Goal: Task Accomplishment & Management: Manage account settings

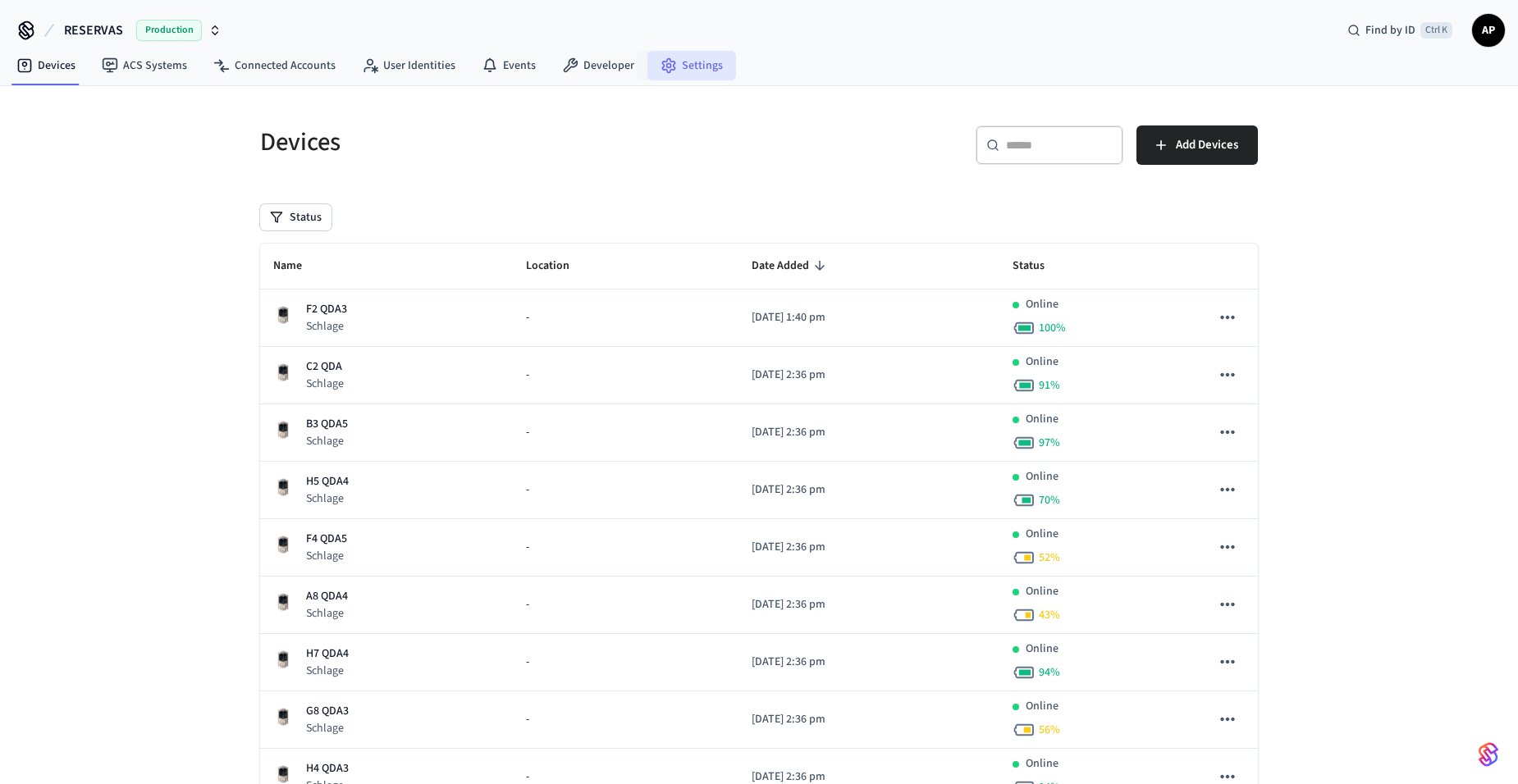
click at [673, 58] on link "Settings" at bounding box center [692, 65] width 89 height 29
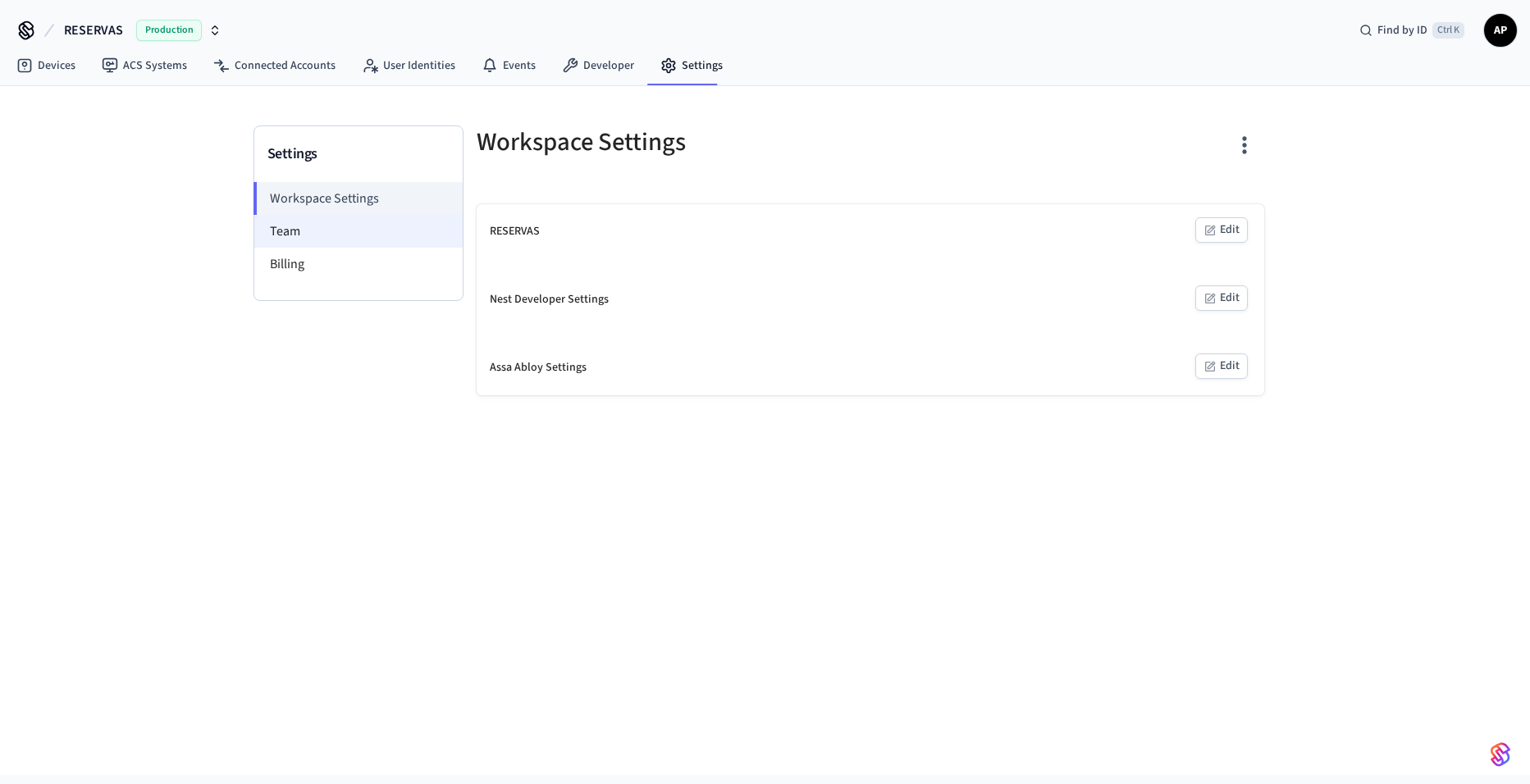
click at [333, 229] on li "Team" at bounding box center [359, 231] width 208 height 33
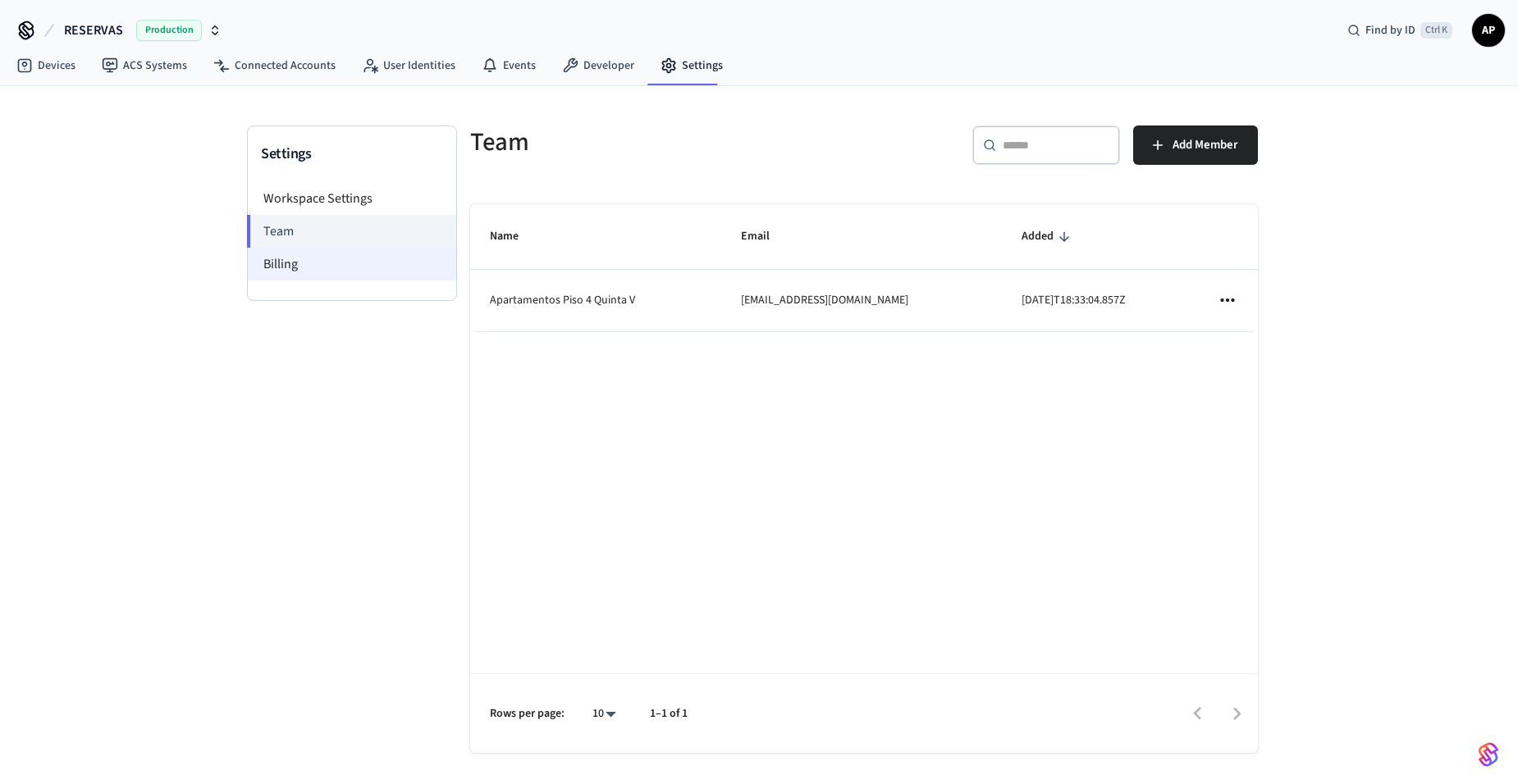
click at [301, 257] on li "Billing" at bounding box center [352, 264] width 208 height 33
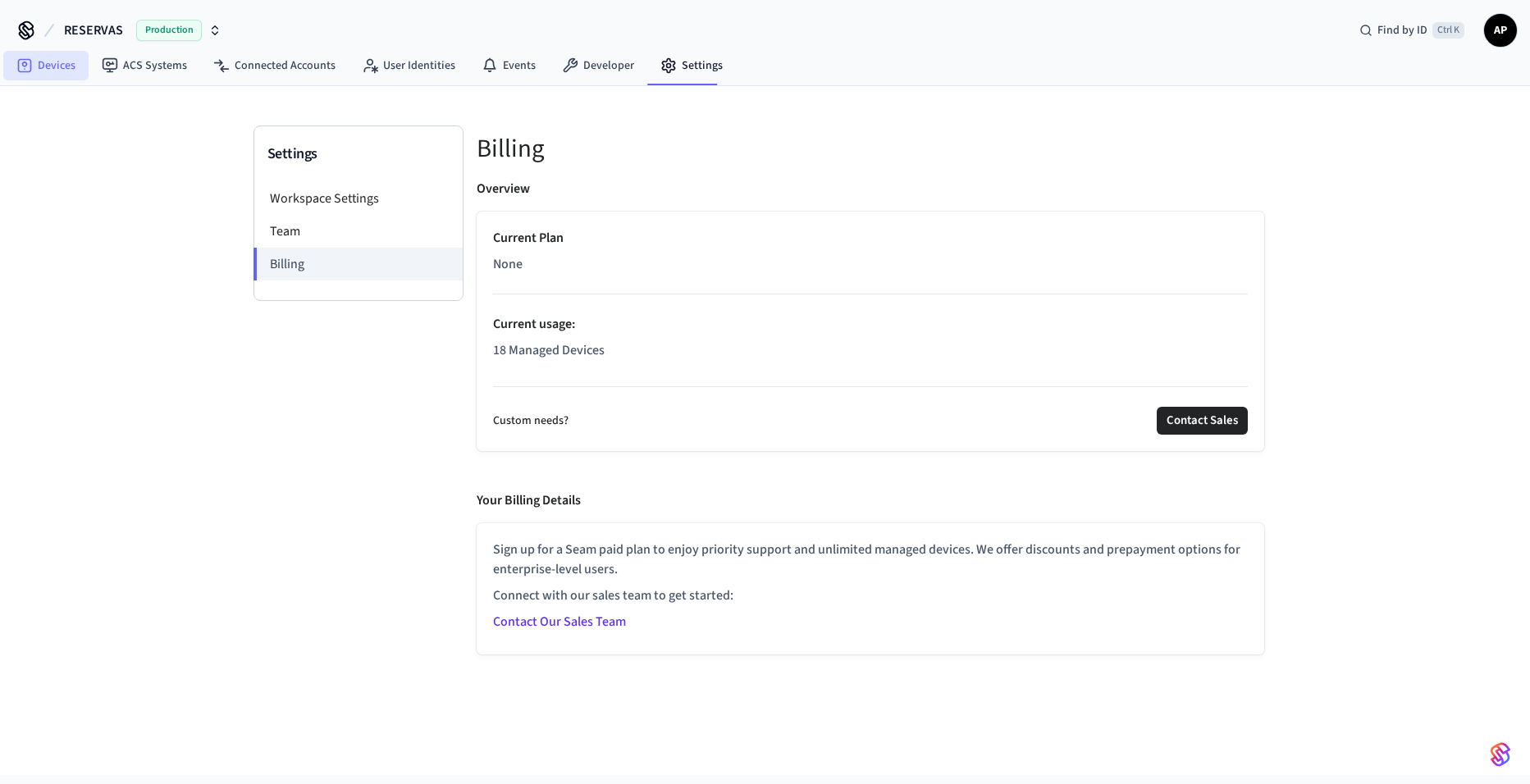
click at [55, 68] on link "Devices" at bounding box center [46, 65] width 86 height 29
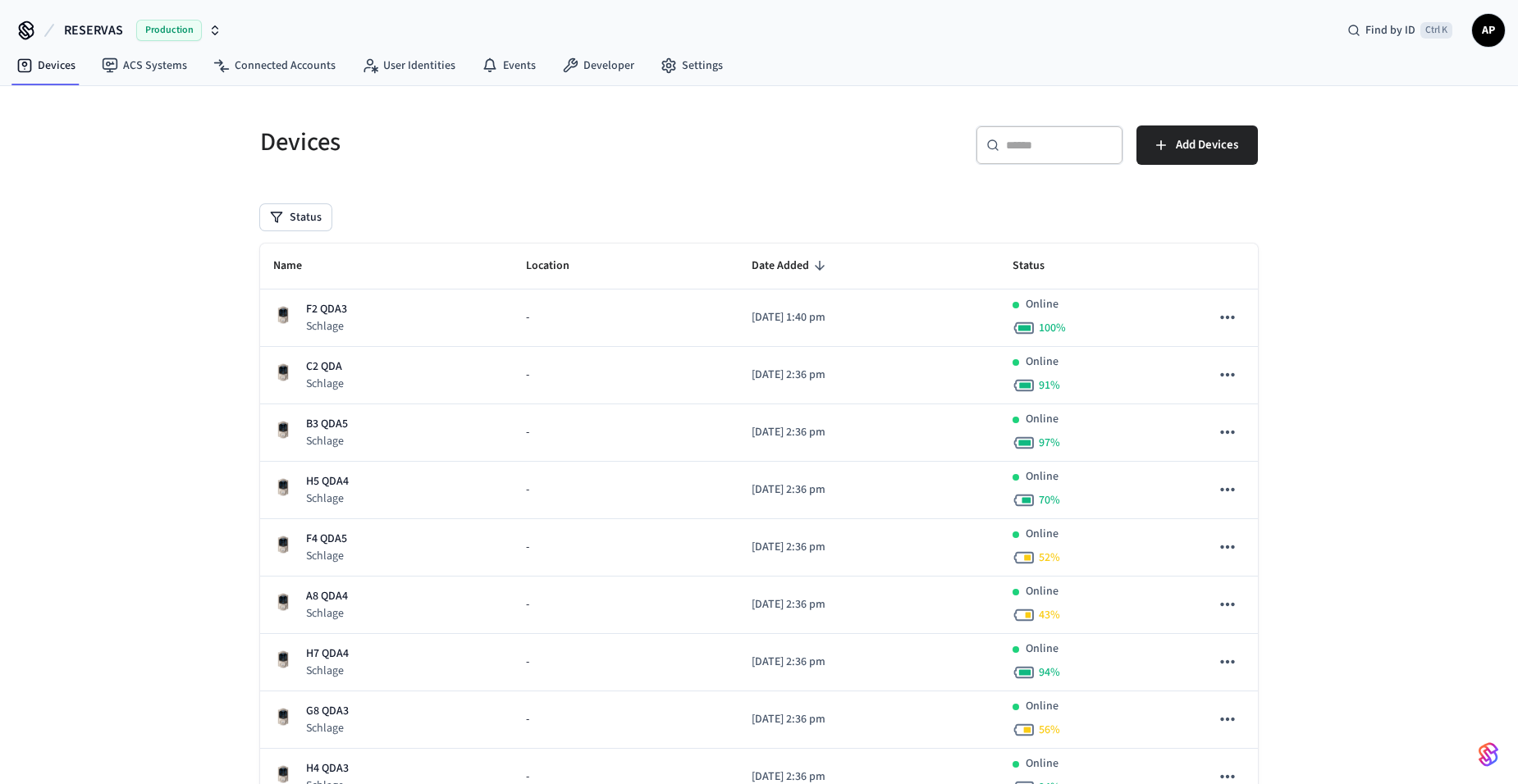
click at [327, 264] on th "Name" at bounding box center [386, 266] width 253 height 46
click at [263, 265] on th "Name" at bounding box center [386, 266] width 253 height 46
click at [275, 264] on span "Name" at bounding box center [298, 266] width 50 height 25
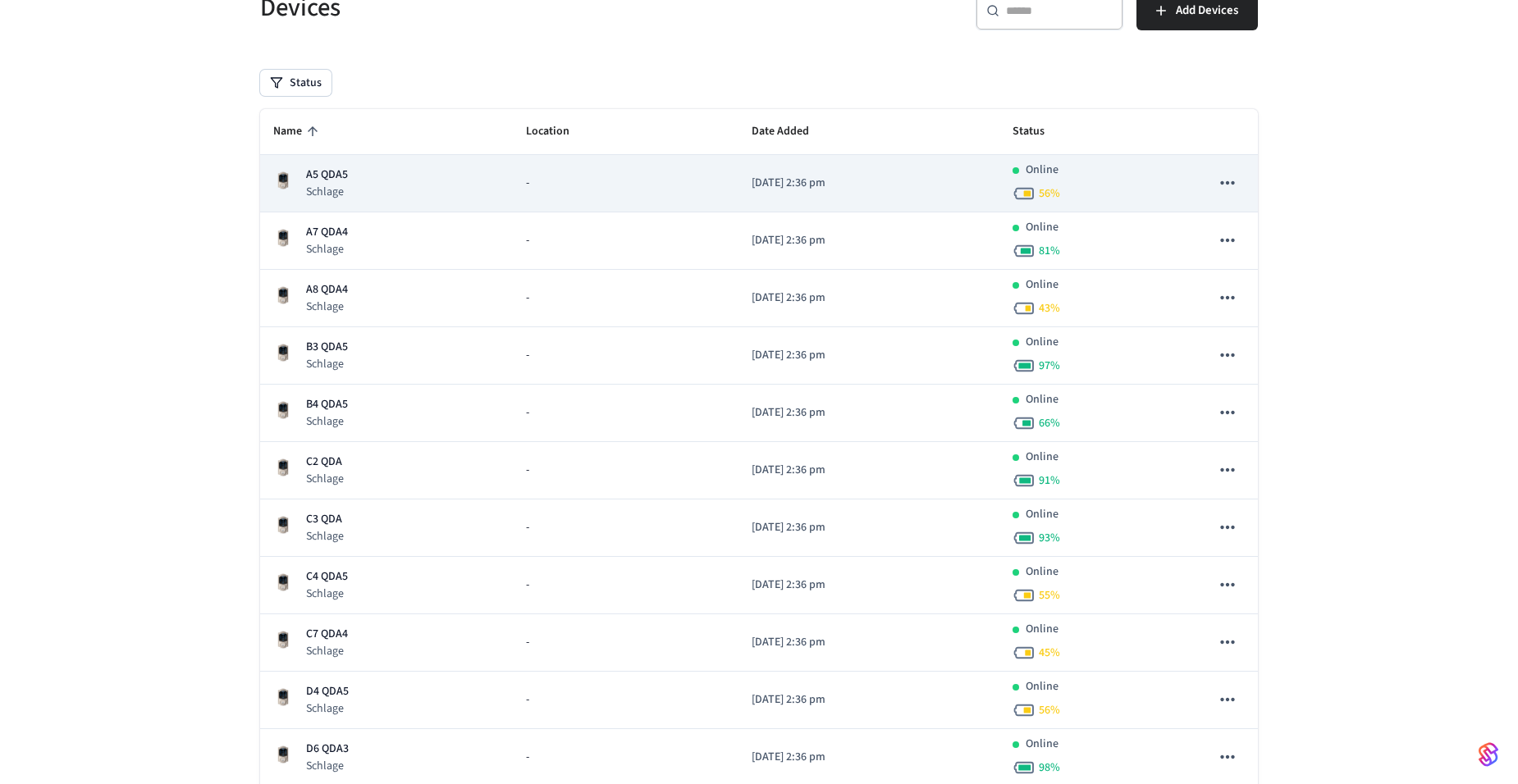
scroll to position [164, 0]
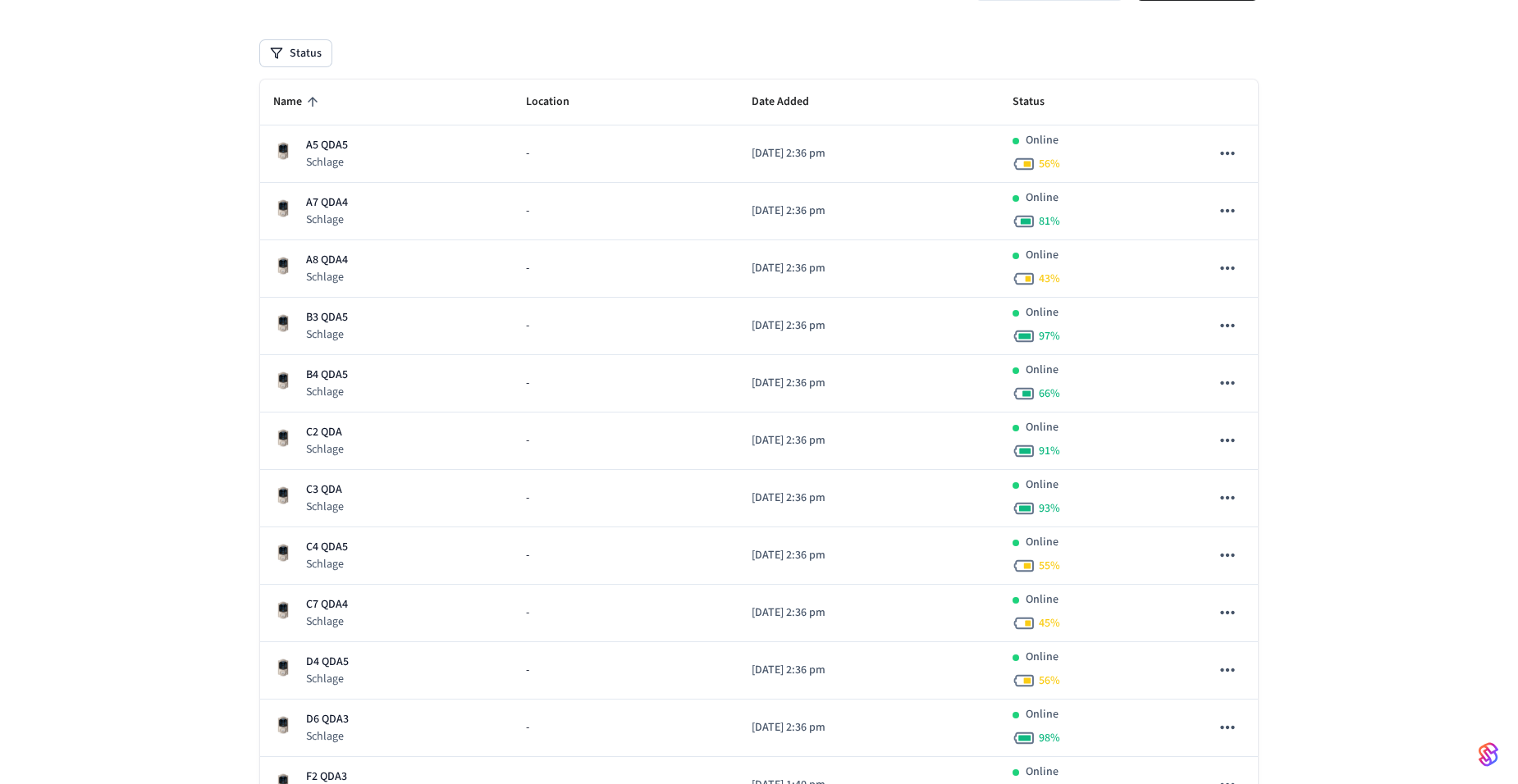
click at [301, 94] on span "Name" at bounding box center [298, 102] width 50 height 25
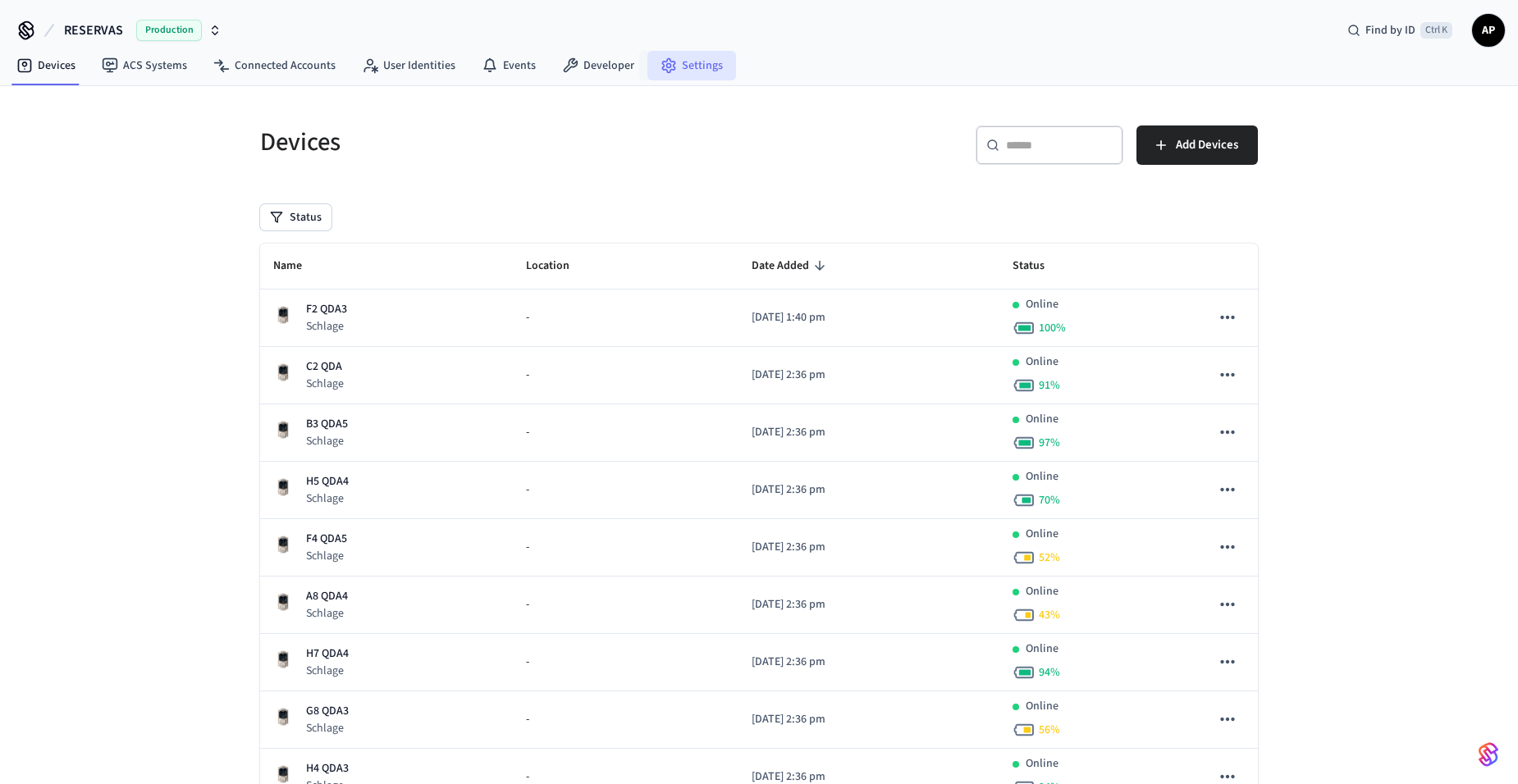
click at [663, 67] on icon at bounding box center [669, 65] width 17 height 17
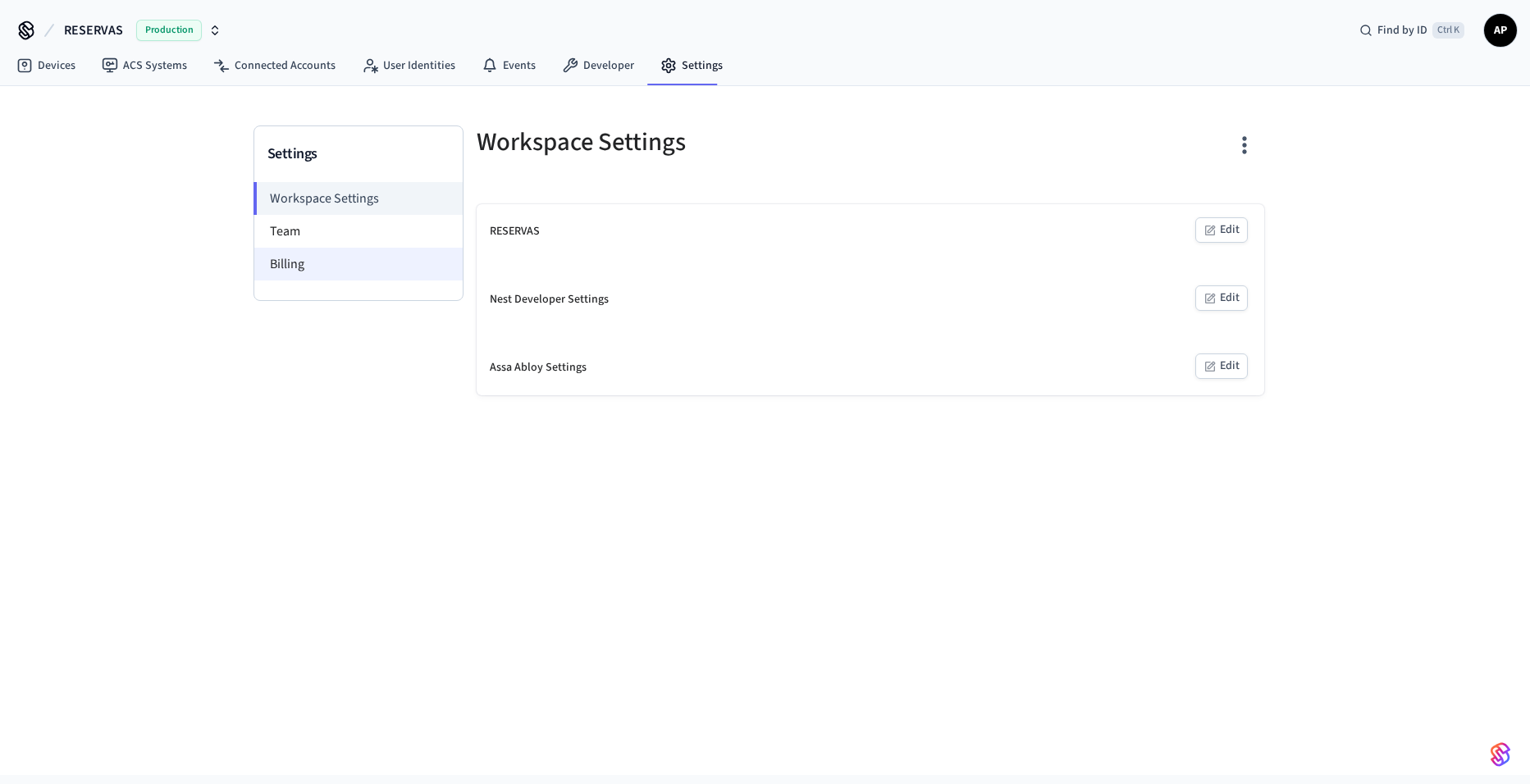
click at [270, 264] on li "Billing" at bounding box center [359, 264] width 208 height 33
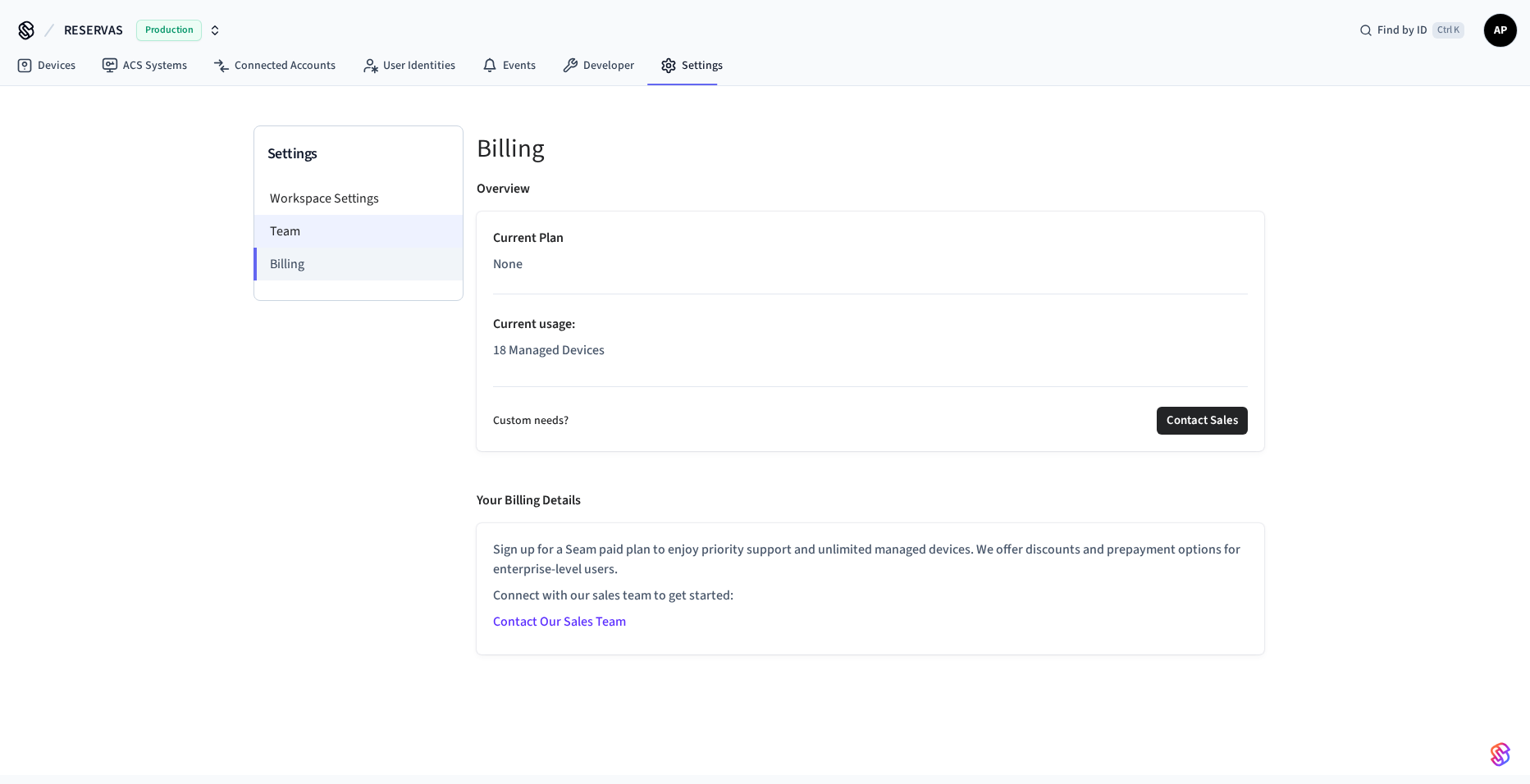
click at [376, 234] on li "Team" at bounding box center [359, 231] width 208 height 33
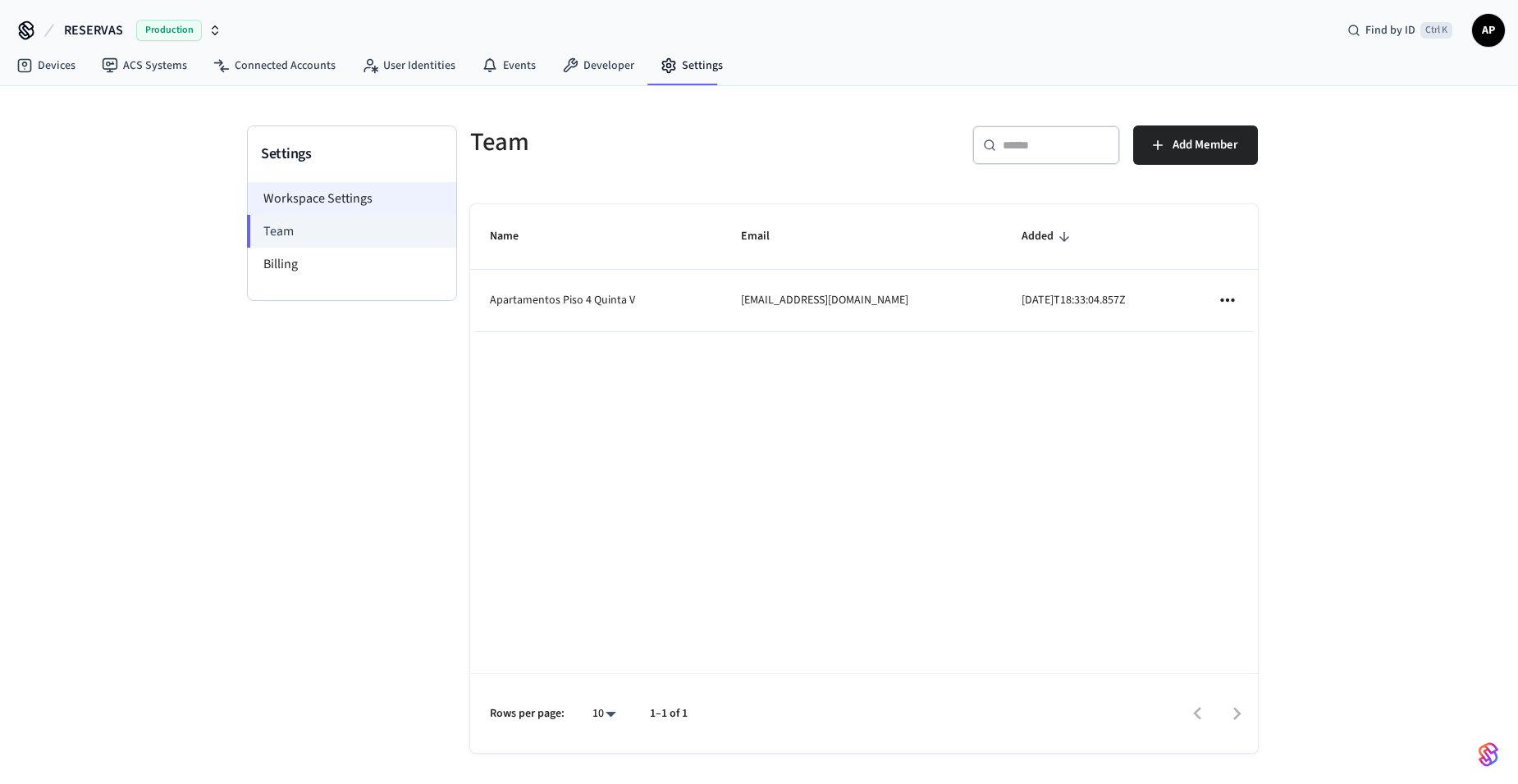
click at [367, 201] on li "Workspace Settings" at bounding box center [352, 198] width 208 height 33
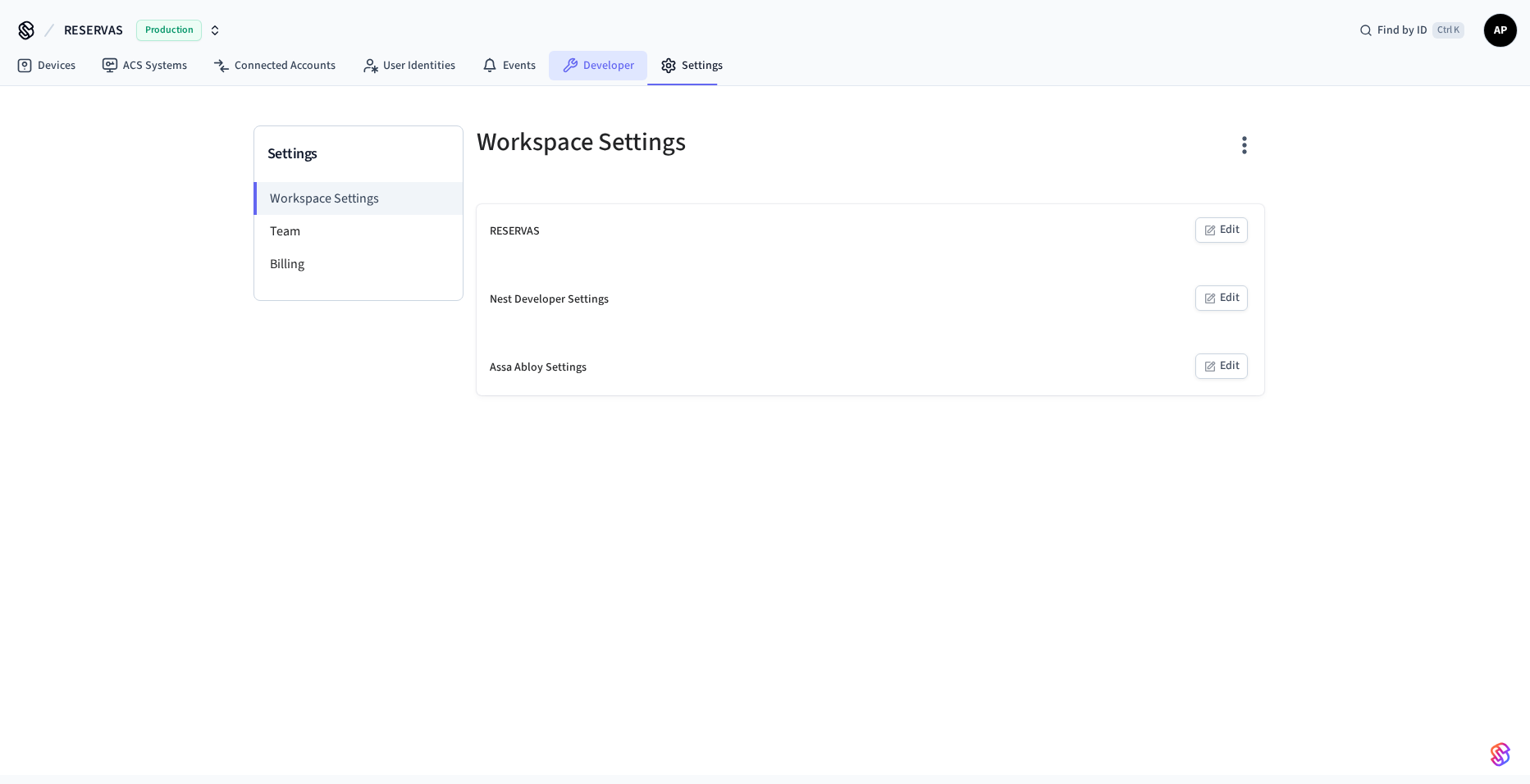
click at [592, 61] on link "Developer" at bounding box center [598, 65] width 98 height 29
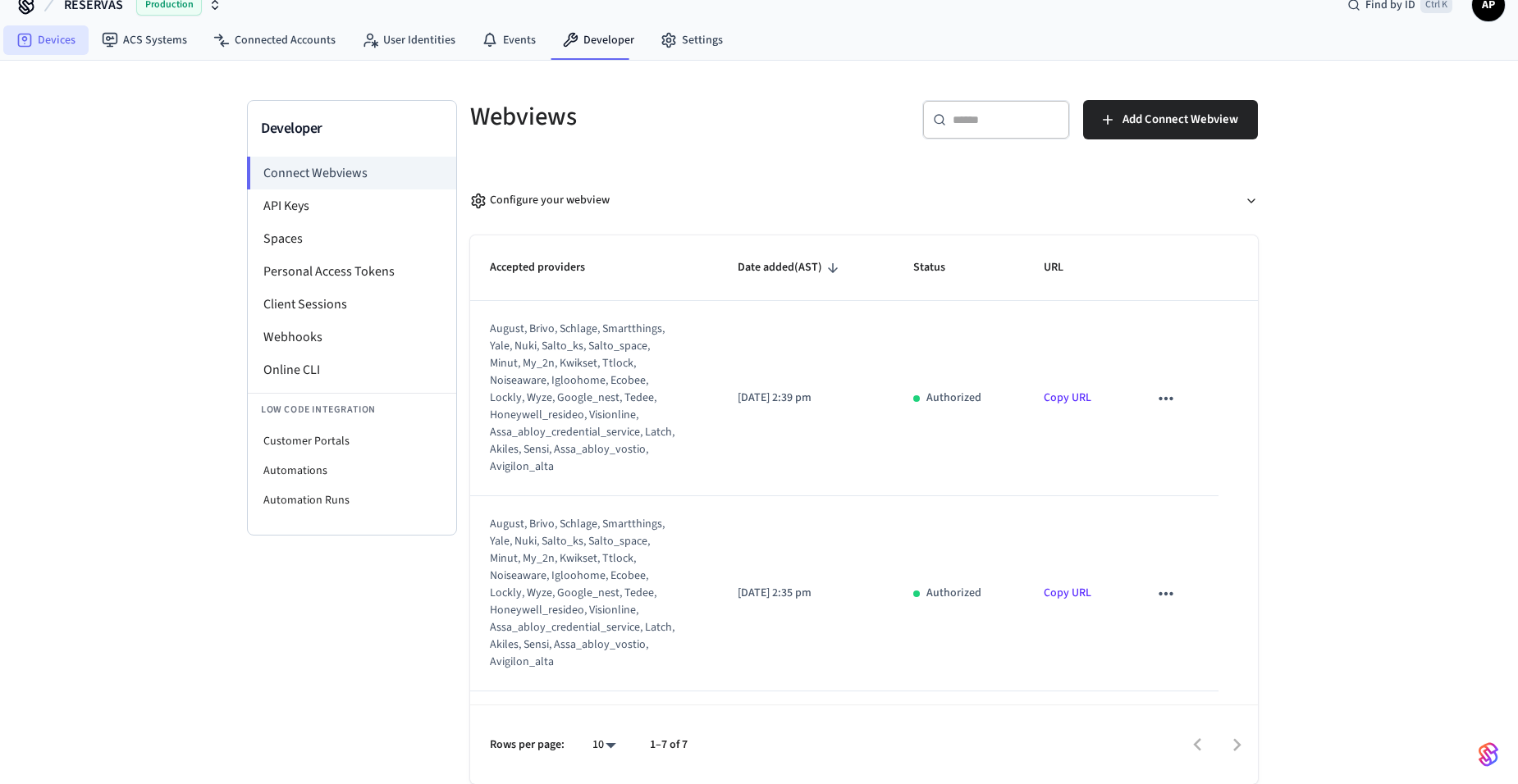
click at [55, 44] on link "Devices" at bounding box center [46, 39] width 86 height 29
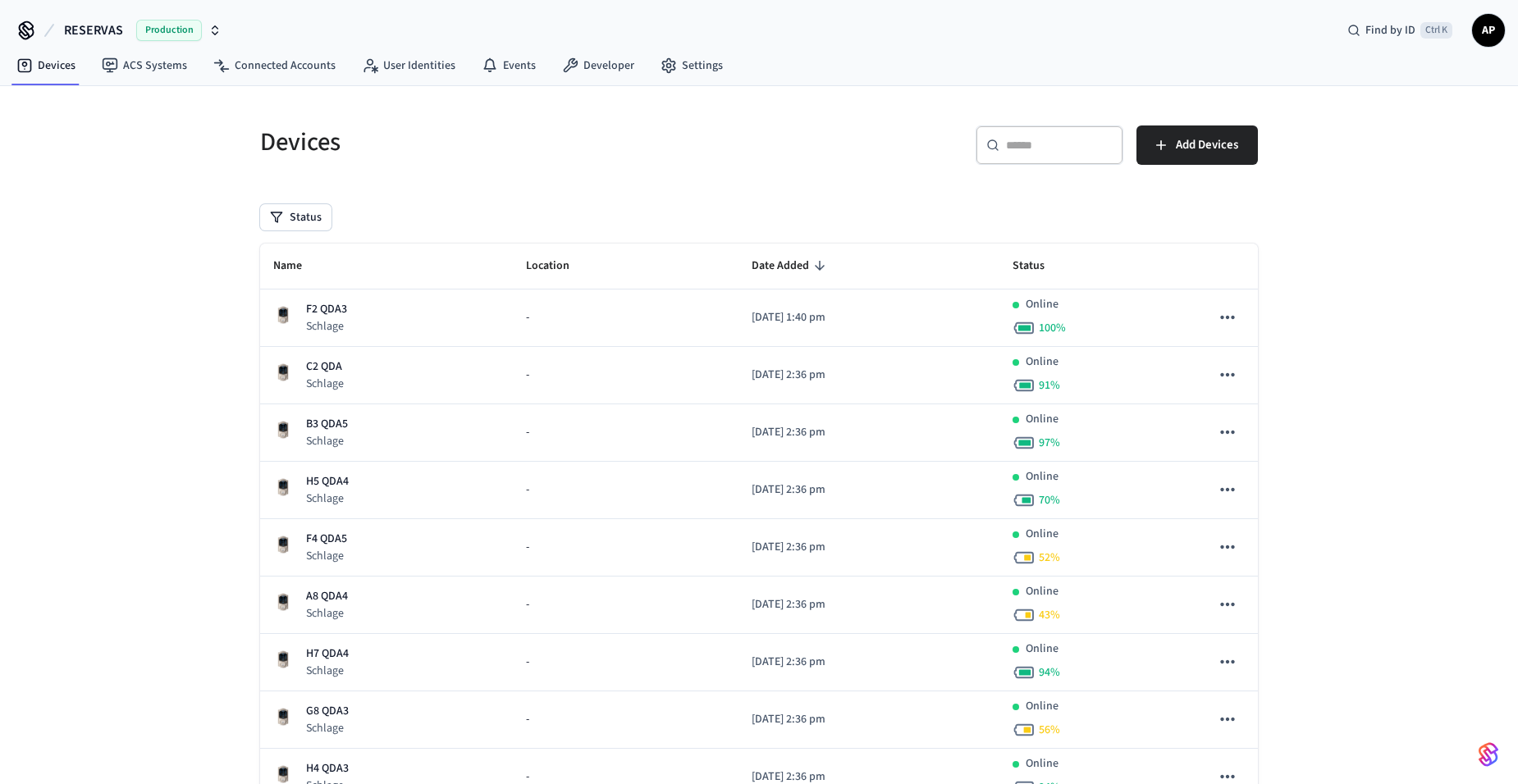
click at [338, 269] on th "Name" at bounding box center [386, 266] width 253 height 46
click at [294, 276] on span "Name" at bounding box center [298, 266] width 50 height 25
click at [315, 275] on span "Name" at bounding box center [298, 266] width 50 height 25
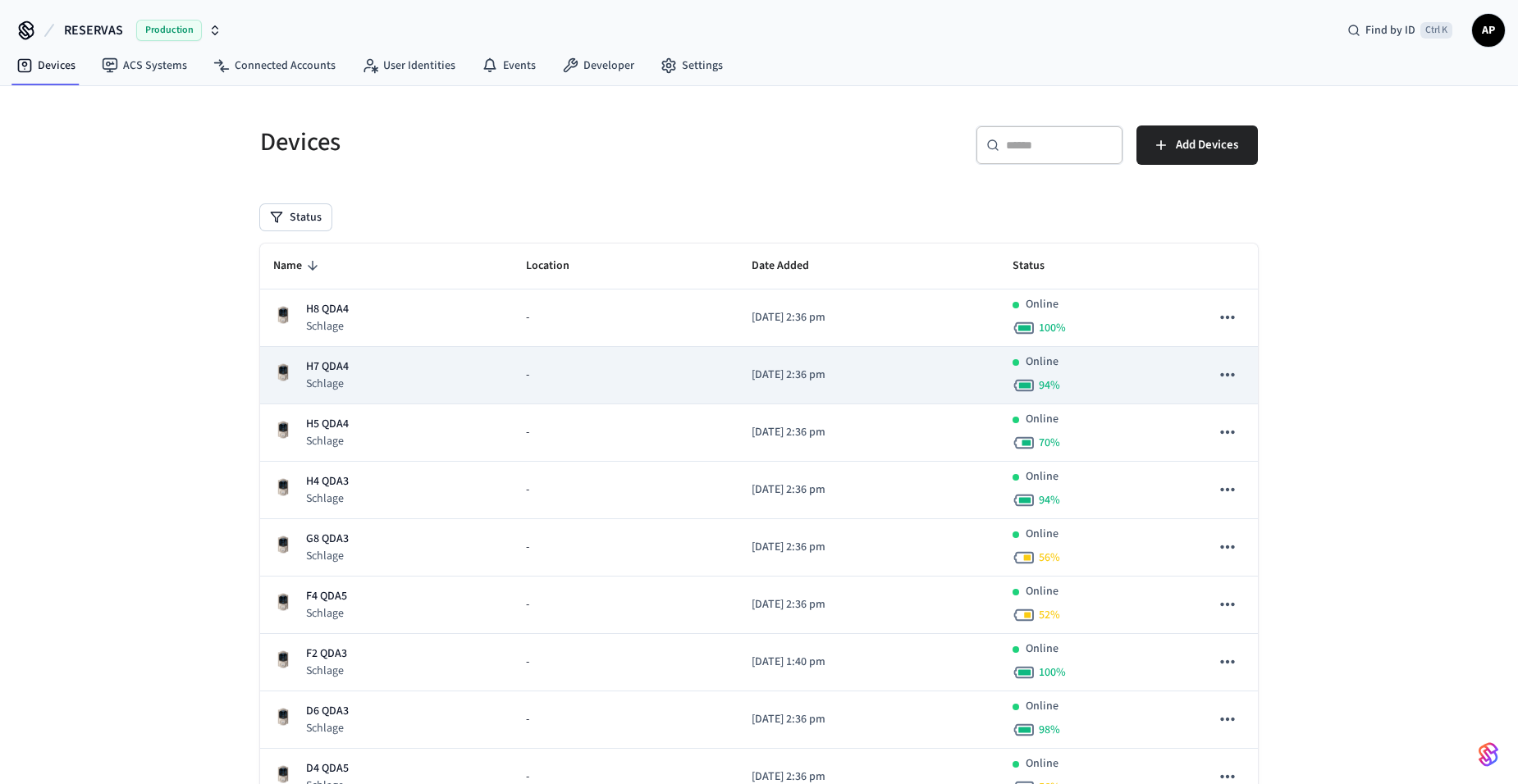
click at [329, 374] on p "H7 QDA4" at bounding box center [327, 367] width 43 height 18
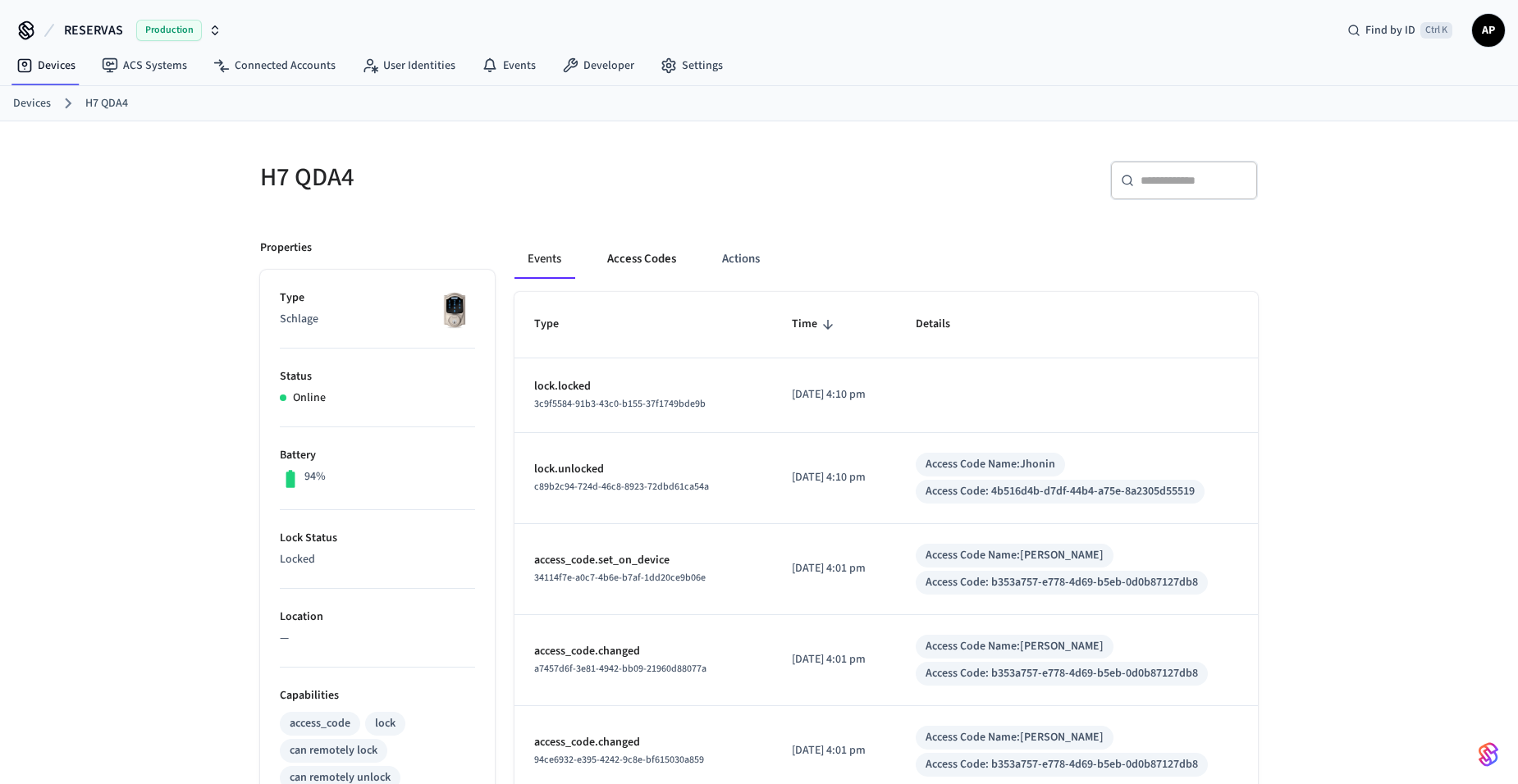
click at [655, 243] on button "Access Codes" at bounding box center [641, 259] width 95 height 39
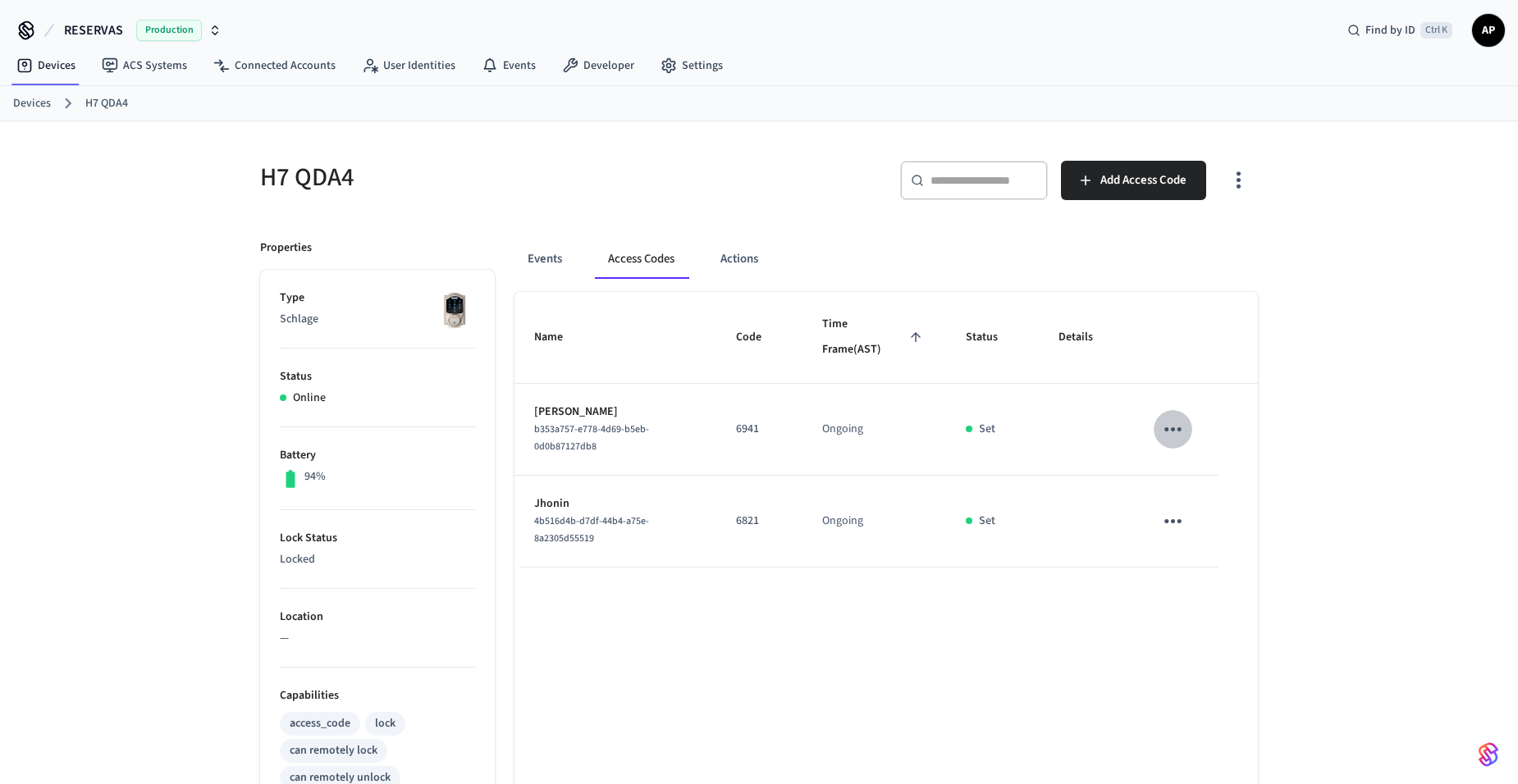
click at [1171, 427] on icon "sticky table" at bounding box center [1173, 429] width 25 height 25
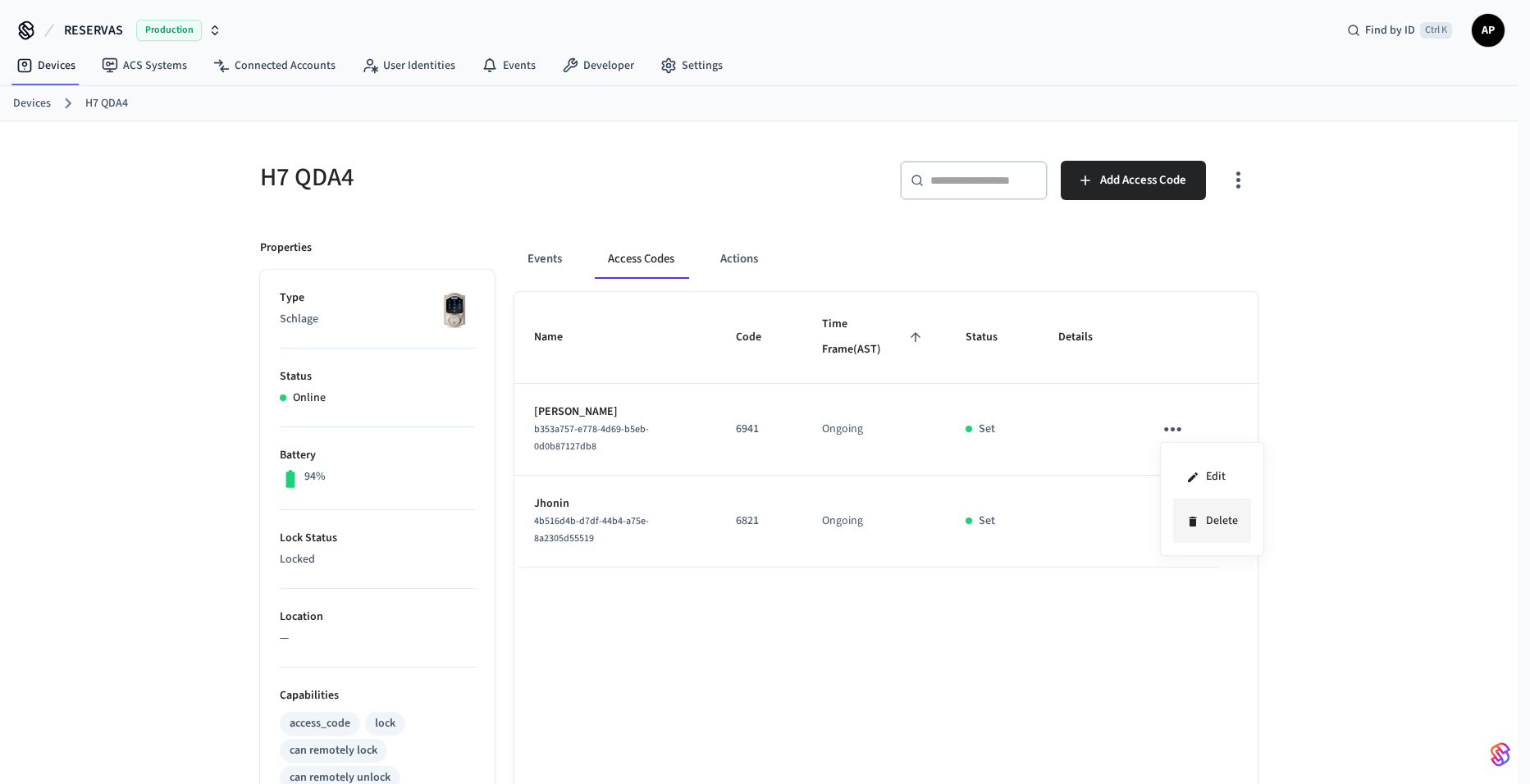
click at [1215, 520] on li "Delete" at bounding box center [1212, 521] width 78 height 44
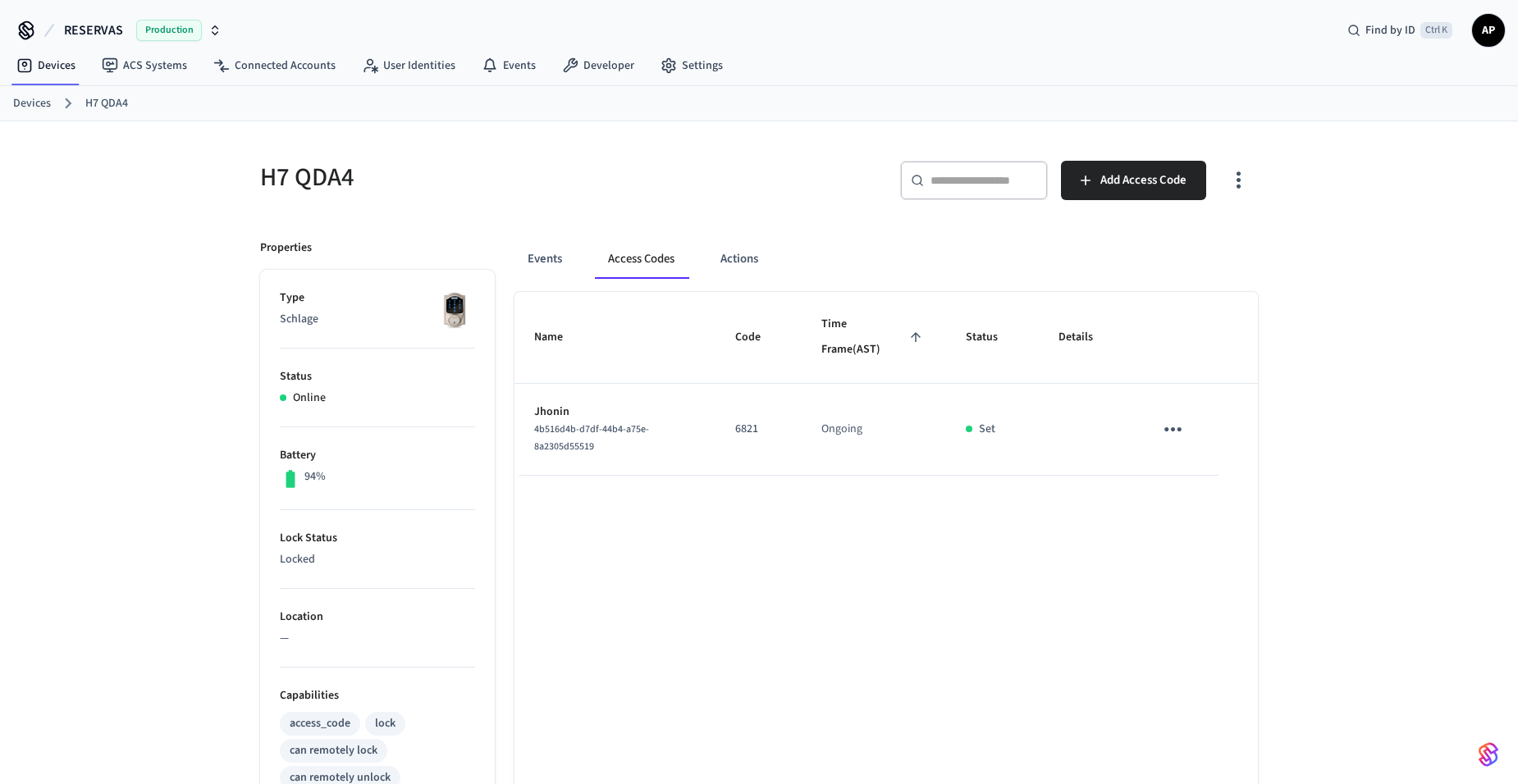
click at [26, 98] on link "Devices" at bounding box center [32, 103] width 38 height 18
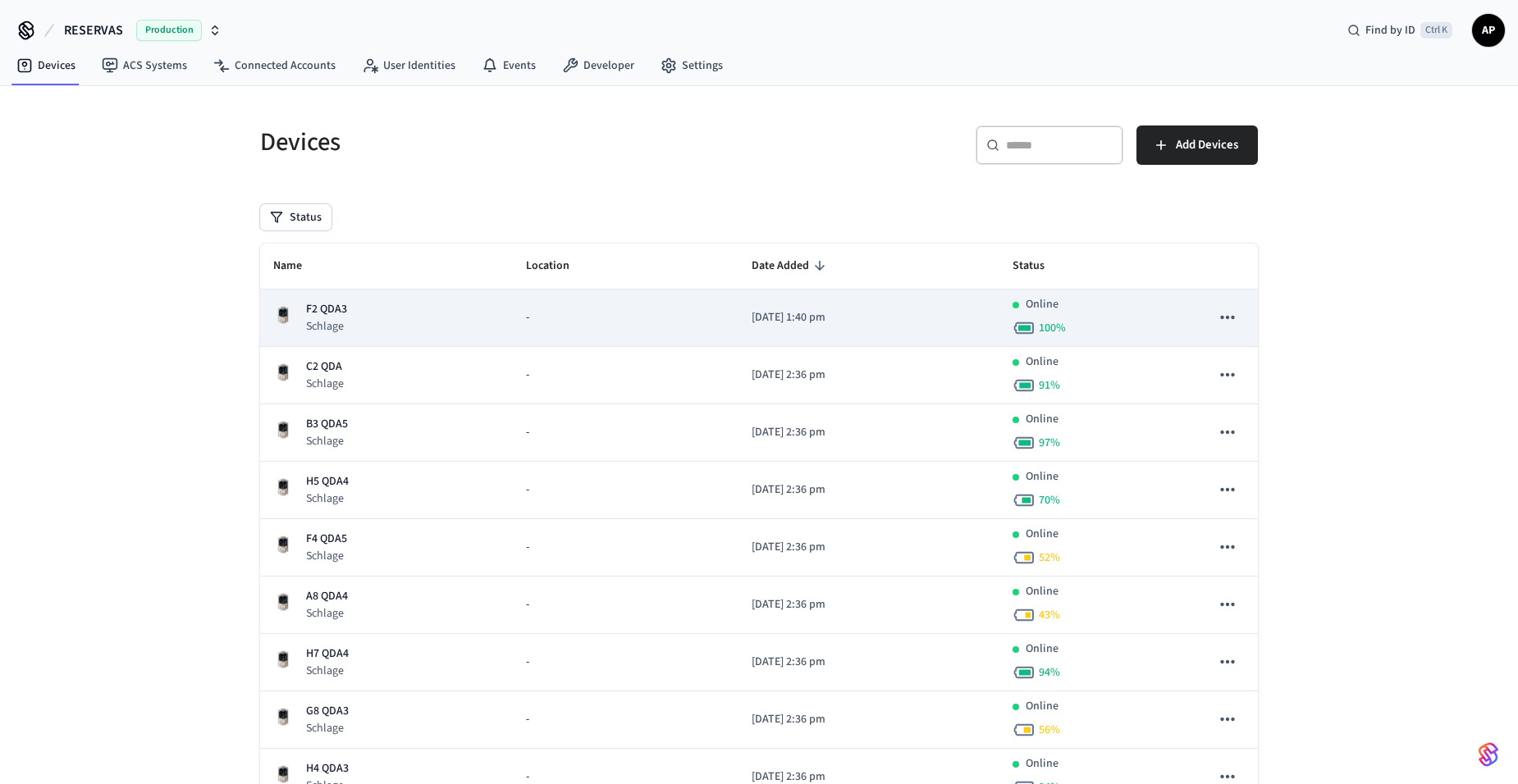
click at [306, 311] on p "F2 QDA3" at bounding box center [326, 310] width 41 height 18
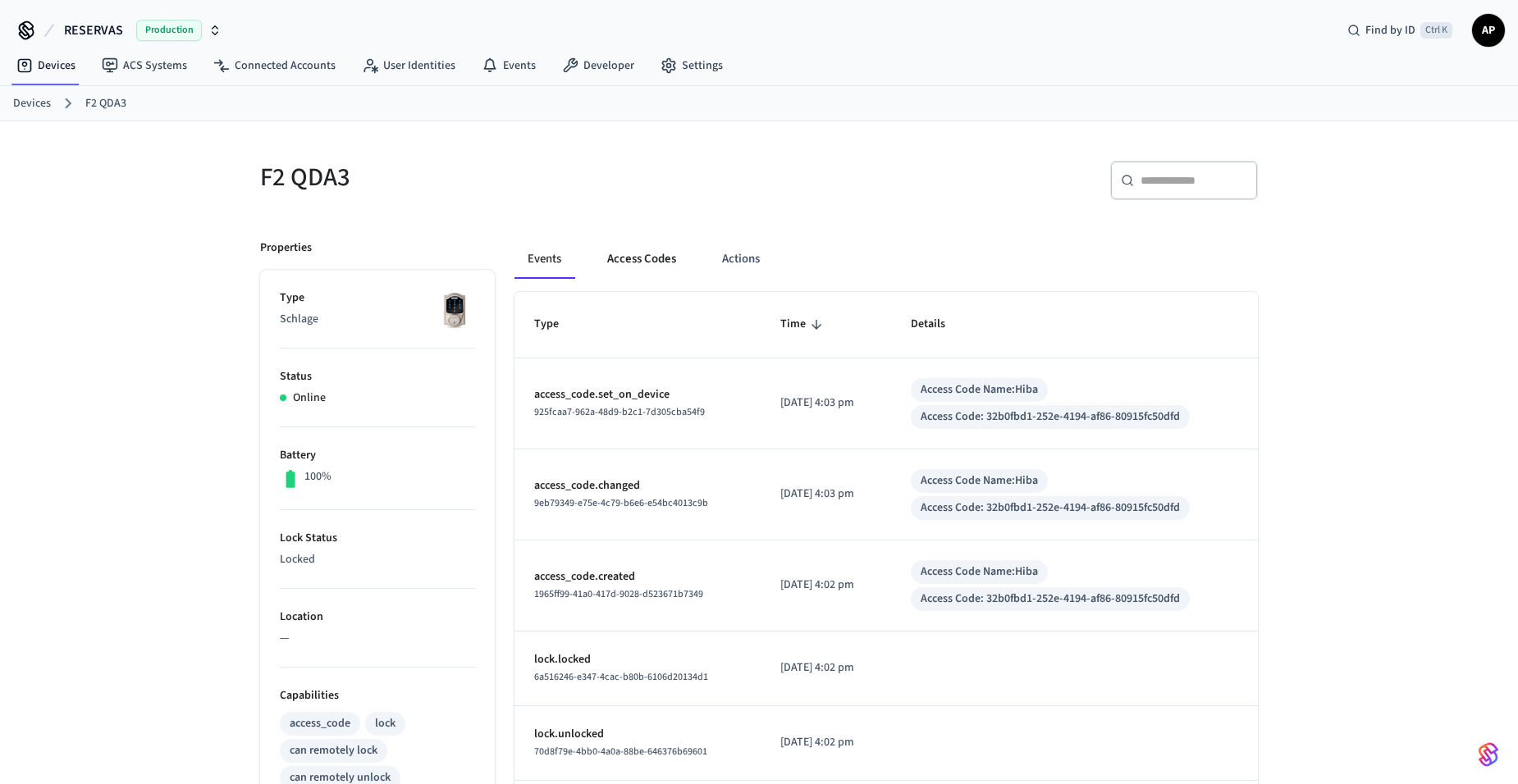
click at [650, 269] on button "Access Codes" at bounding box center [641, 259] width 95 height 39
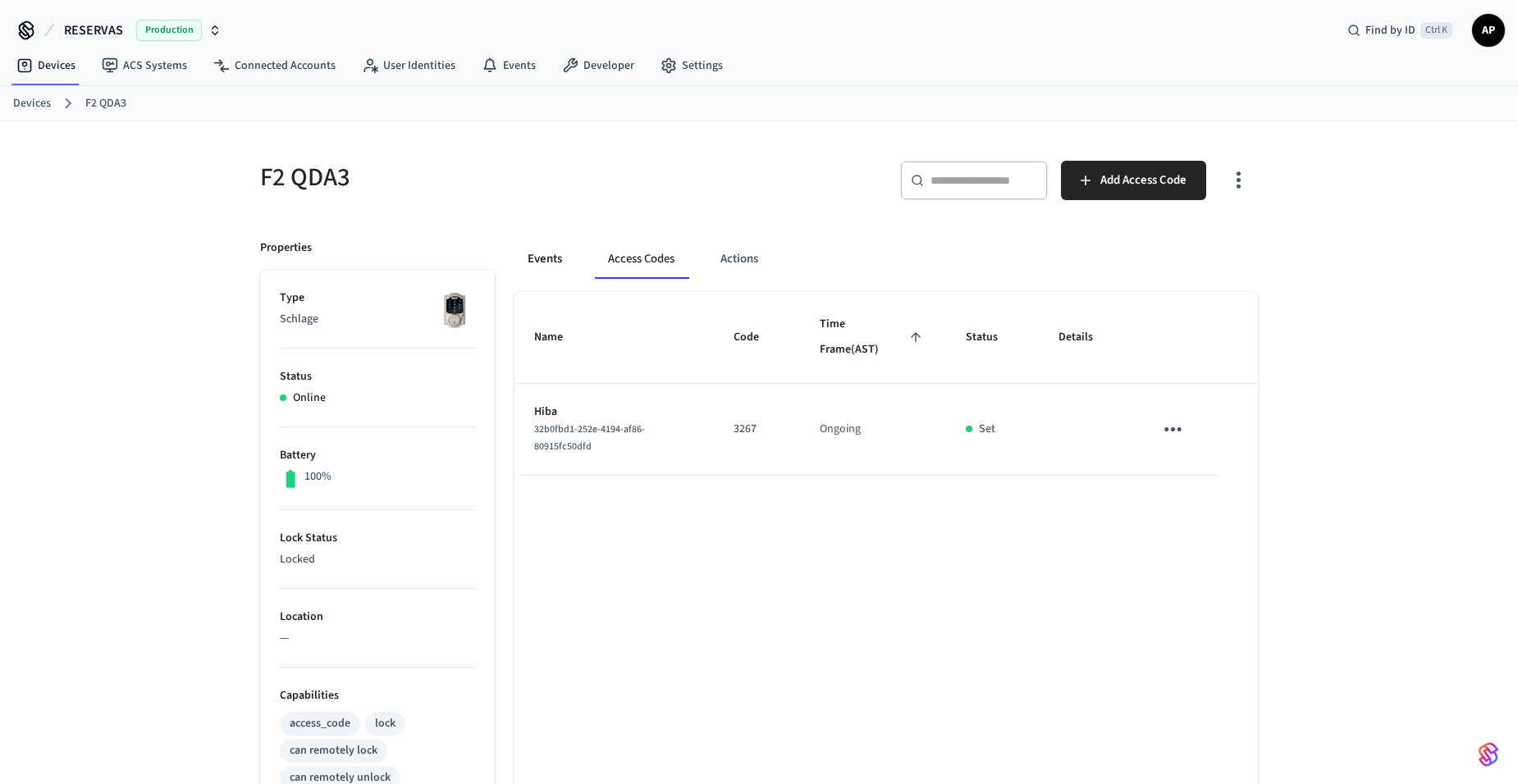
click at [538, 264] on button "Events" at bounding box center [545, 259] width 60 height 39
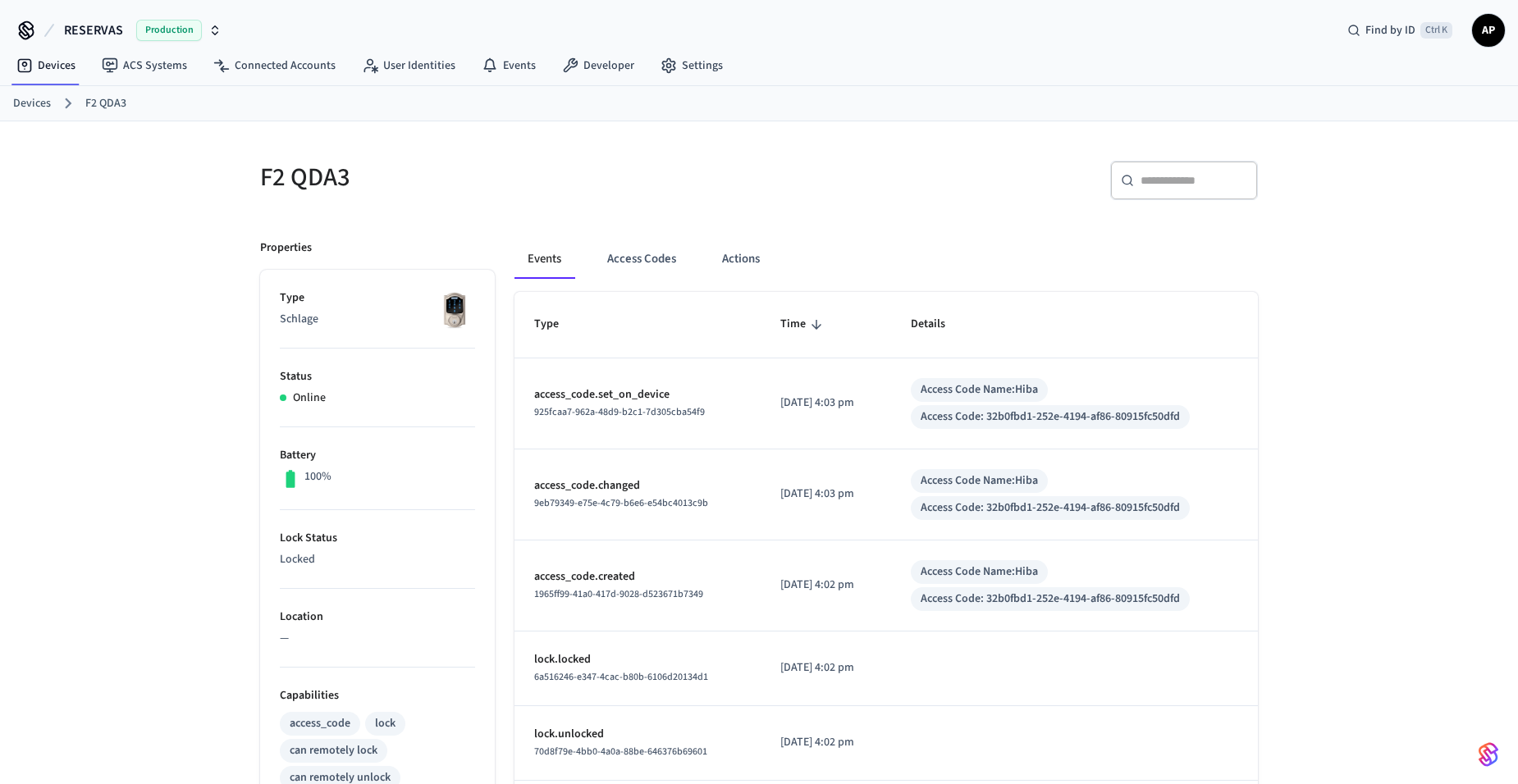
click at [37, 107] on link "Devices" at bounding box center [32, 103] width 38 height 18
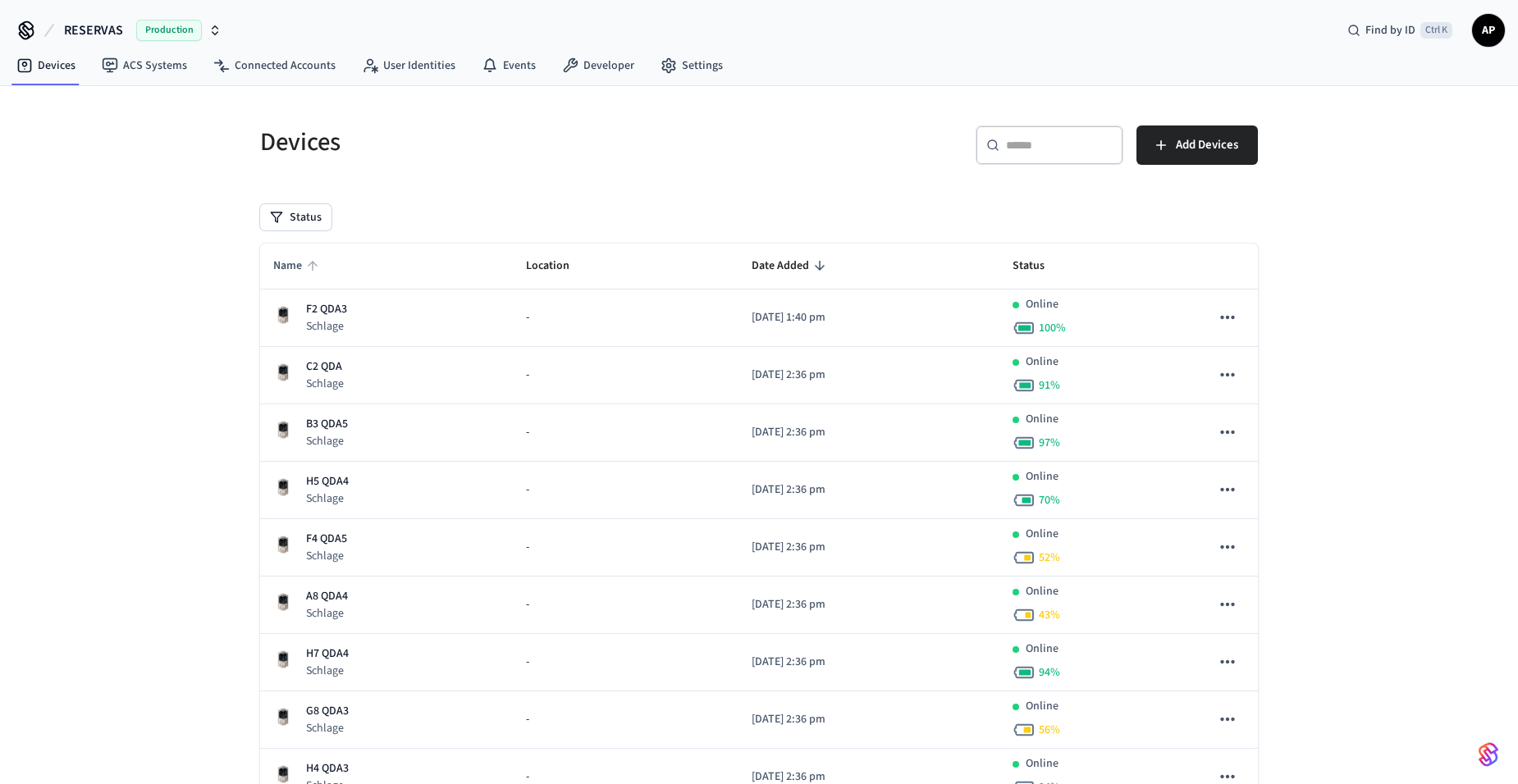
click at [293, 265] on span "Name" at bounding box center [298, 266] width 50 height 25
click at [1201, 139] on span "Add Devices" at bounding box center [1207, 144] width 62 height 21
click at [306, 273] on span "Name" at bounding box center [298, 266] width 50 height 25
click at [306, 273] on icon "sticky table" at bounding box center [313, 266] width 15 height 15
click at [301, 274] on span "Name" at bounding box center [298, 266] width 50 height 25
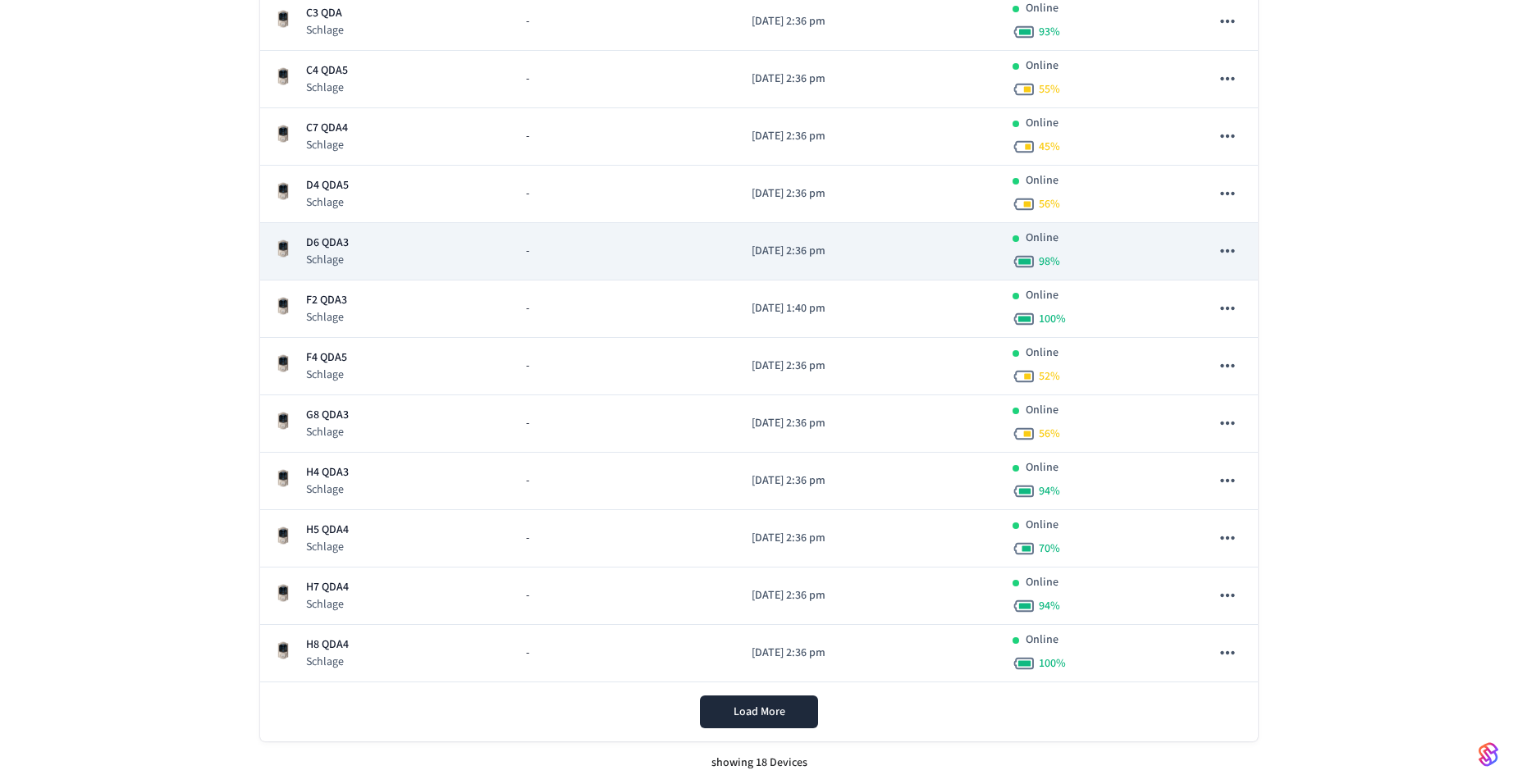
scroll to position [641, 0]
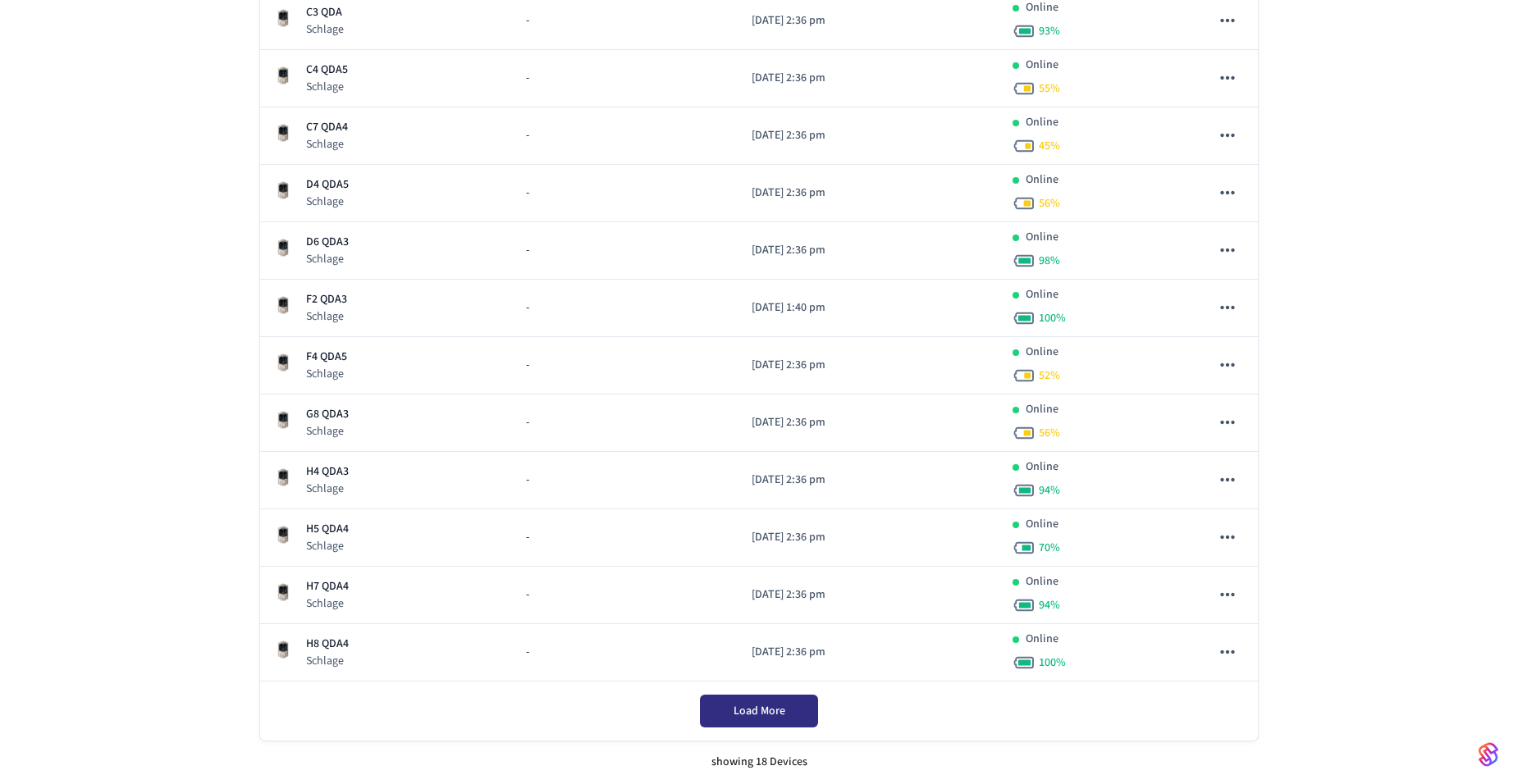
click at [772, 695] on button "Load More" at bounding box center [759, 711] width 118 height 33
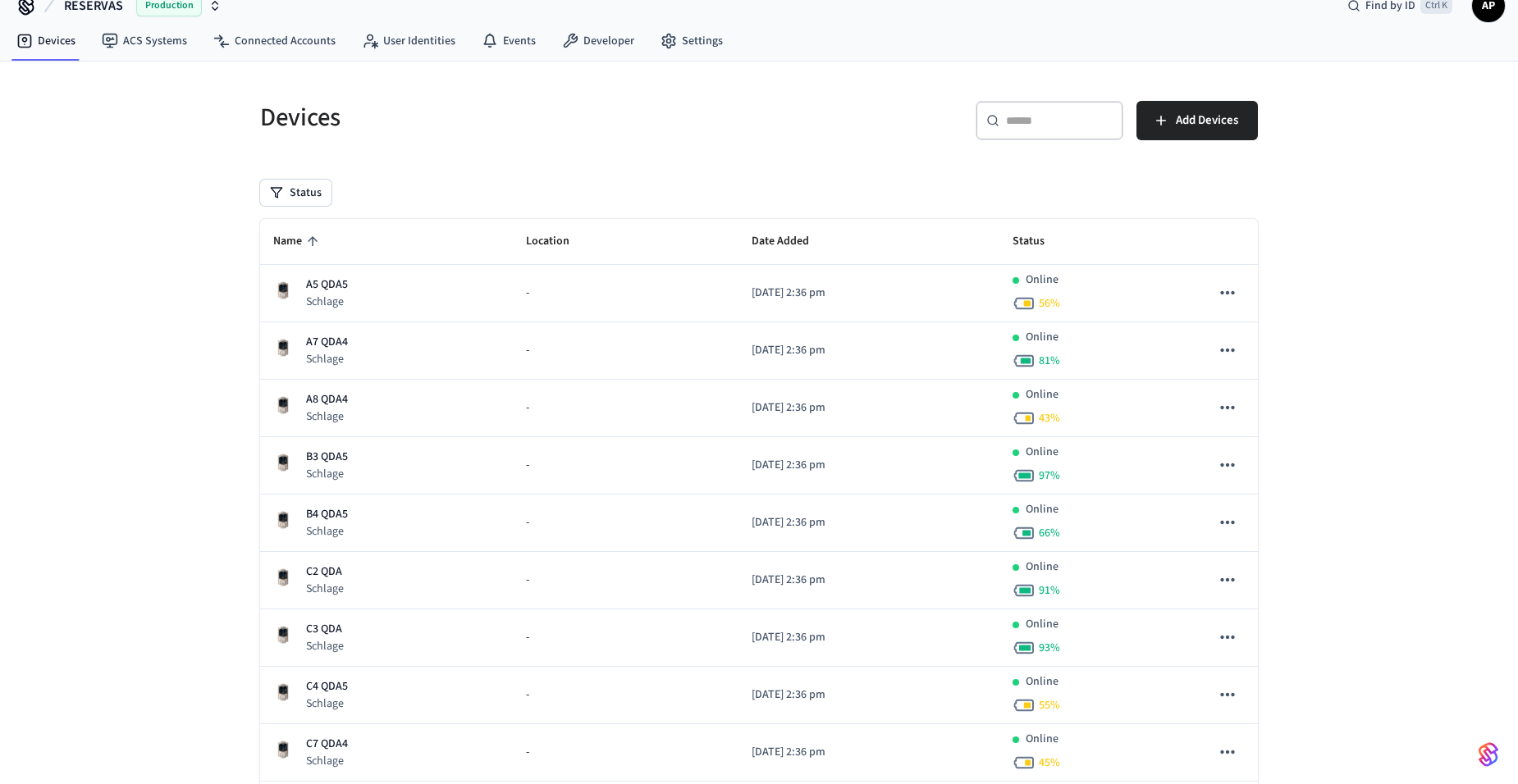
scroll to position [0, 0]
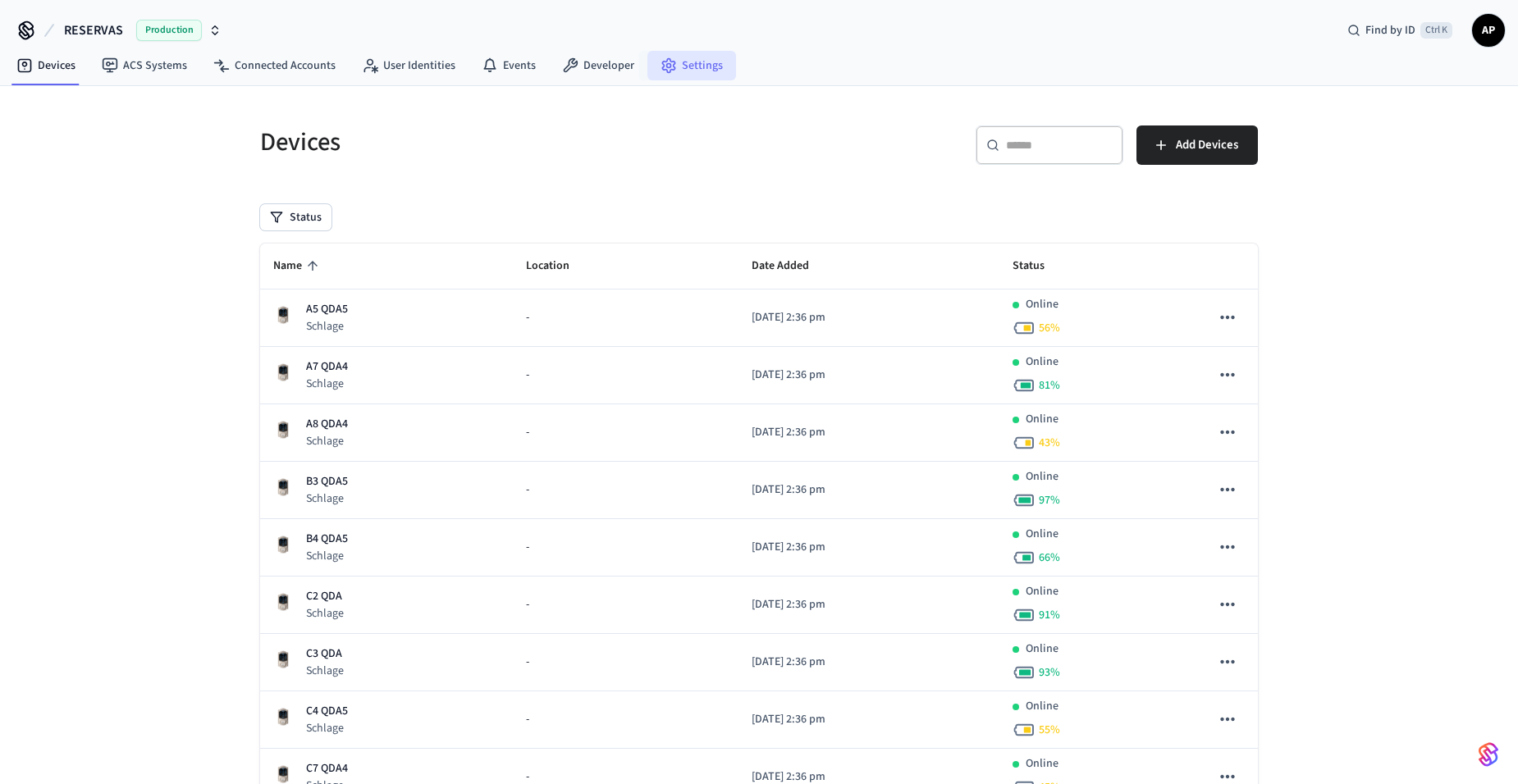
click at [683, 72] on link "Settings" at bounding box center [692, 65] width 89 height 29
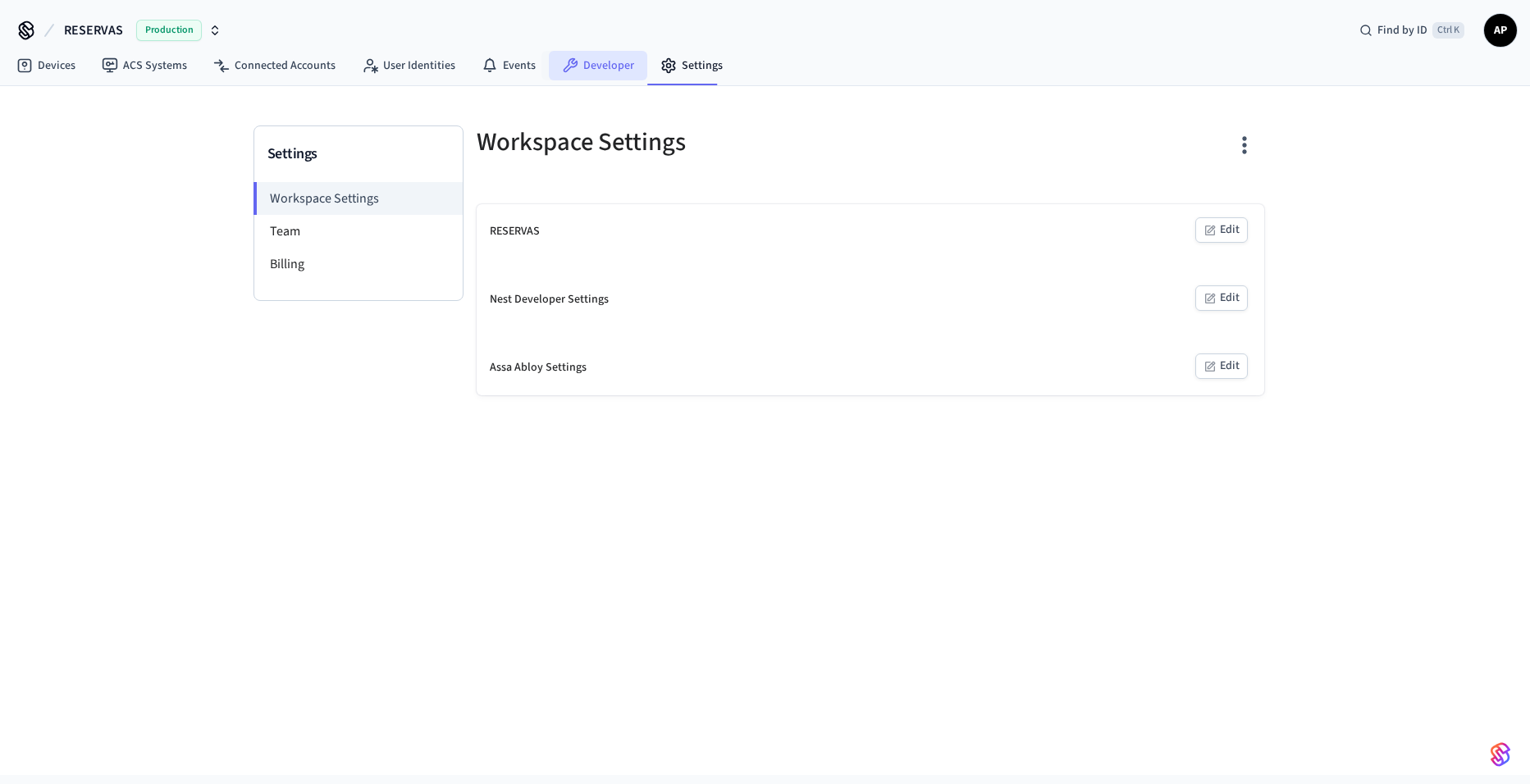
click at [599, 65] on link "Developer" at bounding box center [598, 65] width 98 height 29
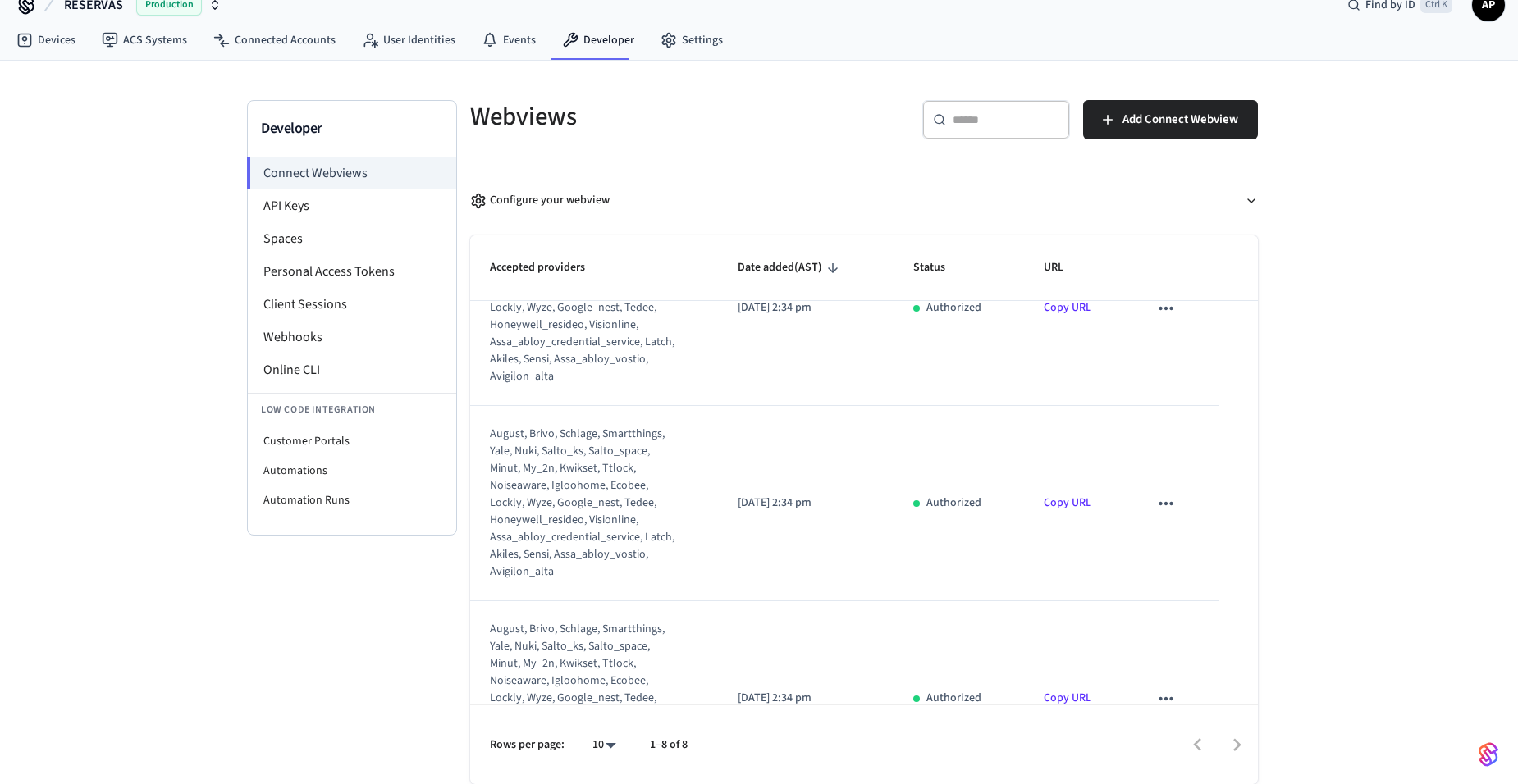
scroll to position [1158, 0]
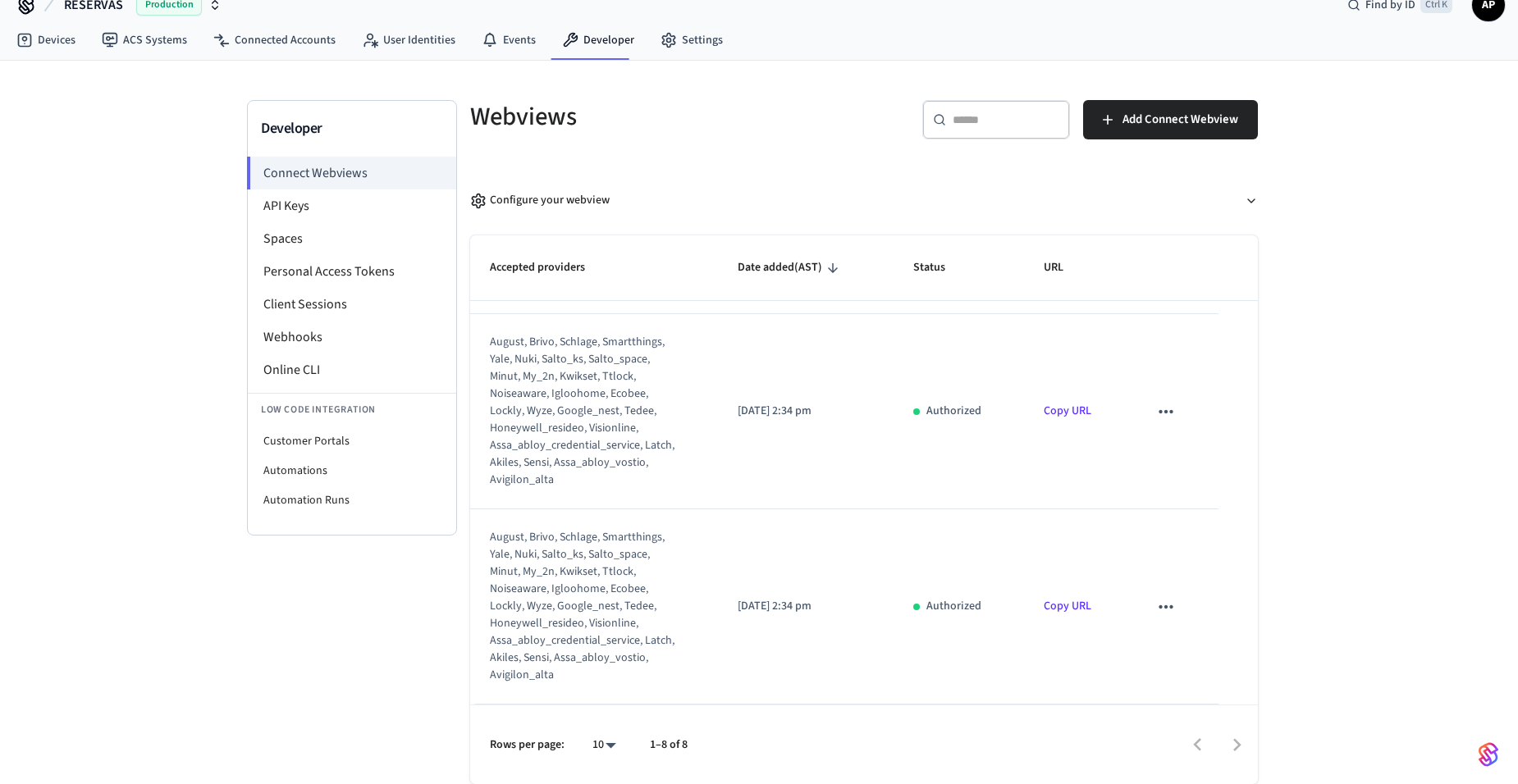
click at [1163, 610] on icon "sticky table" at bounding box center [1165, 606] width 21 height 21
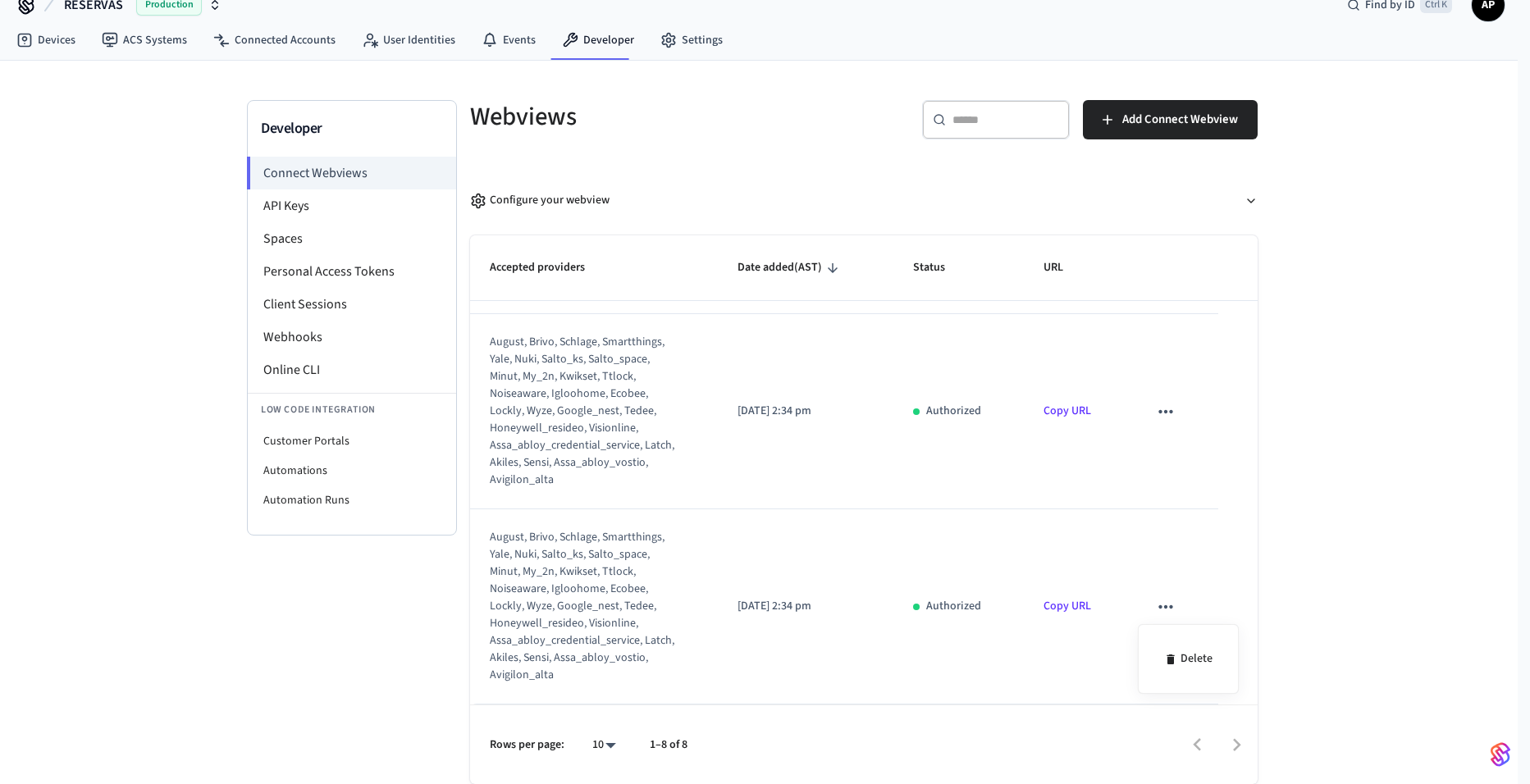
click at [1166, 418] on div at bounding box center [765, 392] width 1530 height 784
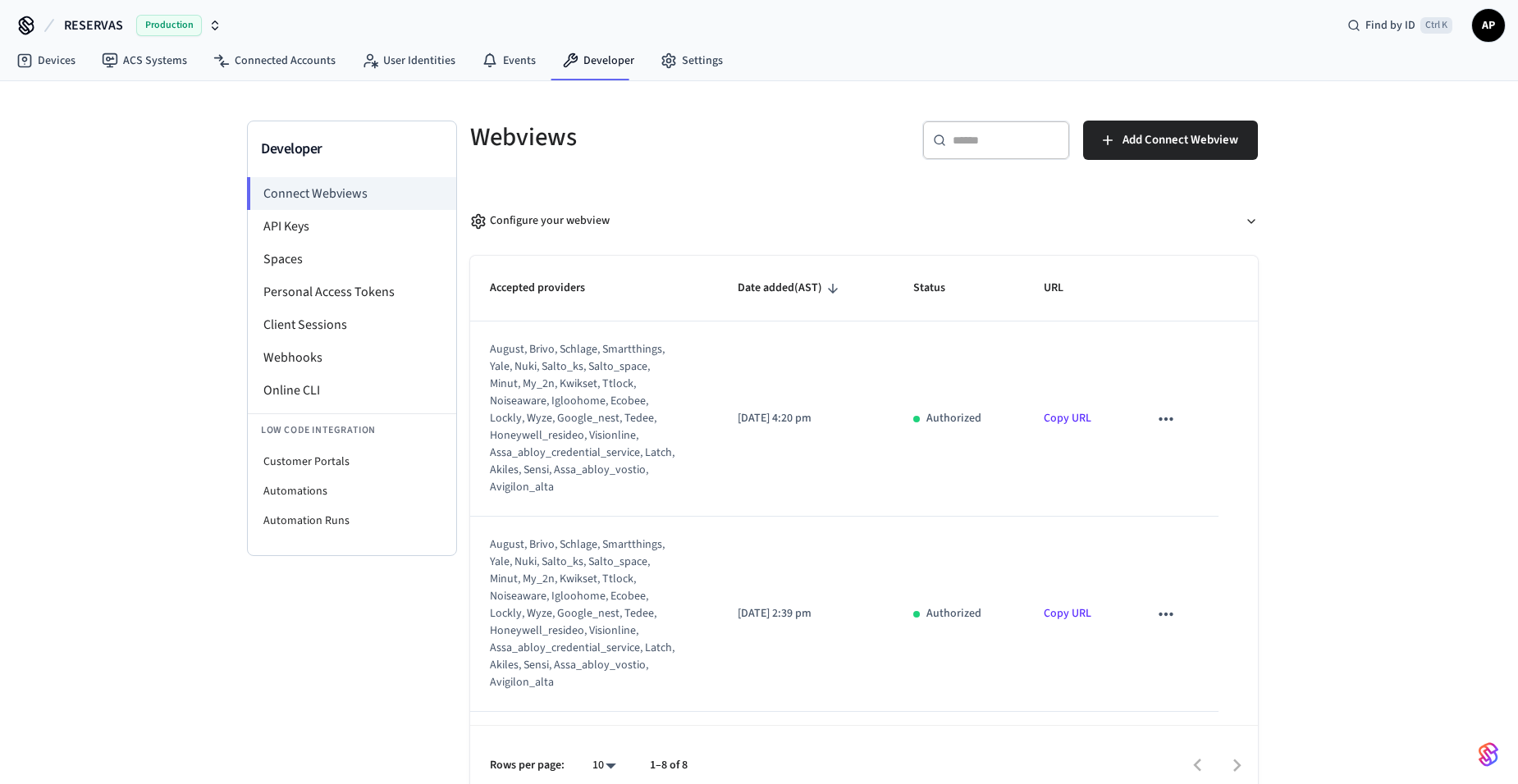
scroll to position [0, 0]
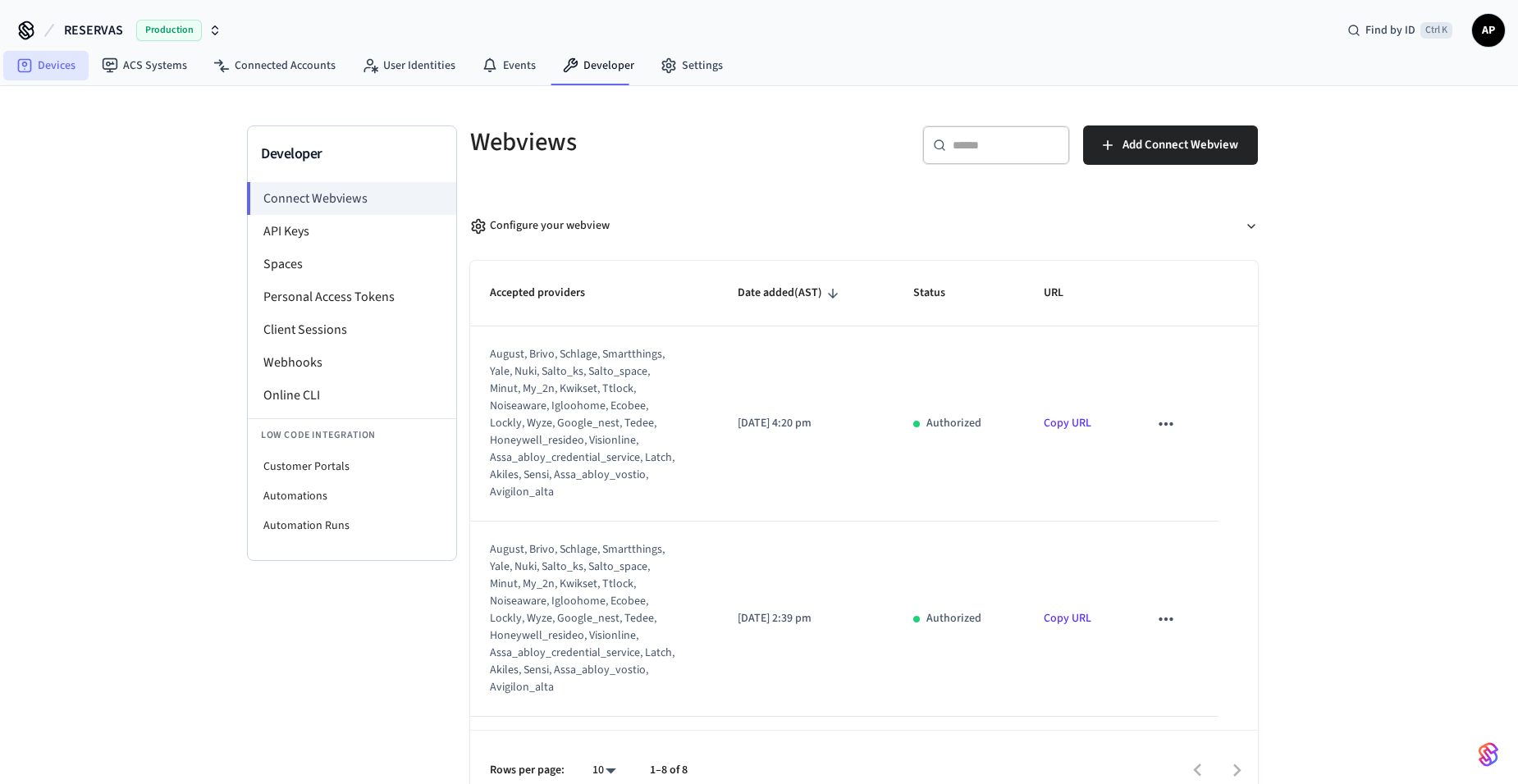
click at [37, 55] on link "Devices" at bounding box center [46, 65] width 86 height 29
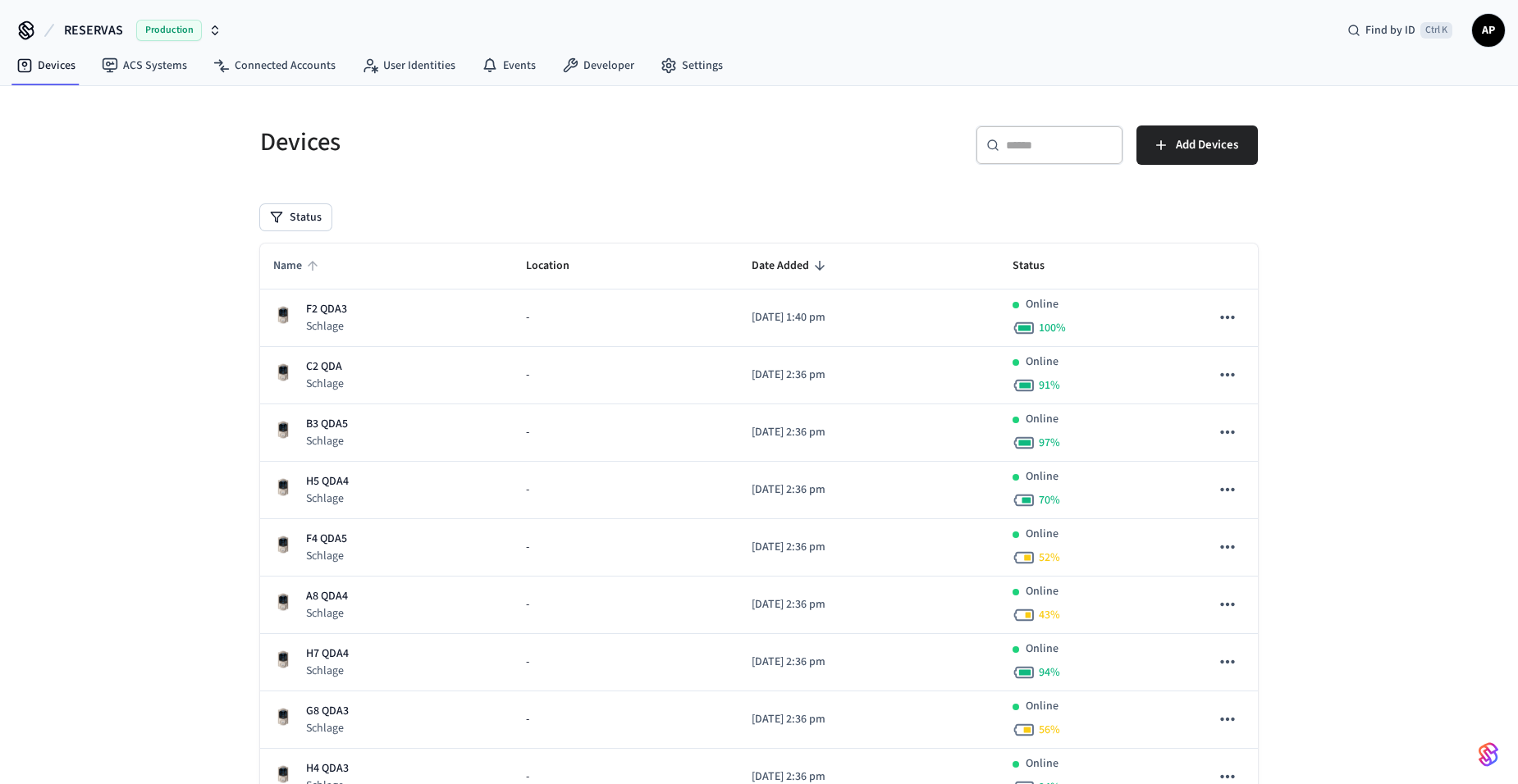
click at [302, 255] on span "Name" at bounding box center [298, 266] width 50 height 25
click at [690, 76] on link "Settings" at bounding box center [692, 65] width 89 height 29
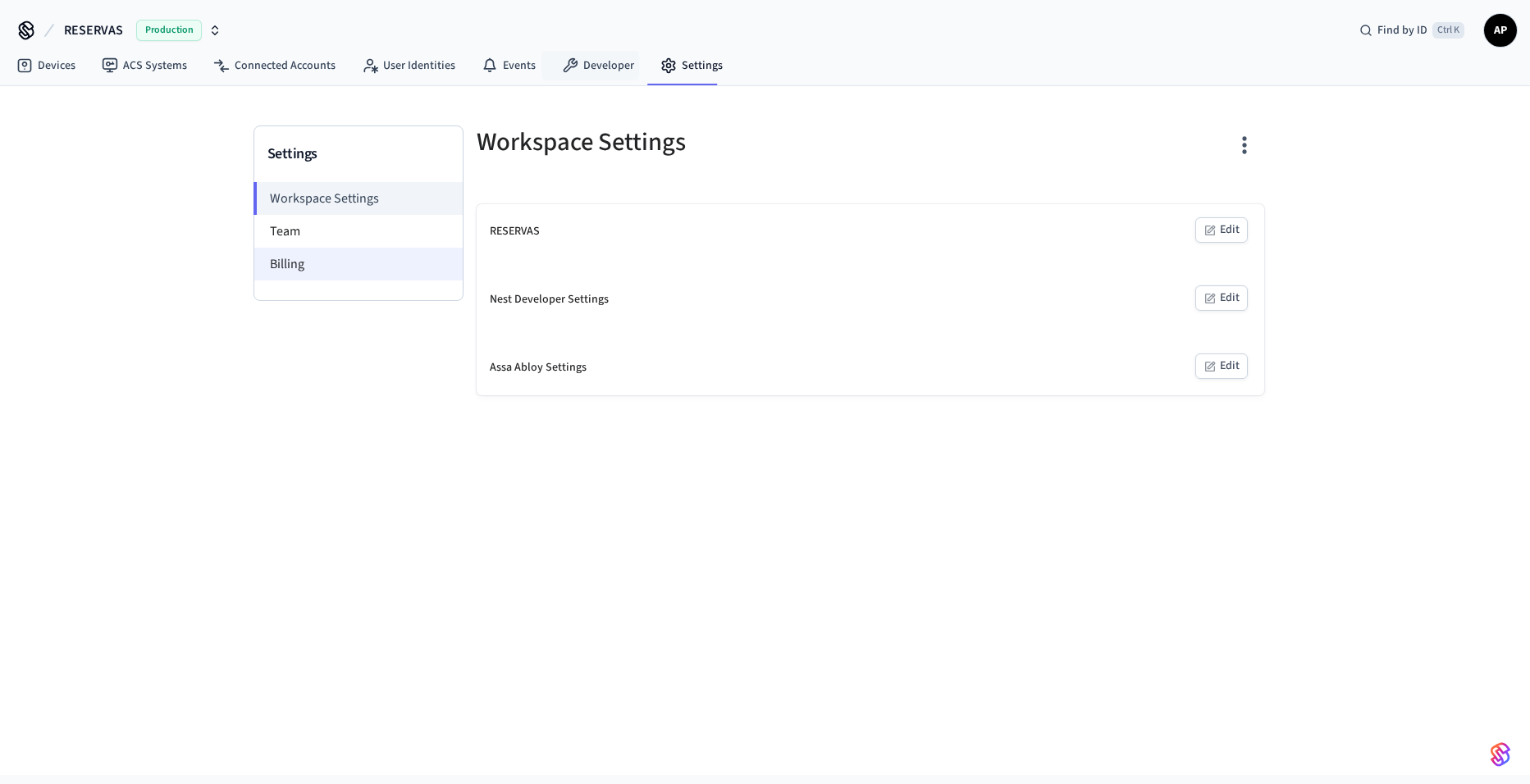
click at [343, 251] on li "Billing" at bounding box center [359, 264] width 208 height 33
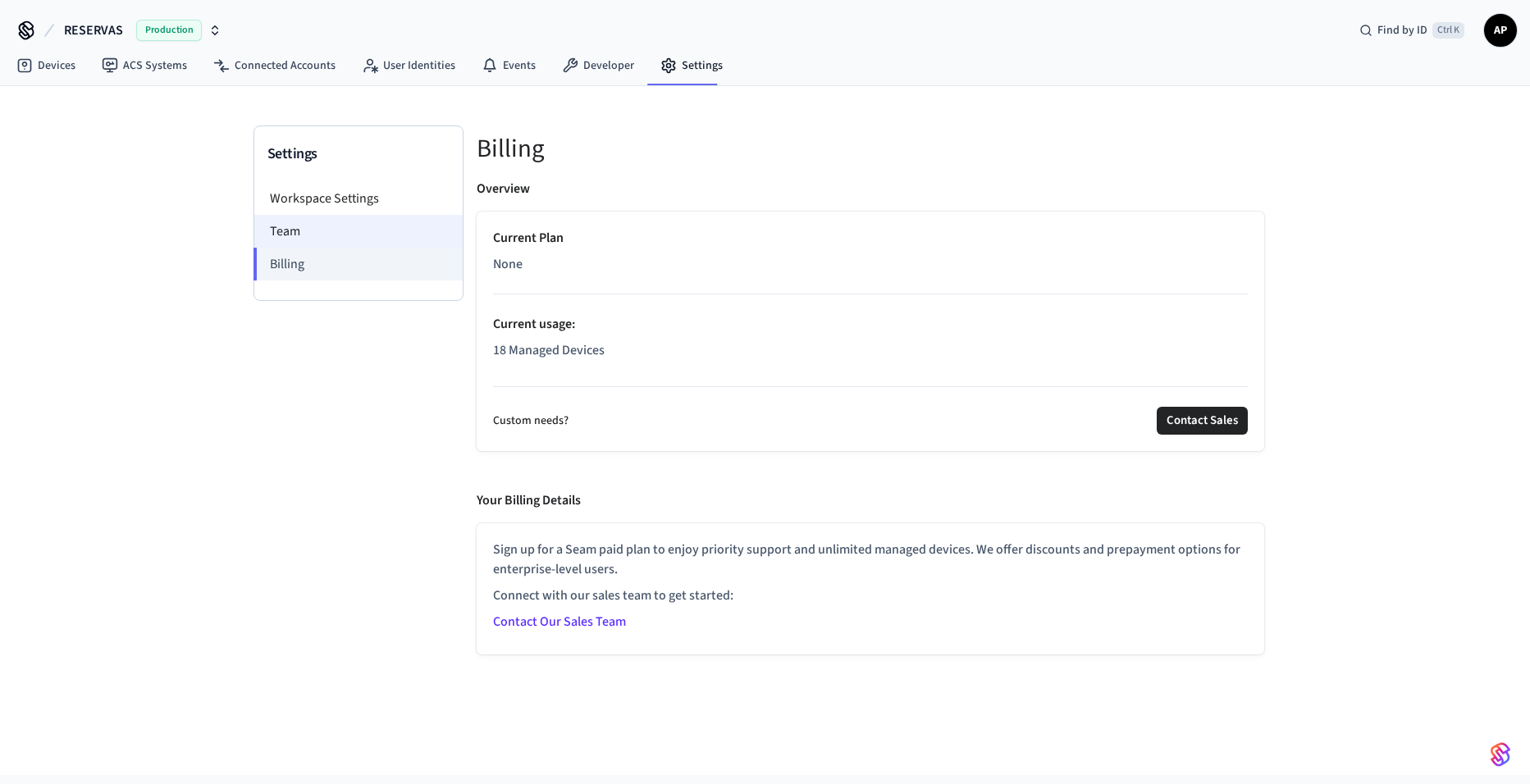
click at [336, 215] on li "Team" at bounding box center [359, 231] width 208 height 33
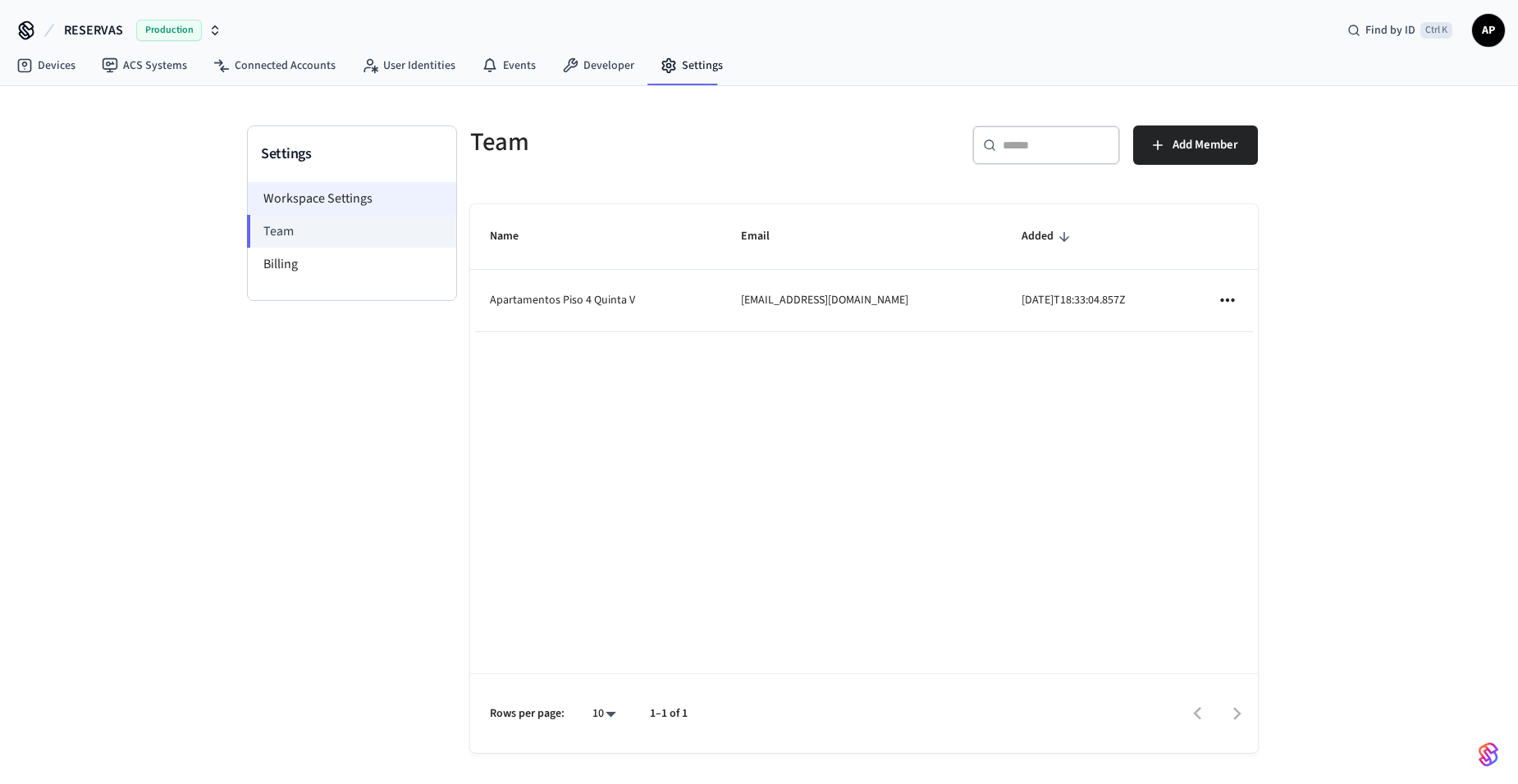
click at [355, 198] on li "Workspace Settings" at bounding box center [352, 198] width 208 height 33
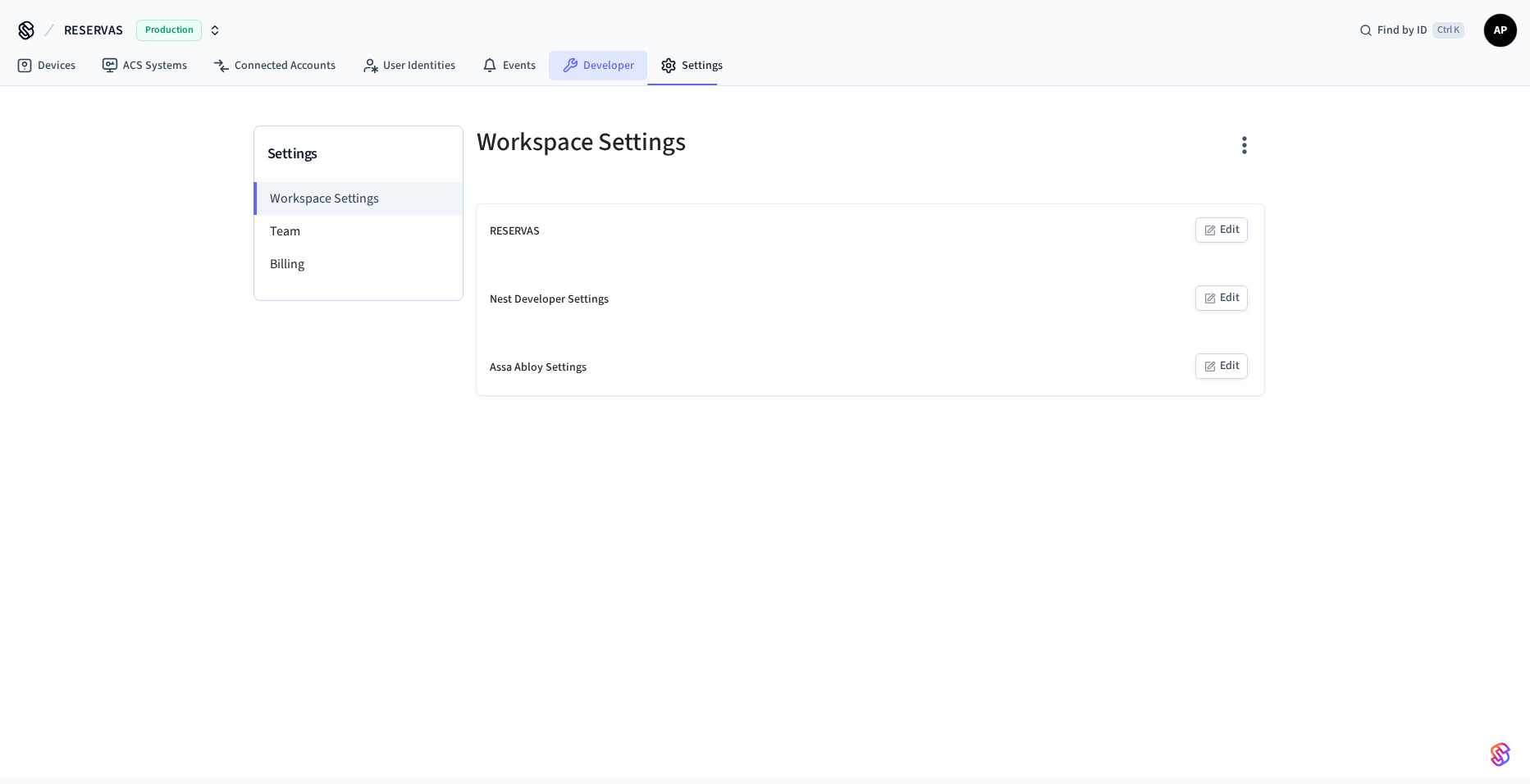
click at [604, 75] on link "Developer" at bounding box center [598, 65] width 98 height 29
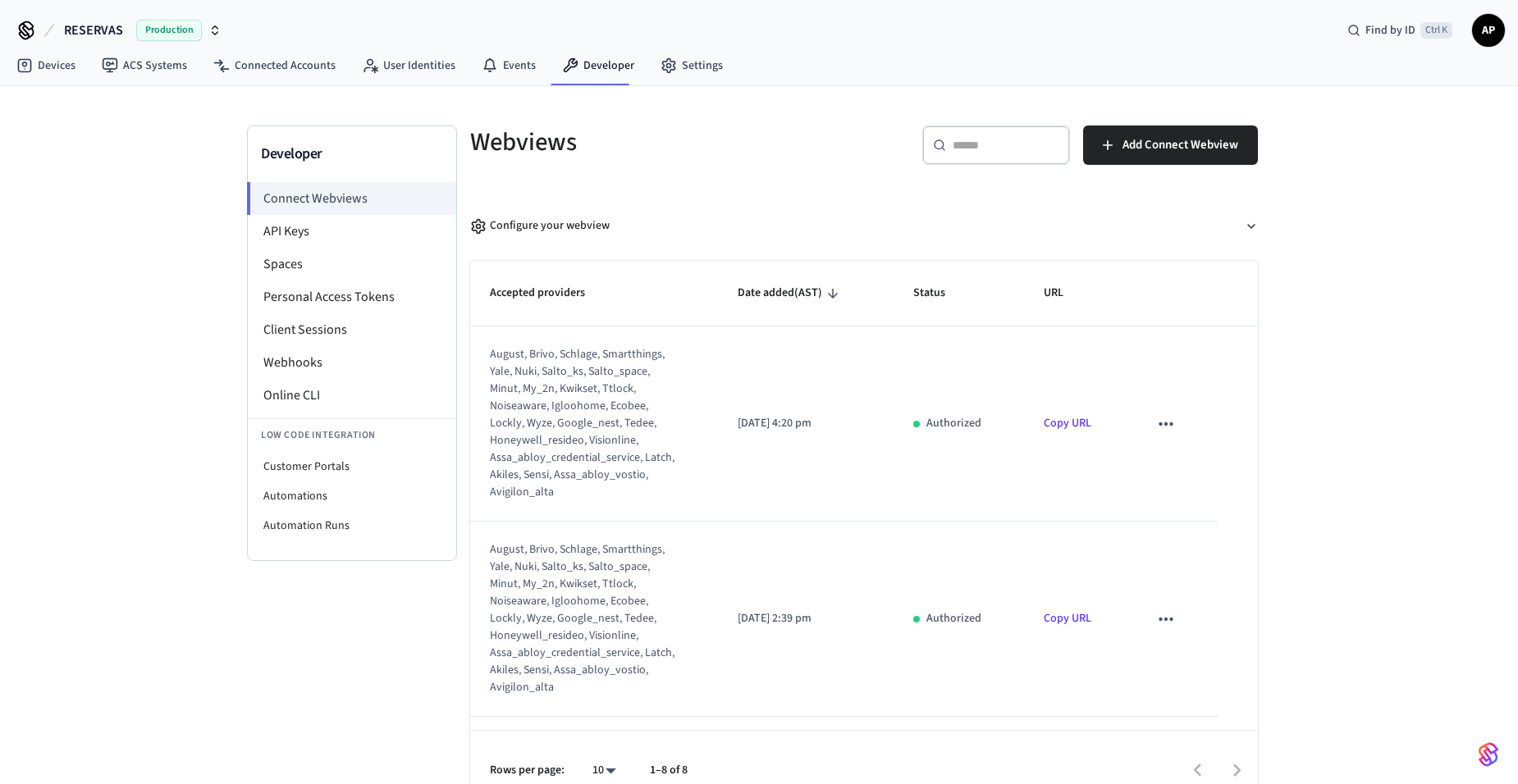
click at [1161, 424] on icon "sticky table" at bounding box center [1165, 424] width 14 height 3
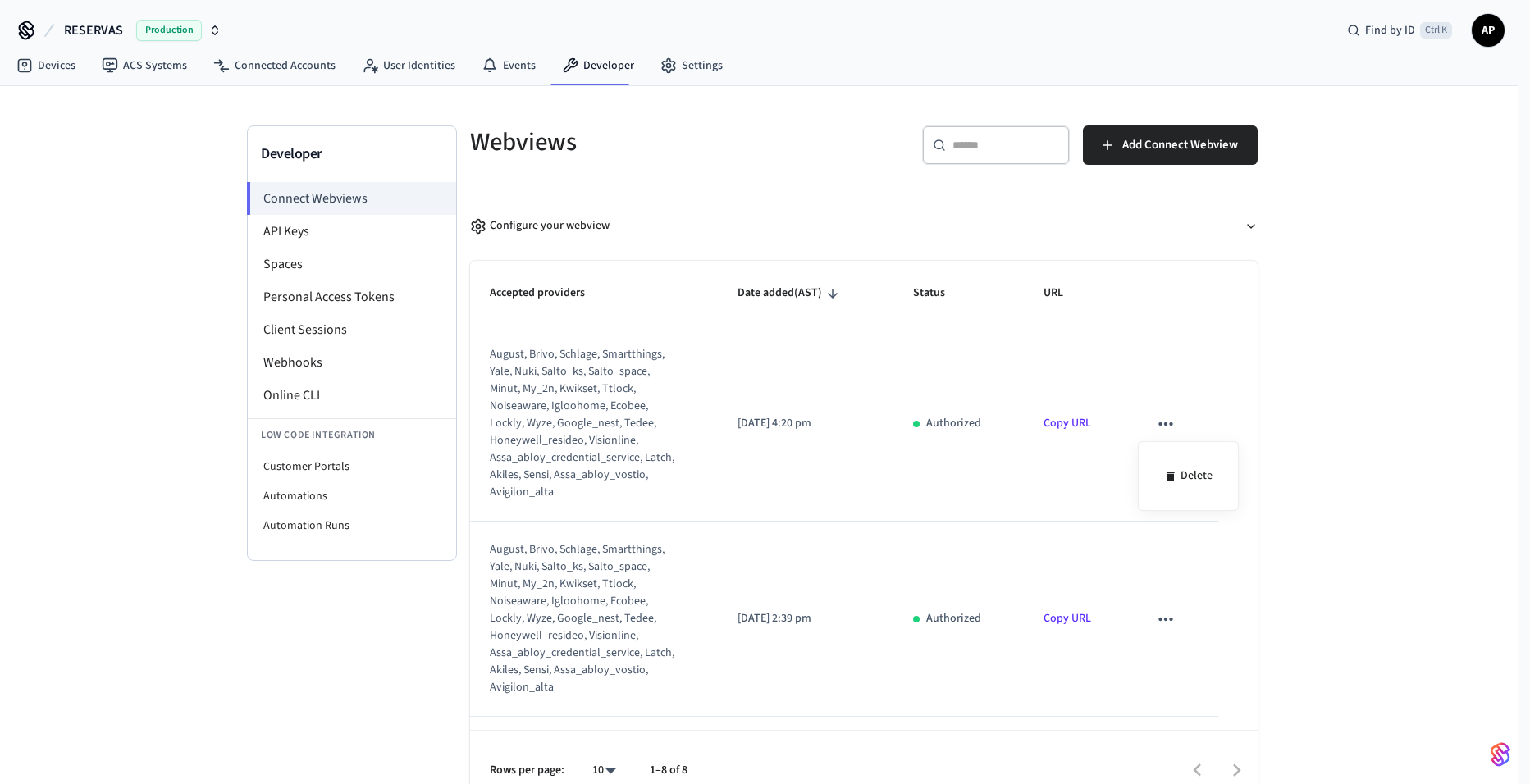
click at [1161, 424] on div at bounding box center [765, 392] width 1530 height 784
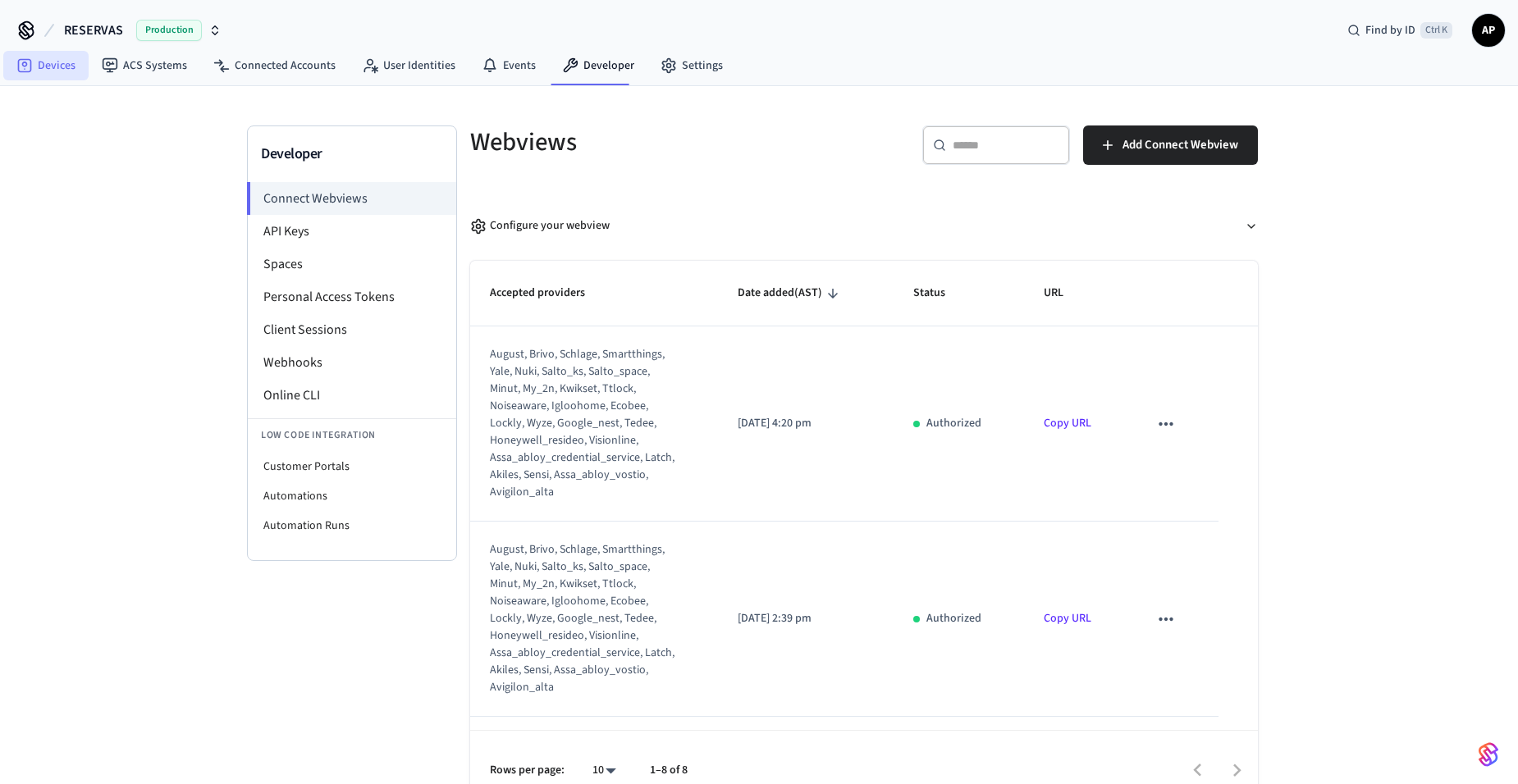
click at [52, 62] on link "Devices" at bounding box center [46, 65] width 86 height 29
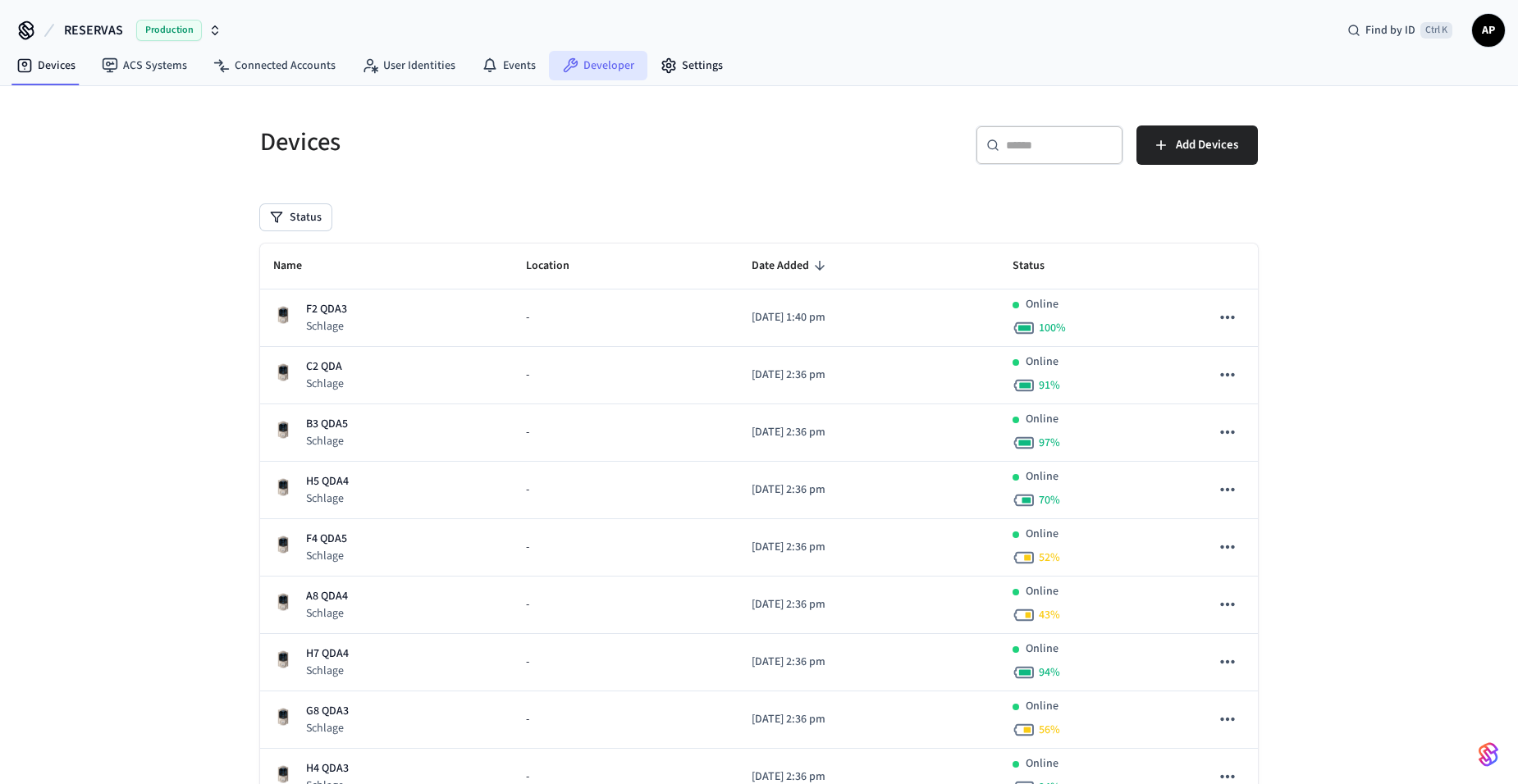
click at [605, 66] on link "Developer" at bounding box center [598, 65] width 98 height 29
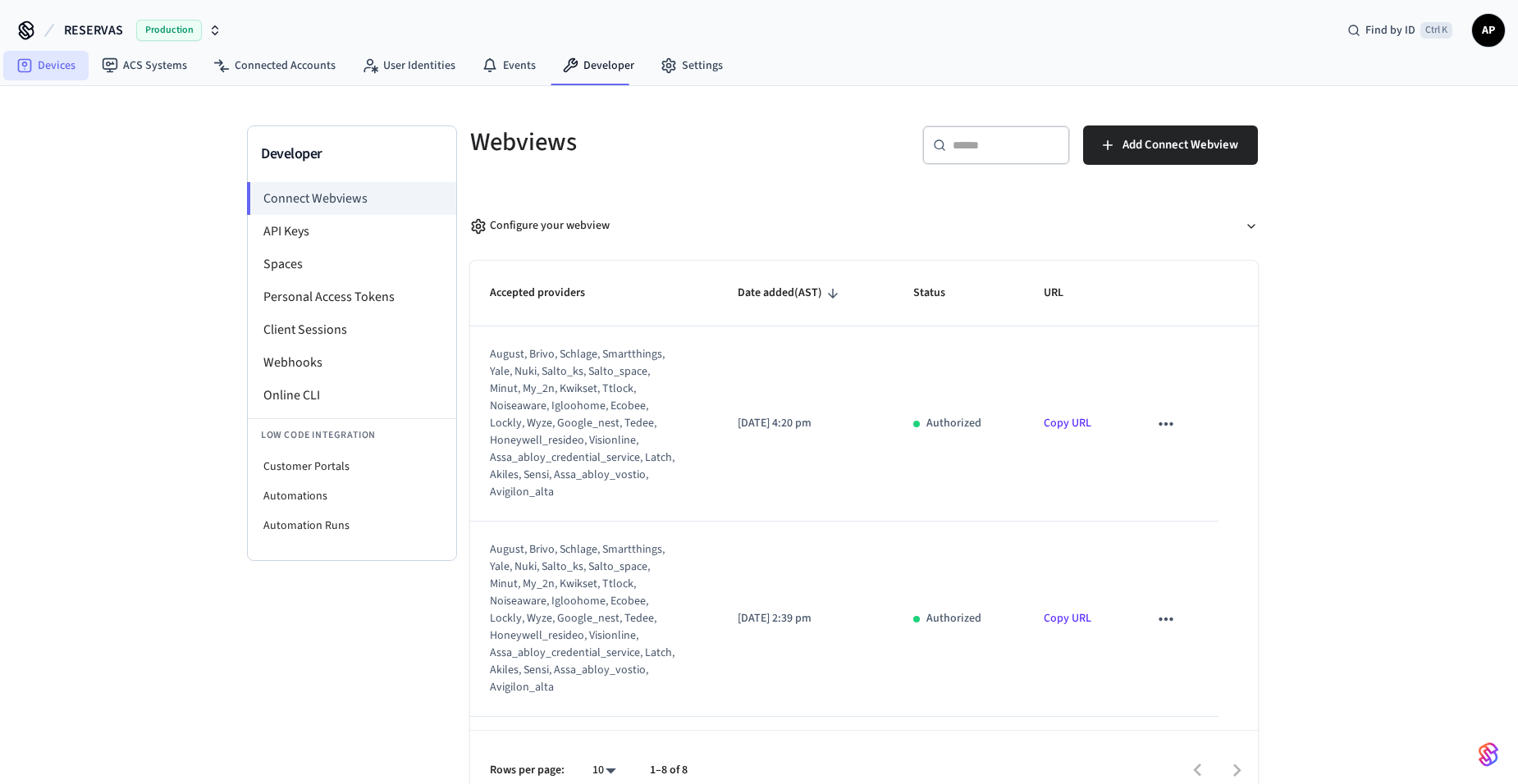
click at [60, 71] on link "Devices" at bounding box center [46, 65] width 86 height 29
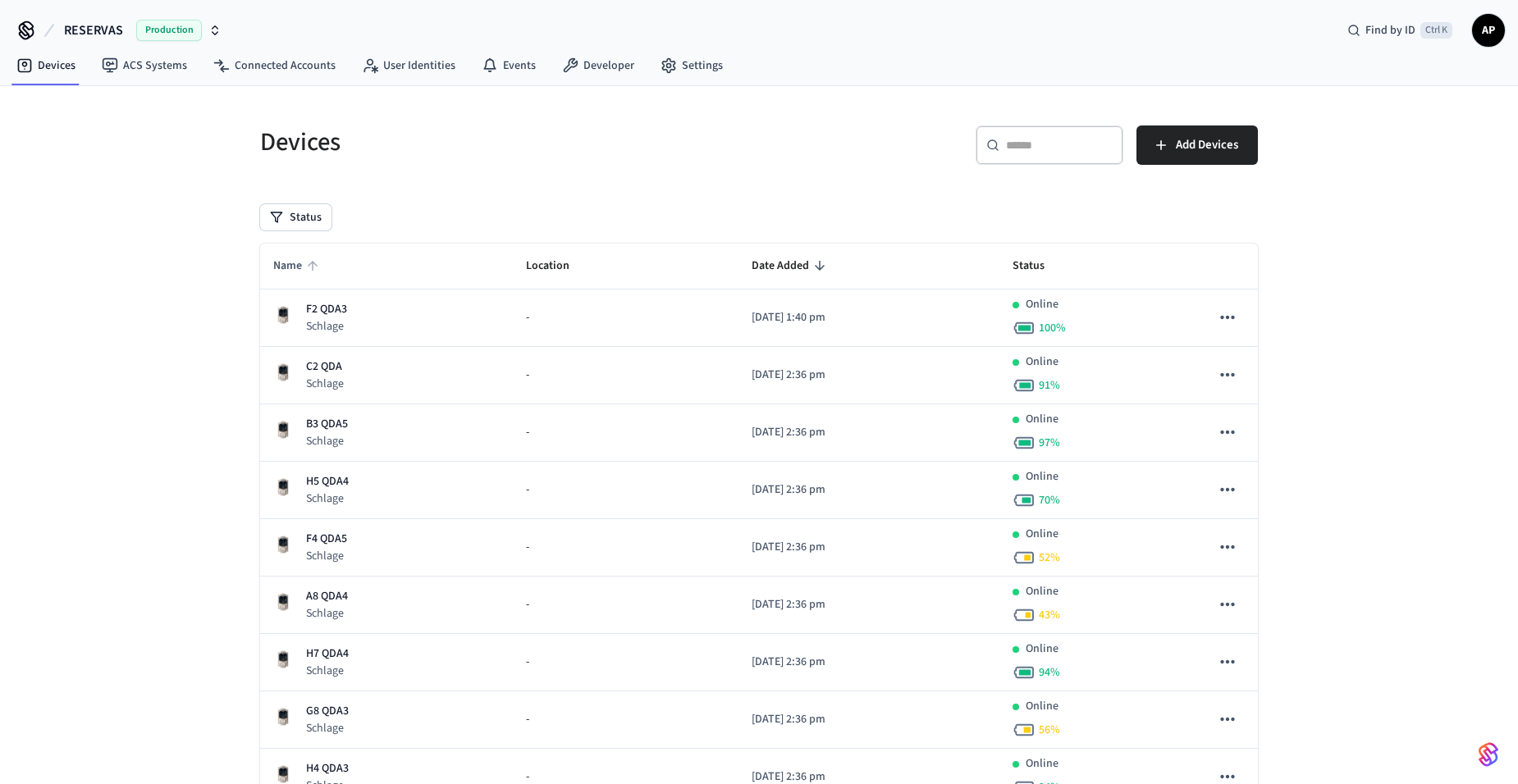
click at [284, 266] on span "Name" at bounding box center [298, 266] width 50 height 25
click at [317, 274] on span "Name" at bounding box center [298, 266] width 50 height 25
click at [499, 54] on link "Events" at bounding box center [509, 65] width 81 height 29
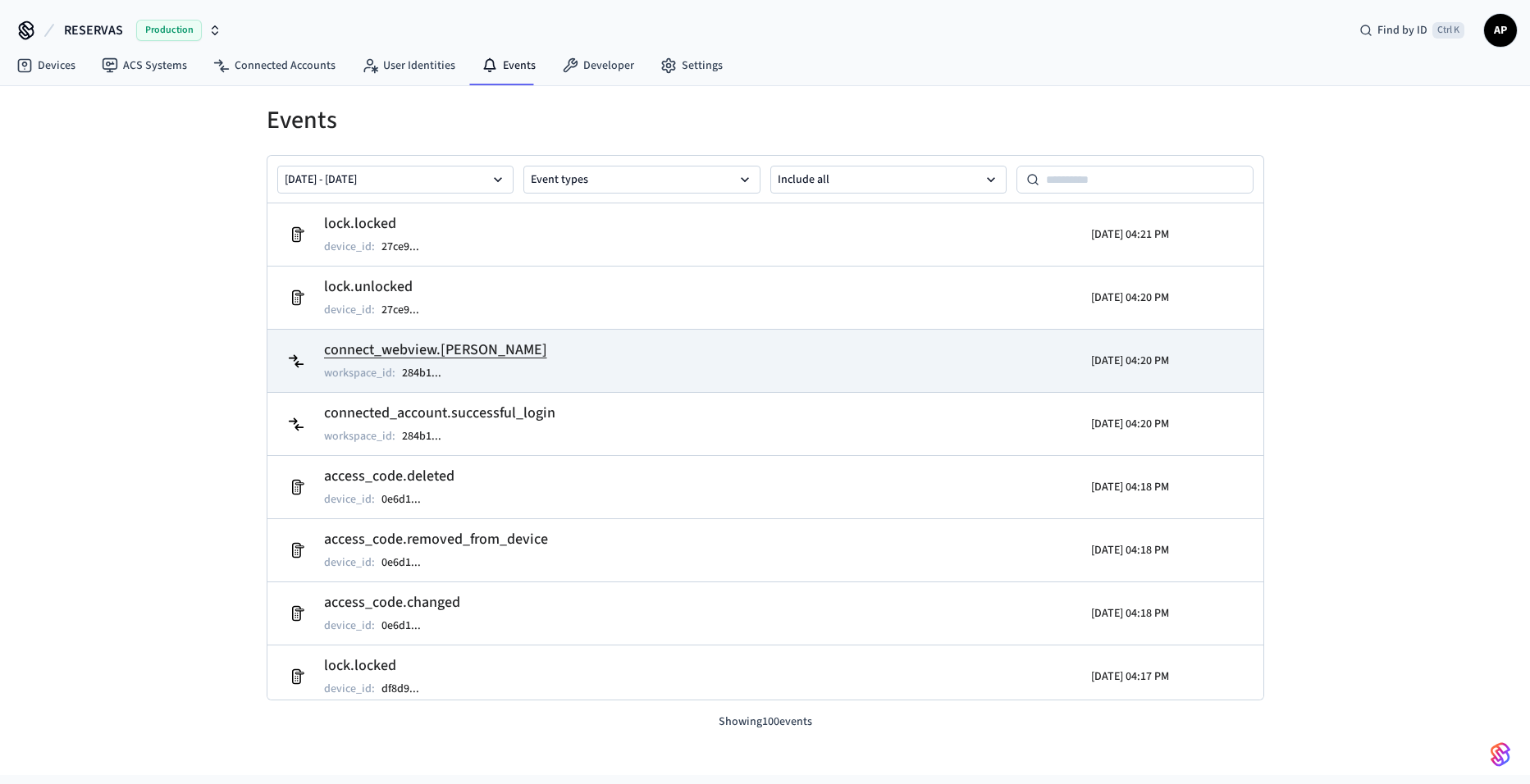
click at [466, 342] on h2 "connect_webview.[PERSON_NAME]" at bounding box center [436, 350] width 223 height 23
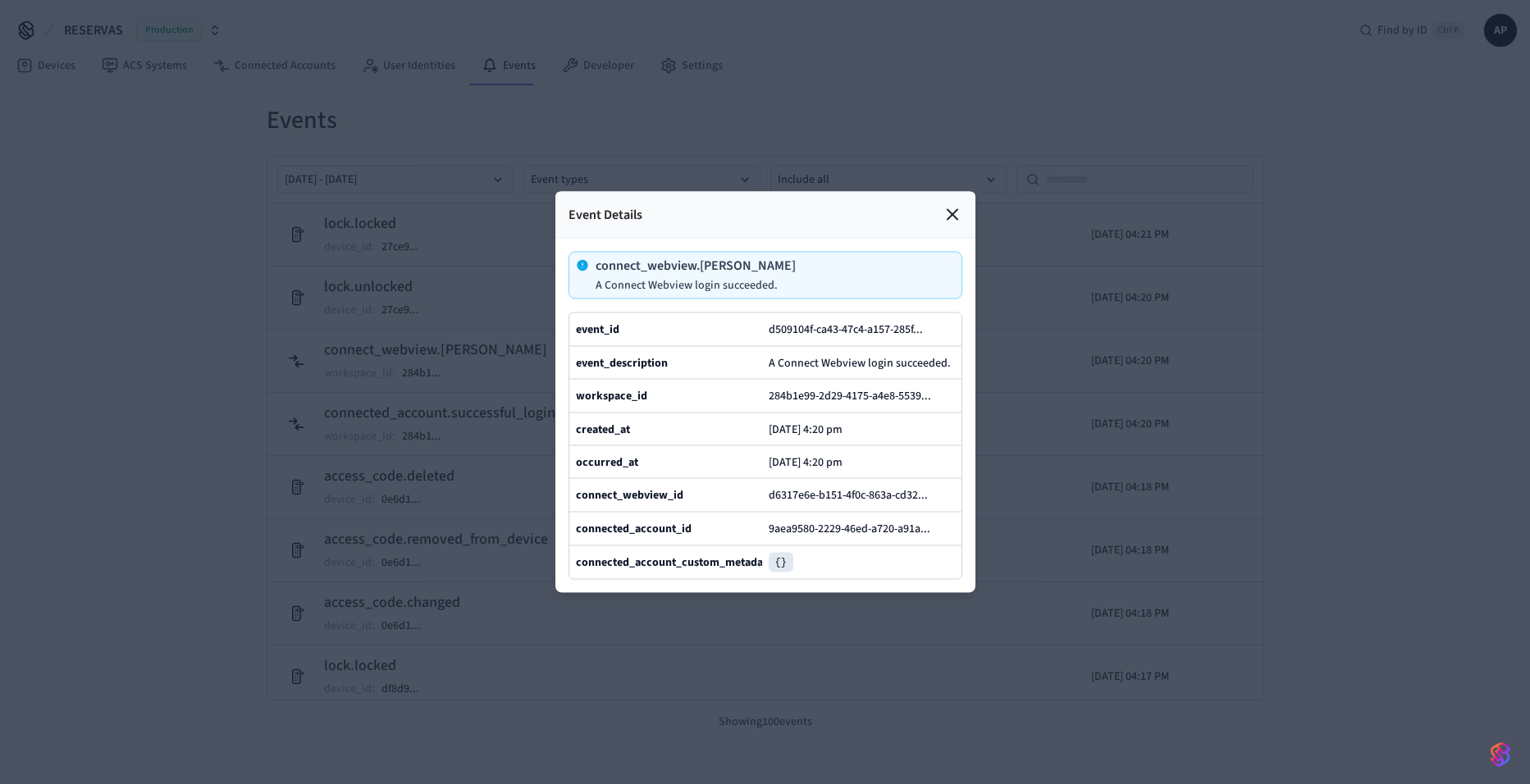
click at [954, 210] on icon at bounding box center [953, 215] width 10 height 10
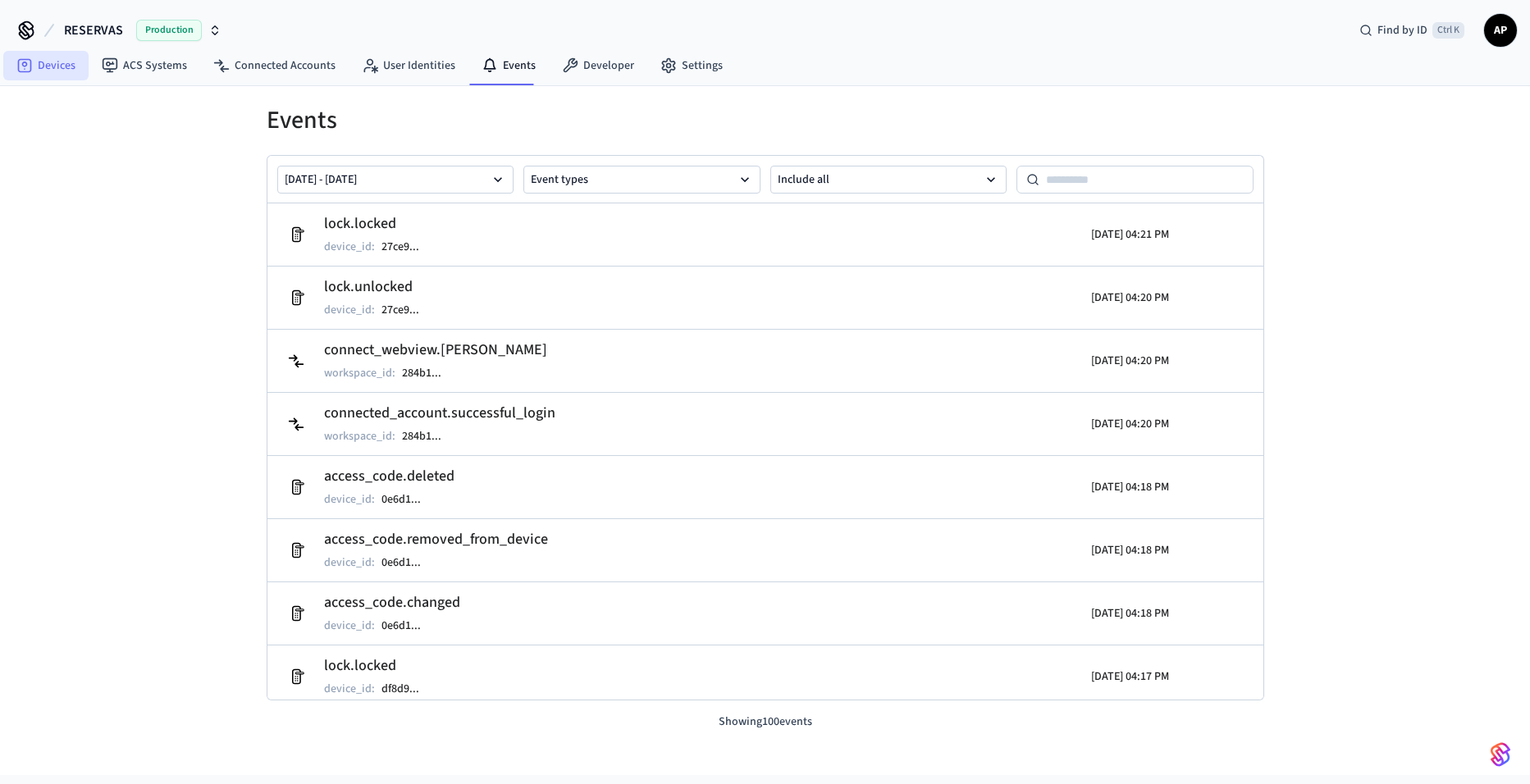
click at [26, 62] on icon at bounding box center [24, 64] width 6 height 6
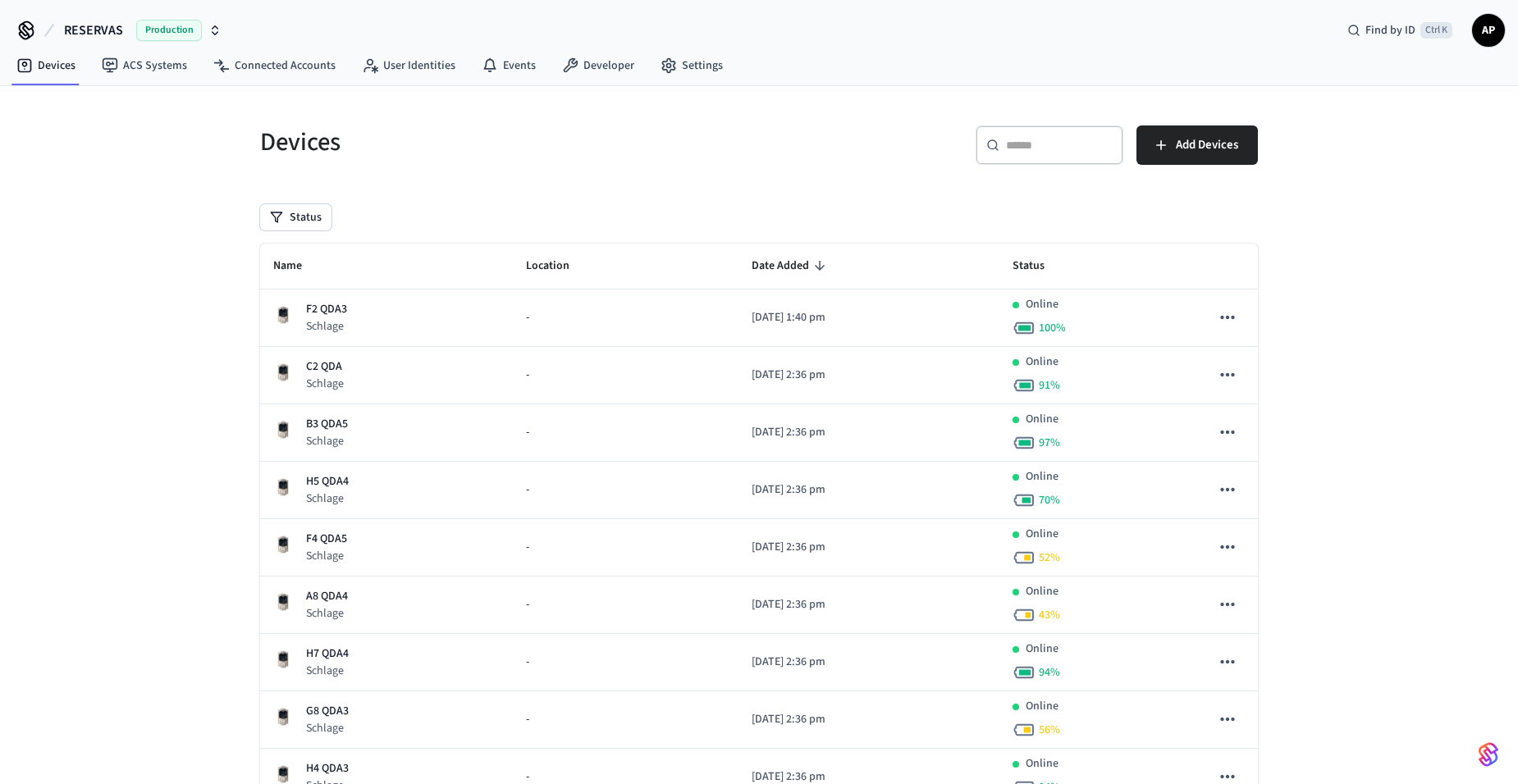
click at [346, 266] on th "Name" at bounding box center [386, 266] width 253 height 46
click at [310, 260] on icon "sticky table" at bounding box center [313, 266] width 15 height 15
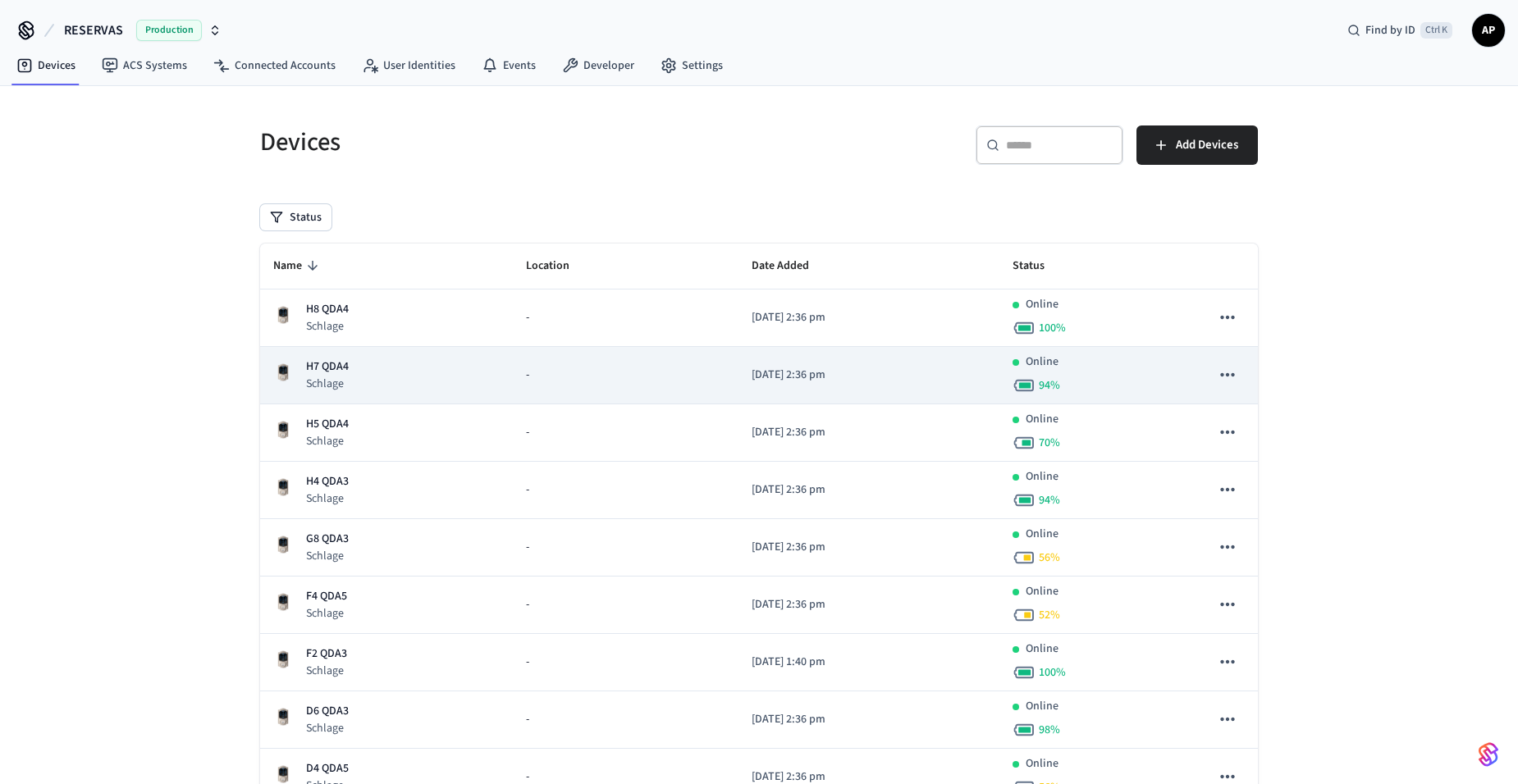
click at [332, 362] on p "H7 QDA4" at bounding box center [327, 367] width 43 height 18
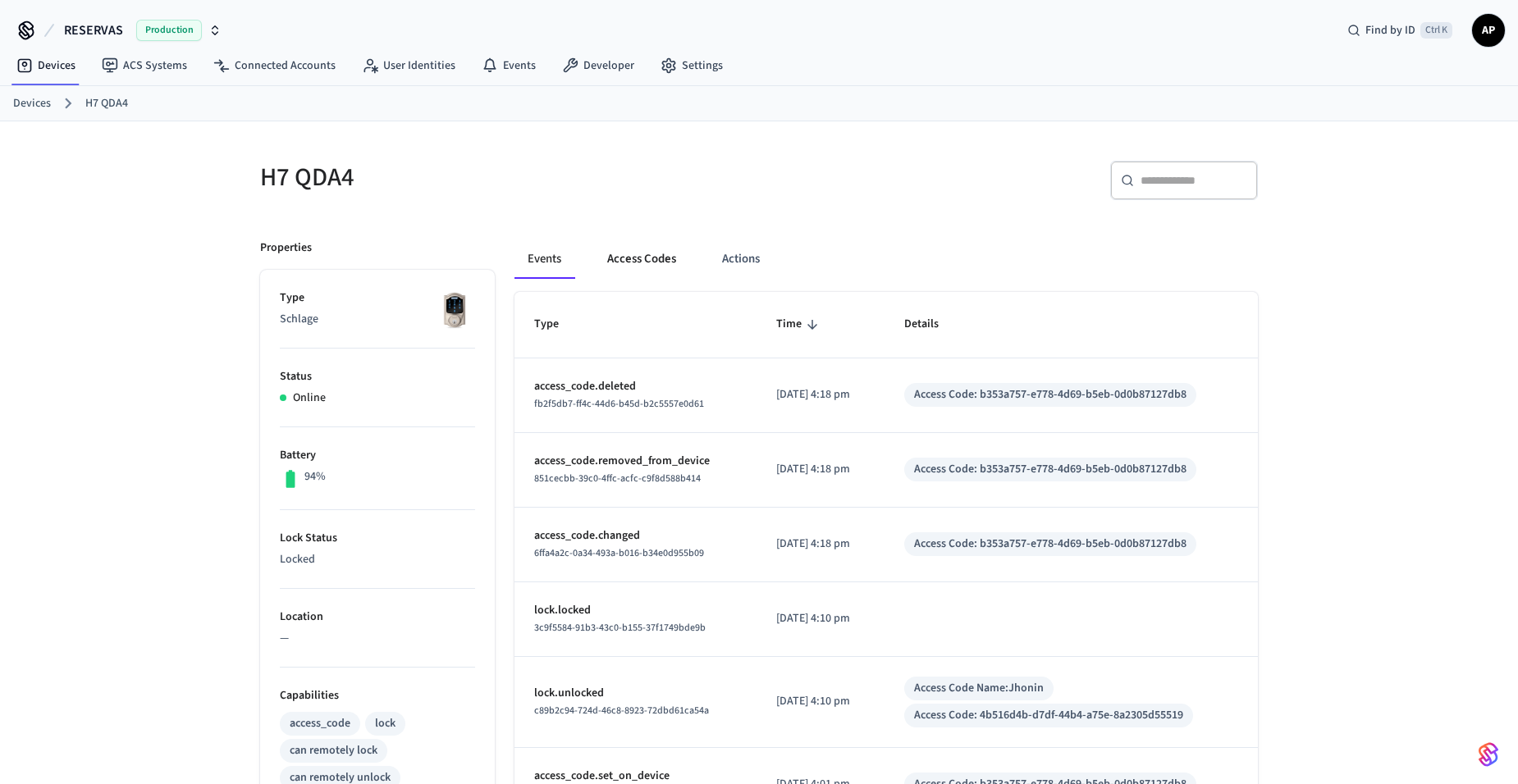
click at [628, 248] on button "Access Codes" at bounding box center [641, 259] width 95 height 39
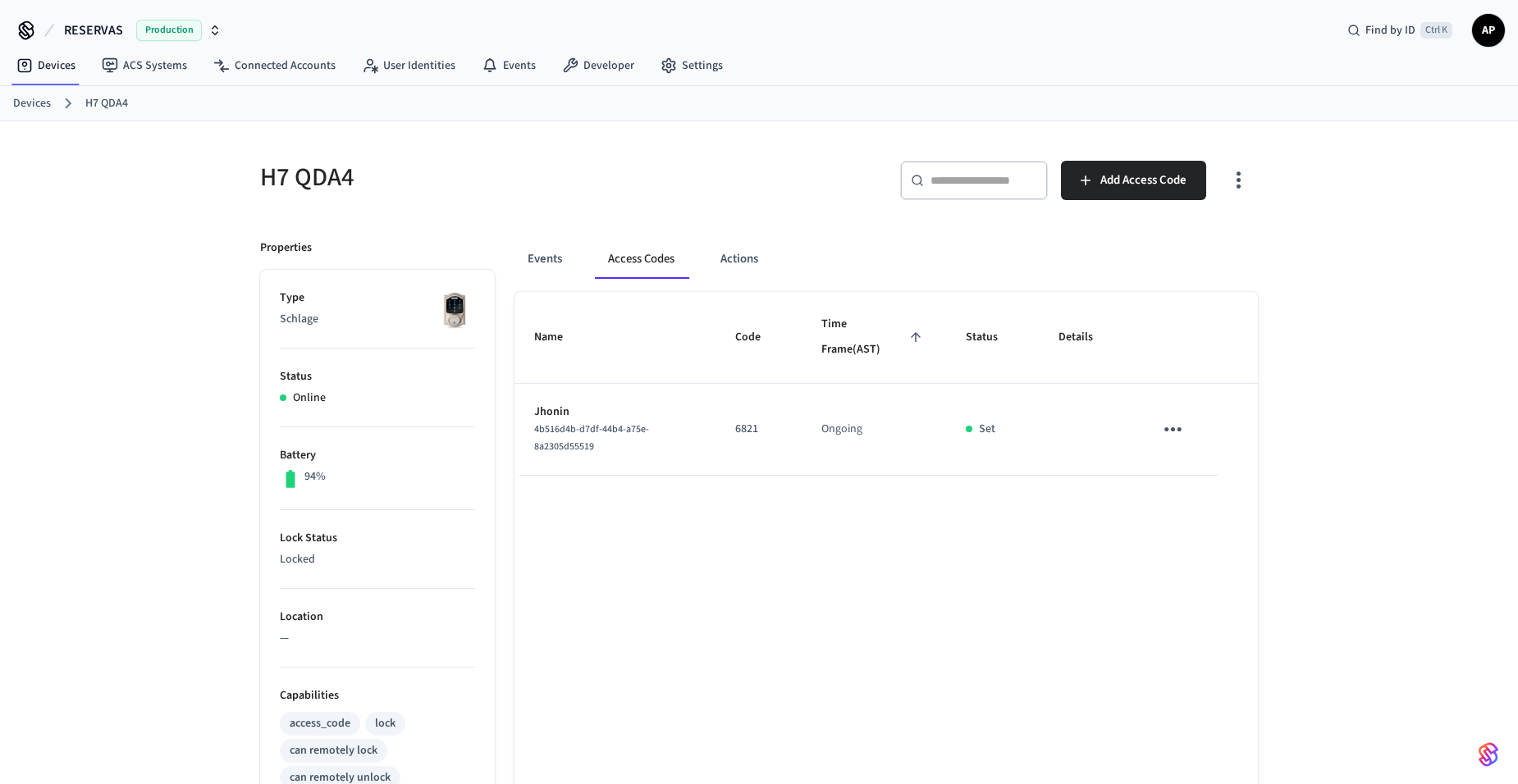
click at [44, 106] on link "Devices" at bounding box center [32, 103] width 38 height 18
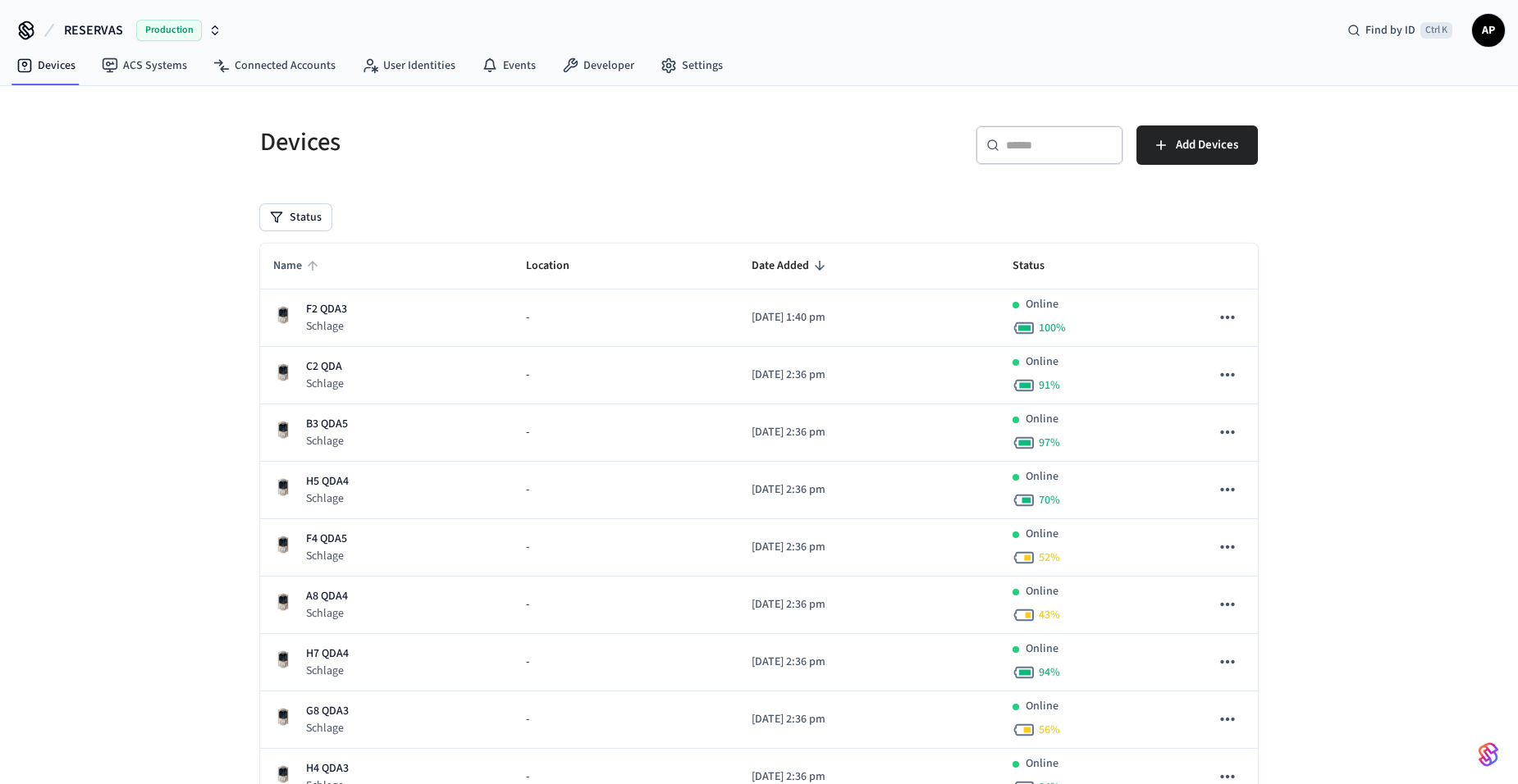
click at [283, 264] on span "Name" at bounding box center [298, 266] width 50 height 25
click at [1039, 134] on div "​ ​" at bounding box center [1050, 145] width 148 height 39
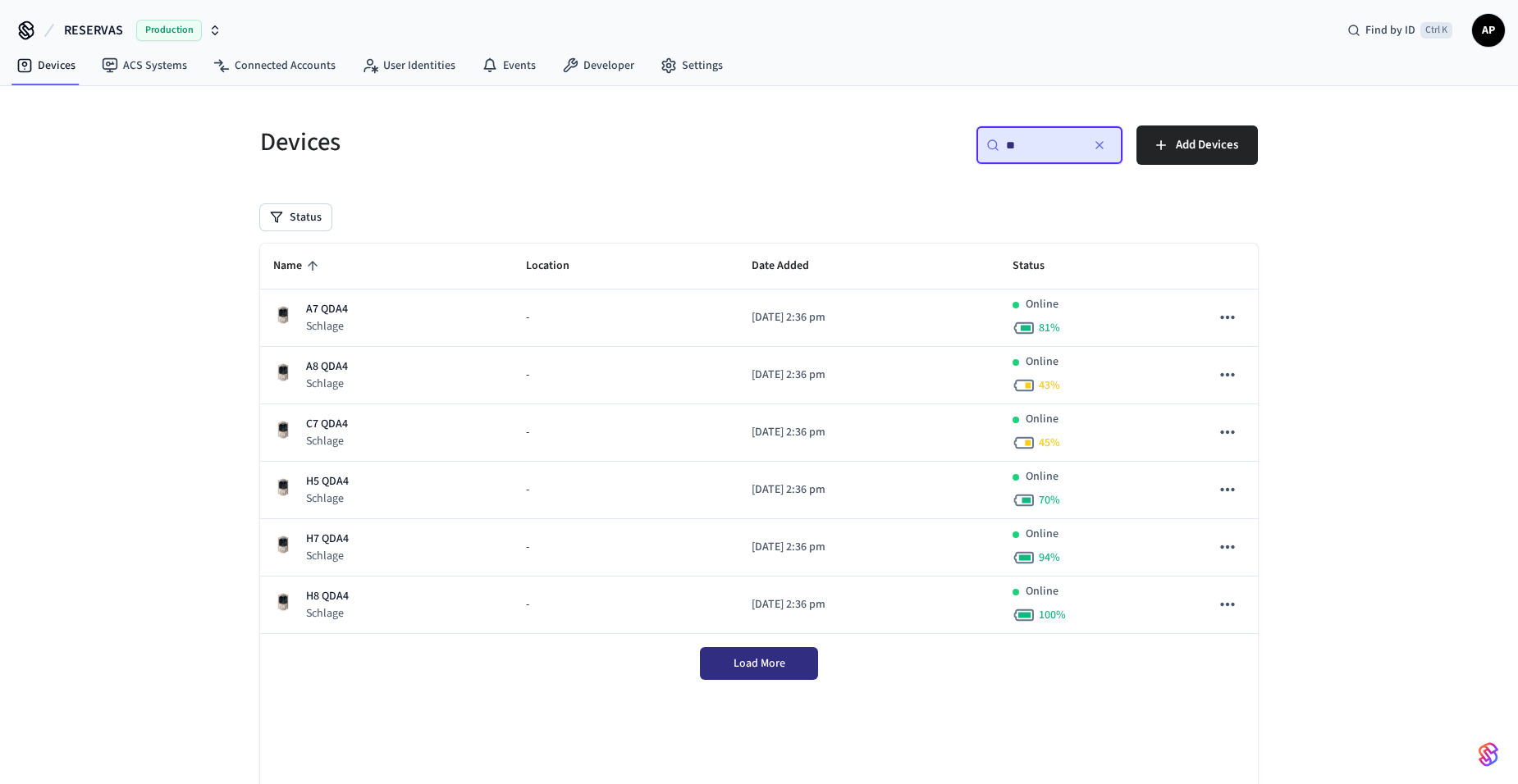
type input "**"
click at [751, 670] on span "Load More" at bounding box center [760, 664] width 52 height 17
click at [1093, 149] on icon "button" at bounding box center [1100, 145] width 13 height 13
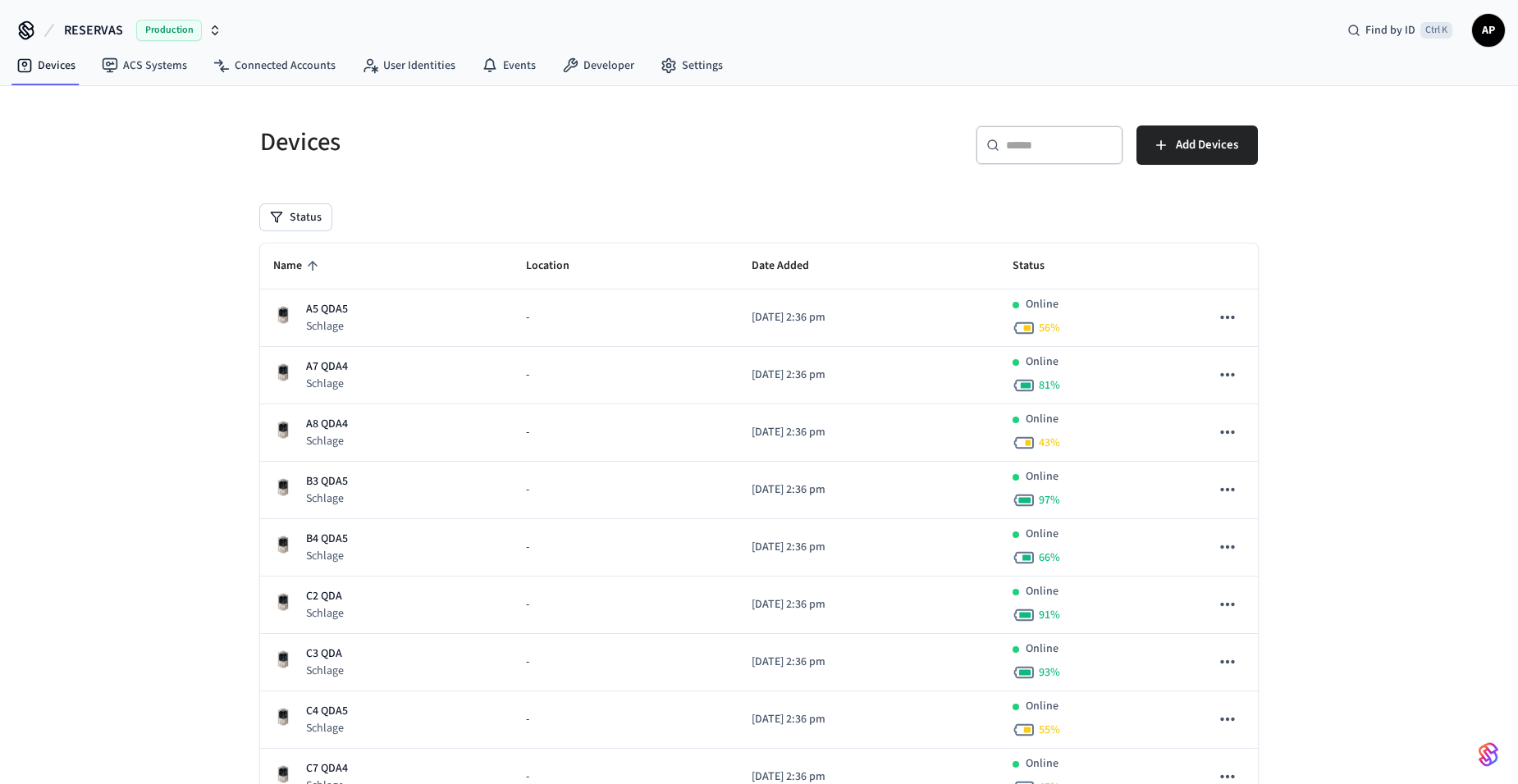
click at [294, 259] on span "Name" at bounding box center [298, 266] width 50 height 25
click at [306, 262] on icon "sticky table" at bounding box center [313, 266] width 15 height 15
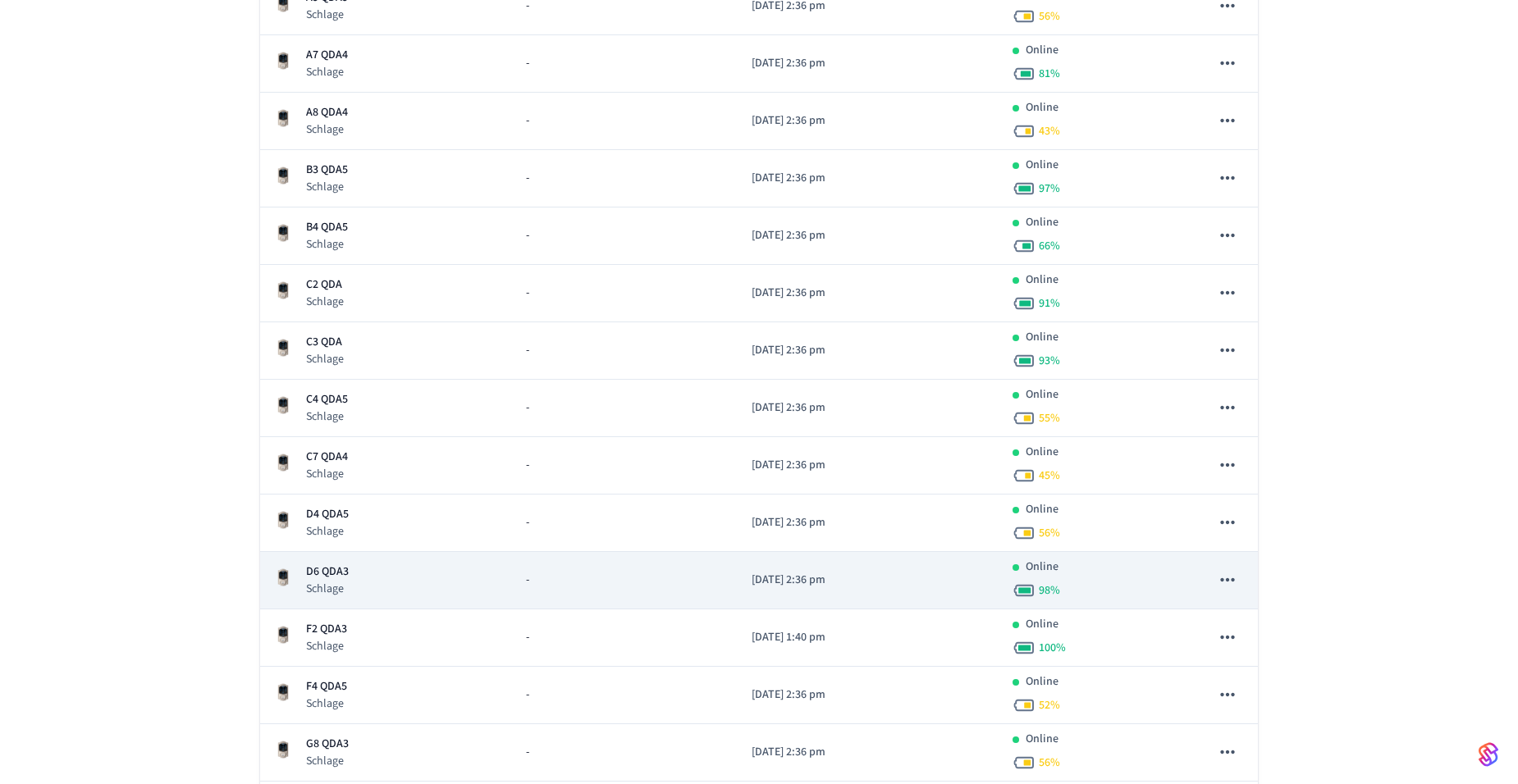
scroll to position [410, 0]
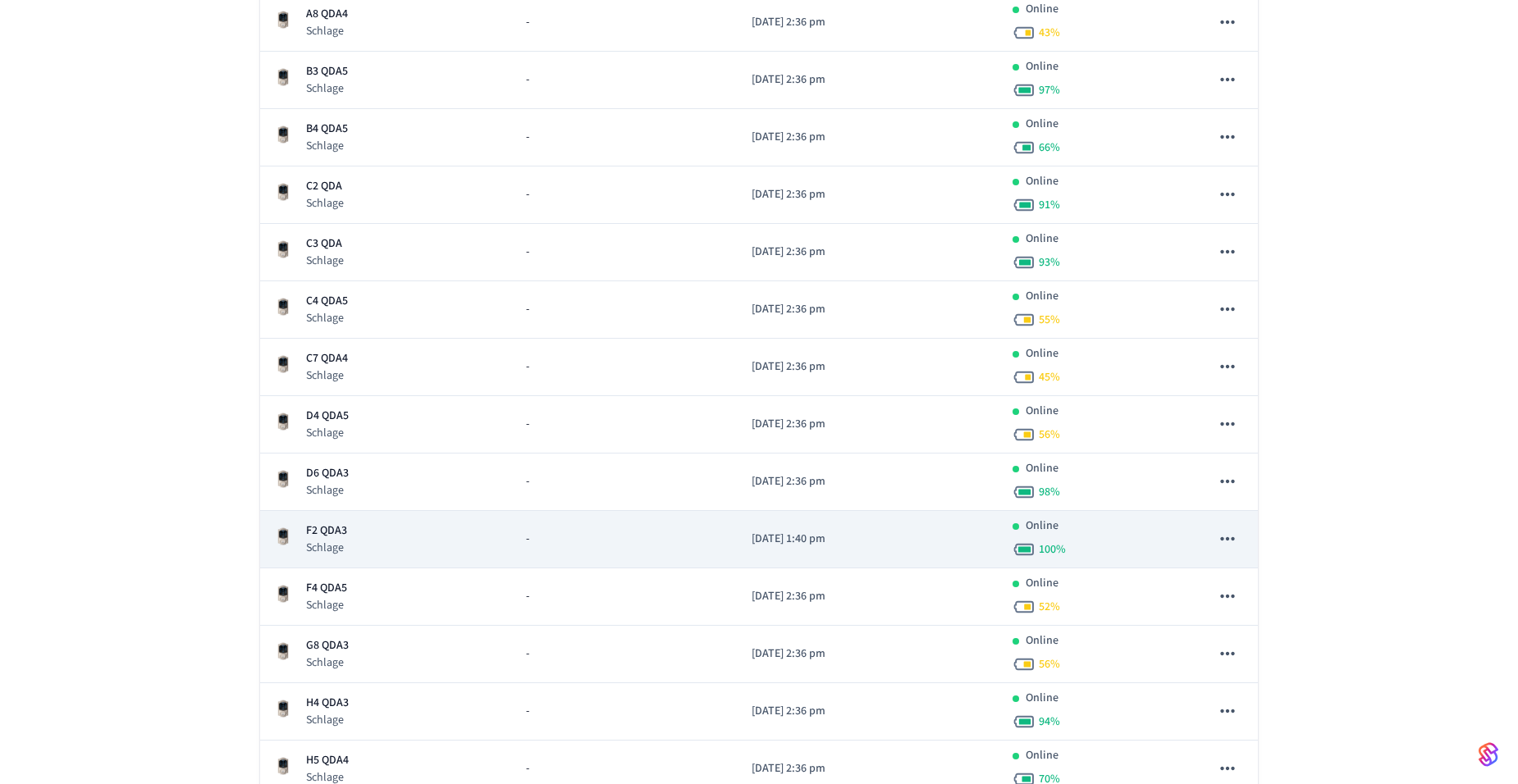
click at [342, 534] on p "F2 QDA3" at bounding box center [326, 531] width 41 height 18
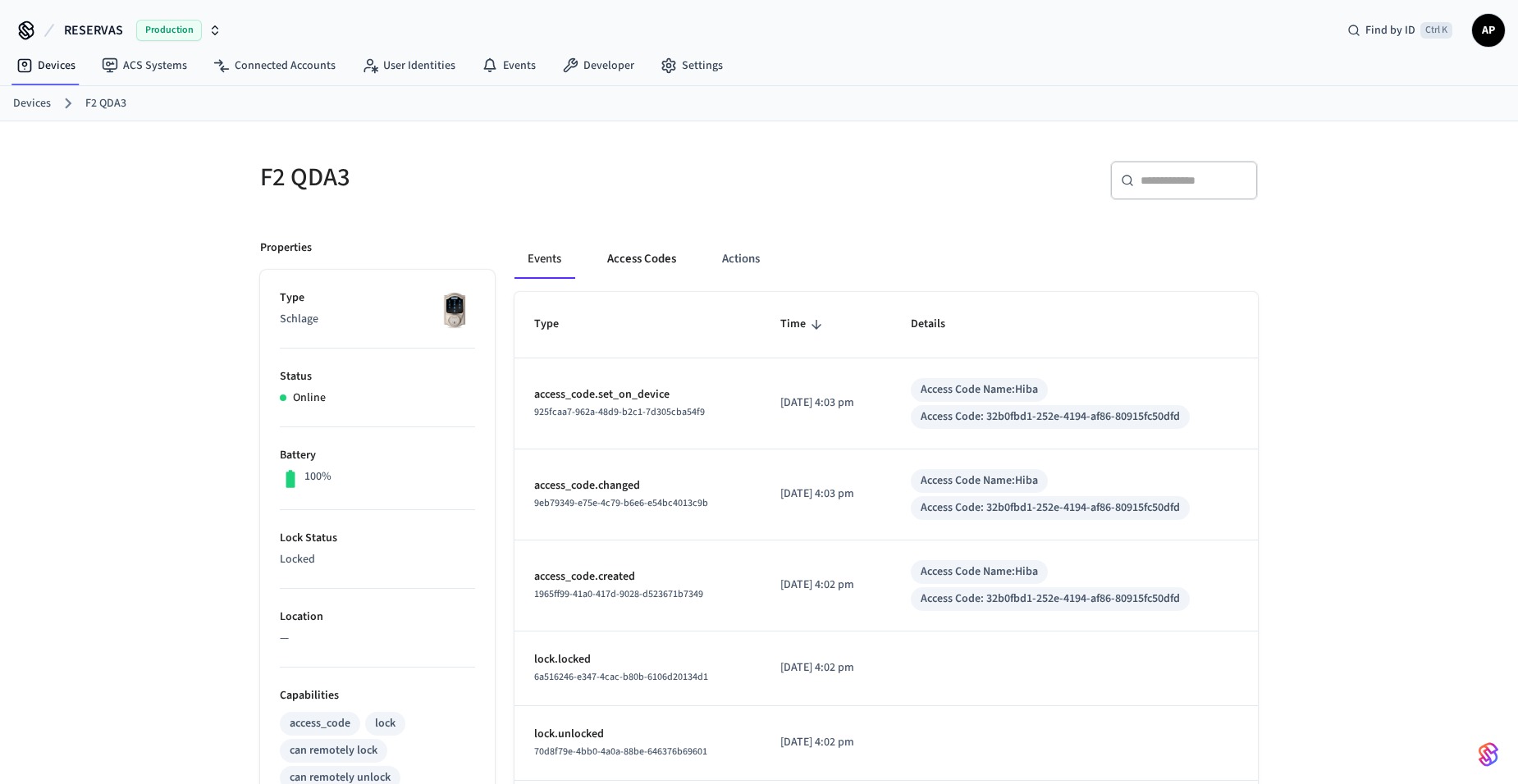
click at [626, 255] on button "Access Codes" at bounding box center [641, 259] width 95 height 39
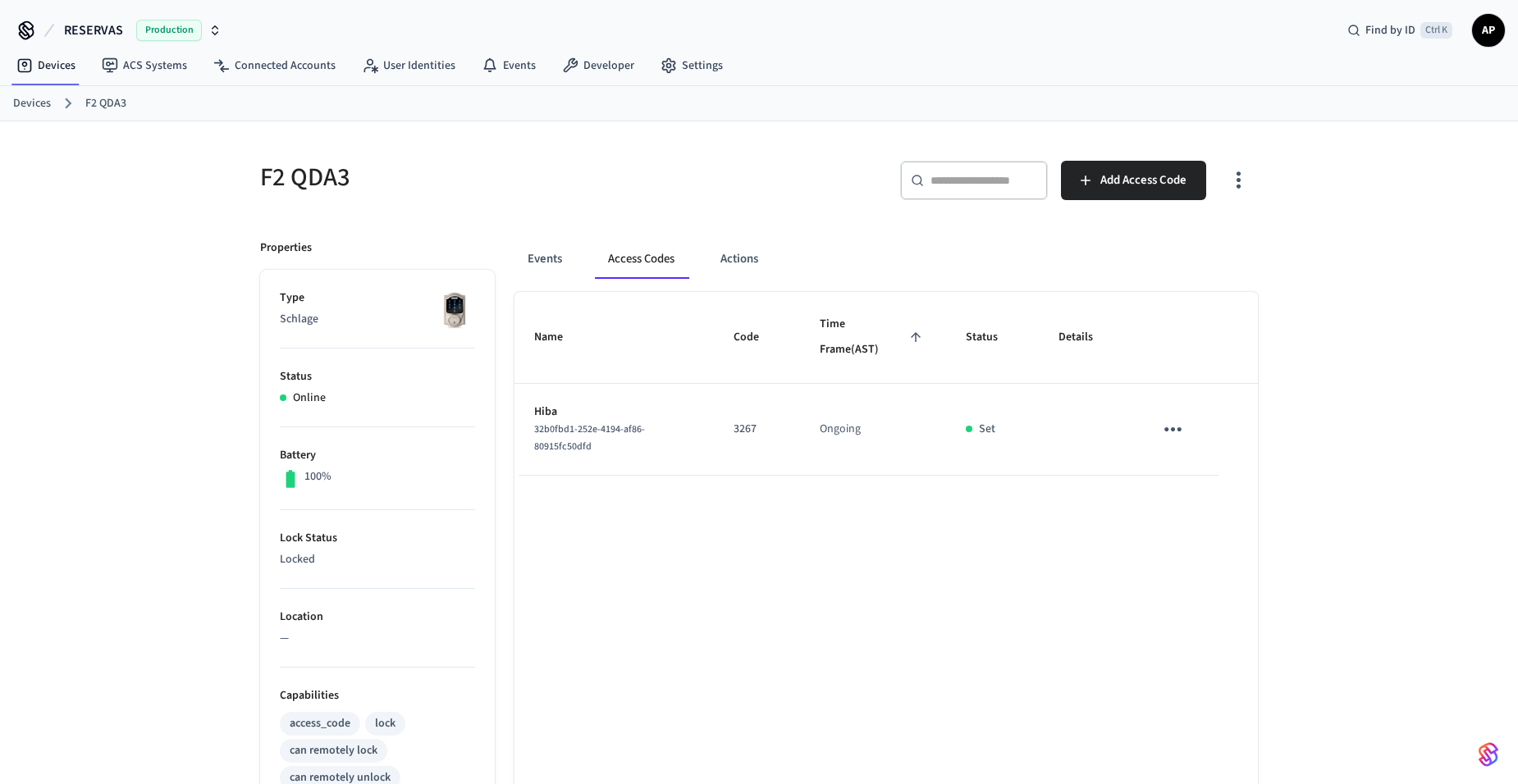
click at [44, 104] on link "Devices" at bounding box center [32, 103] width 38 height 18
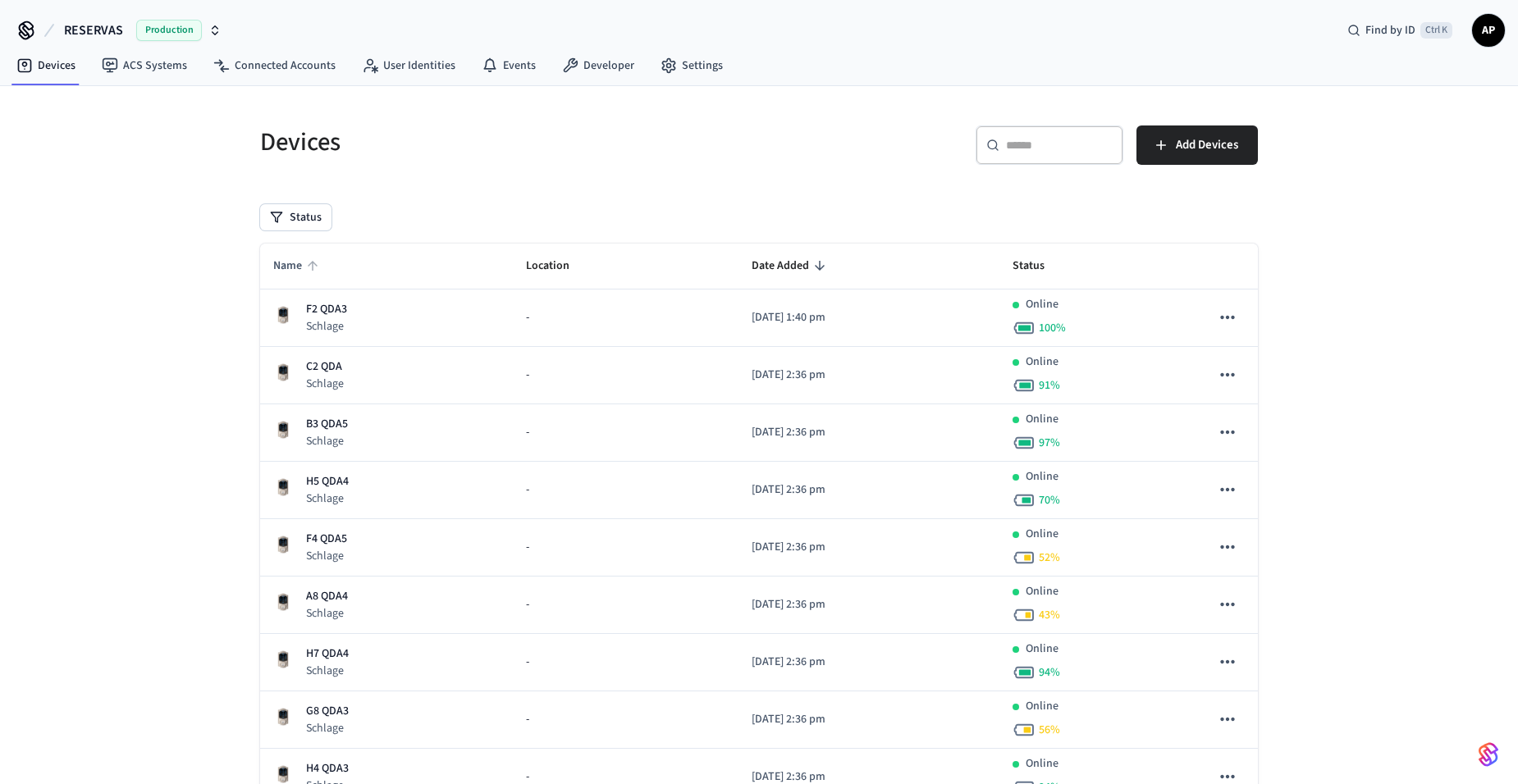
click at [275, 263] on span "Name" at bounding box center [298, 266] width 50 height 25
click at [286, 257] on span "Name" at bounding box center [298, 266] width 50 height 25
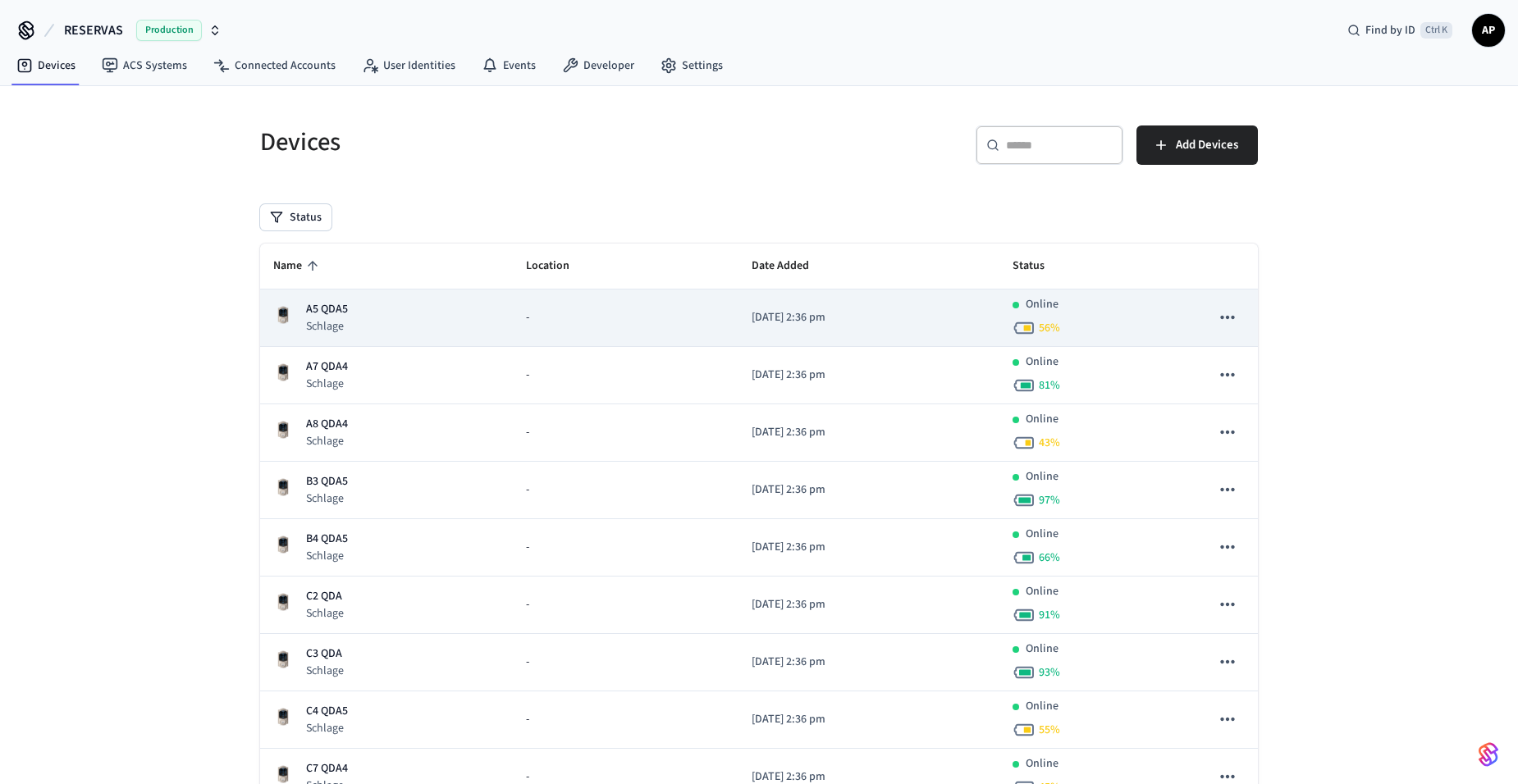
click at [1227, 316] on icon "sticky table" at bounding box center [1227, 317] width 14 height 3
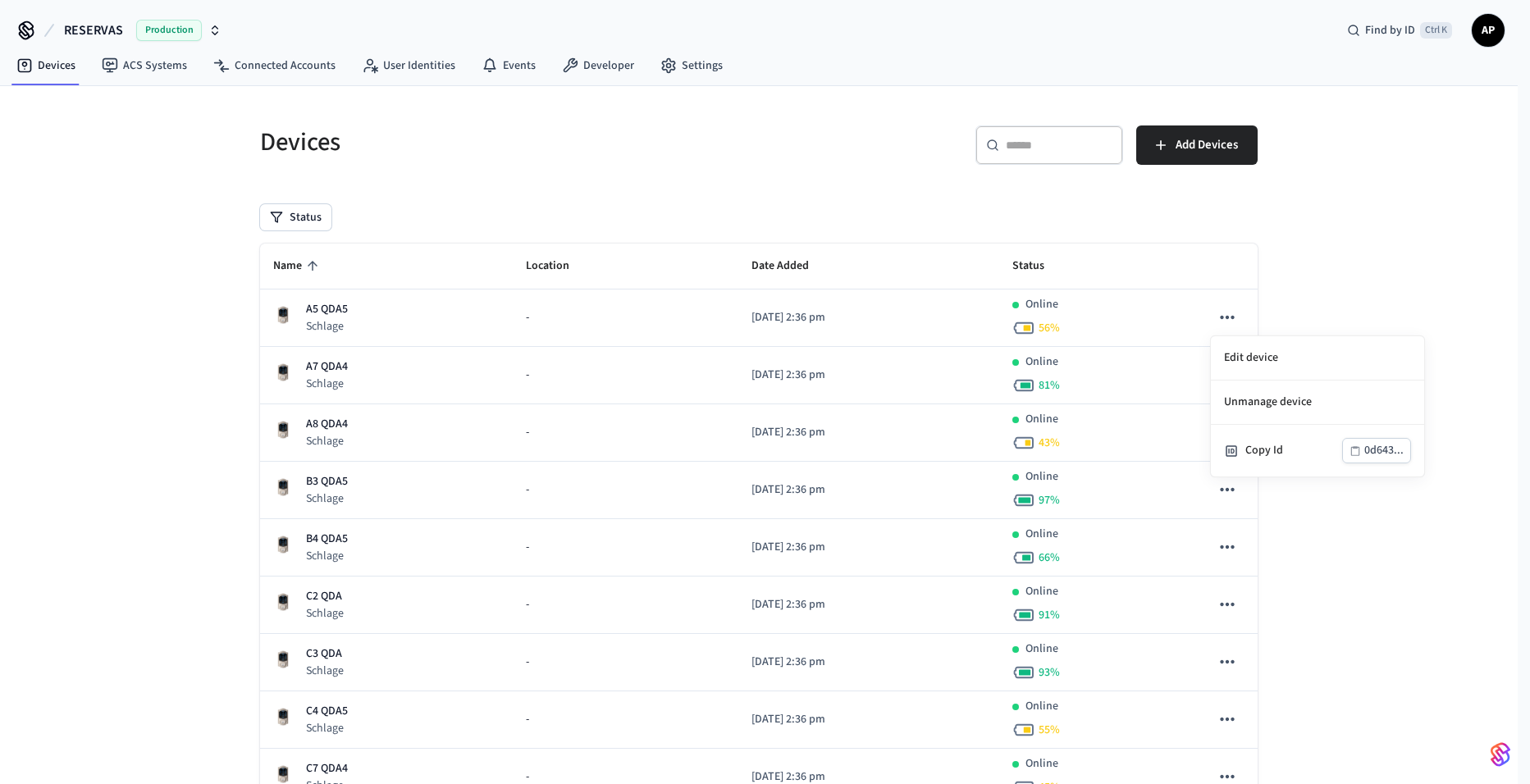
click at [857, 218] on div at bounding box center [765, 392] width 1530 height 784
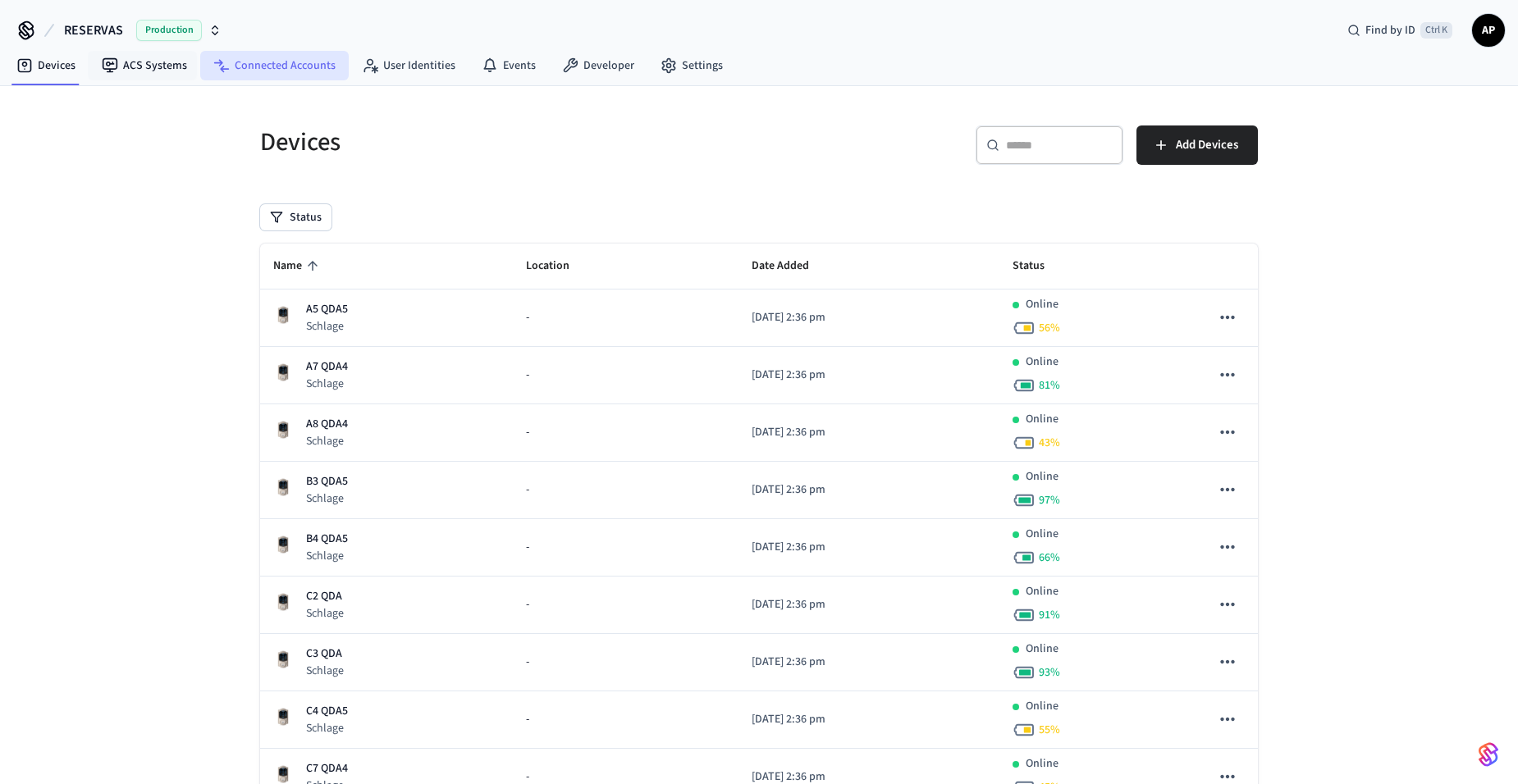
click at [262, 65] on link "Connected Accounts" at bounding box center [274, 65] width 149 height 29
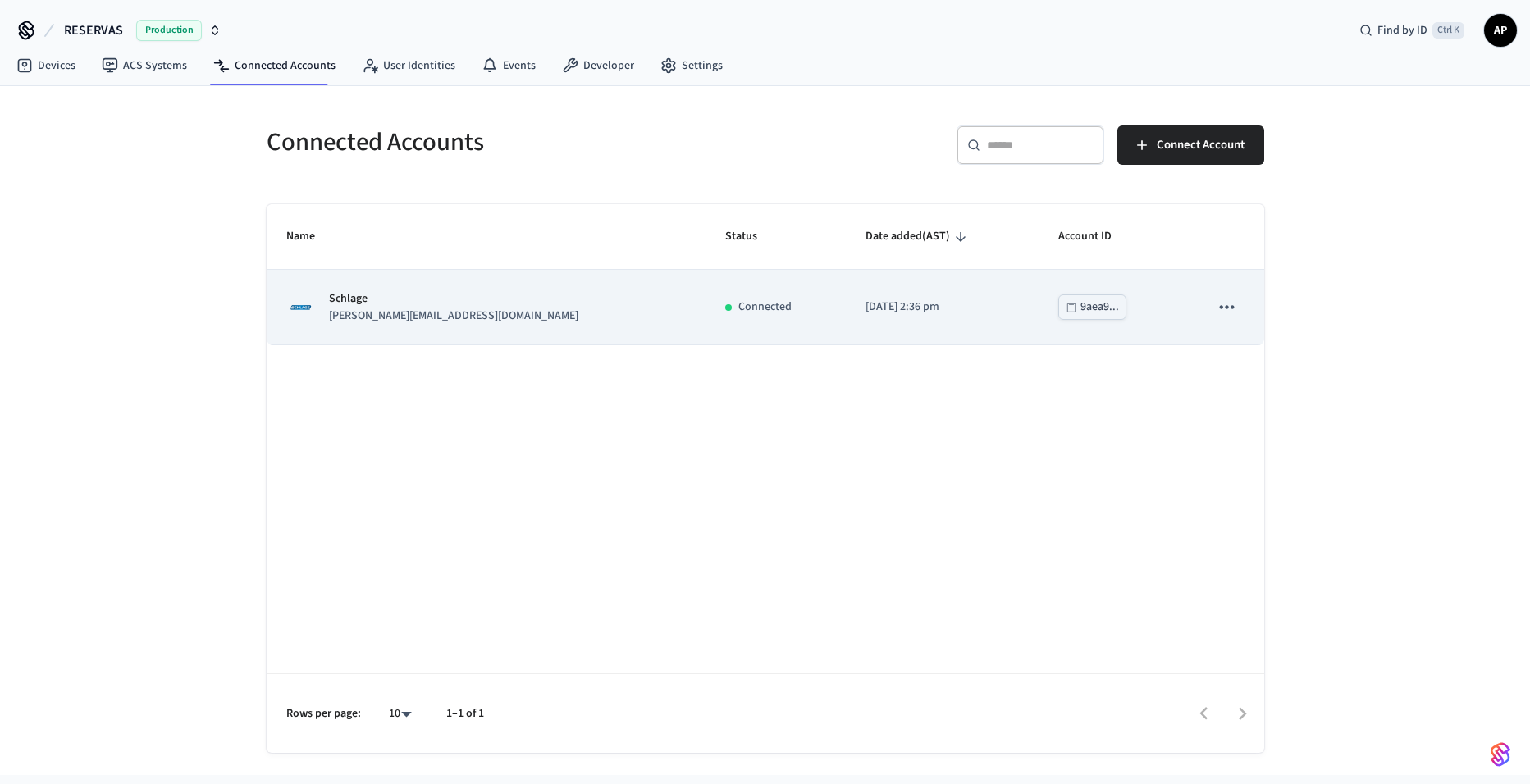
click at [1223, 307] on icon "sticky table" at bounding box center [1227, 307] width 14 height 3
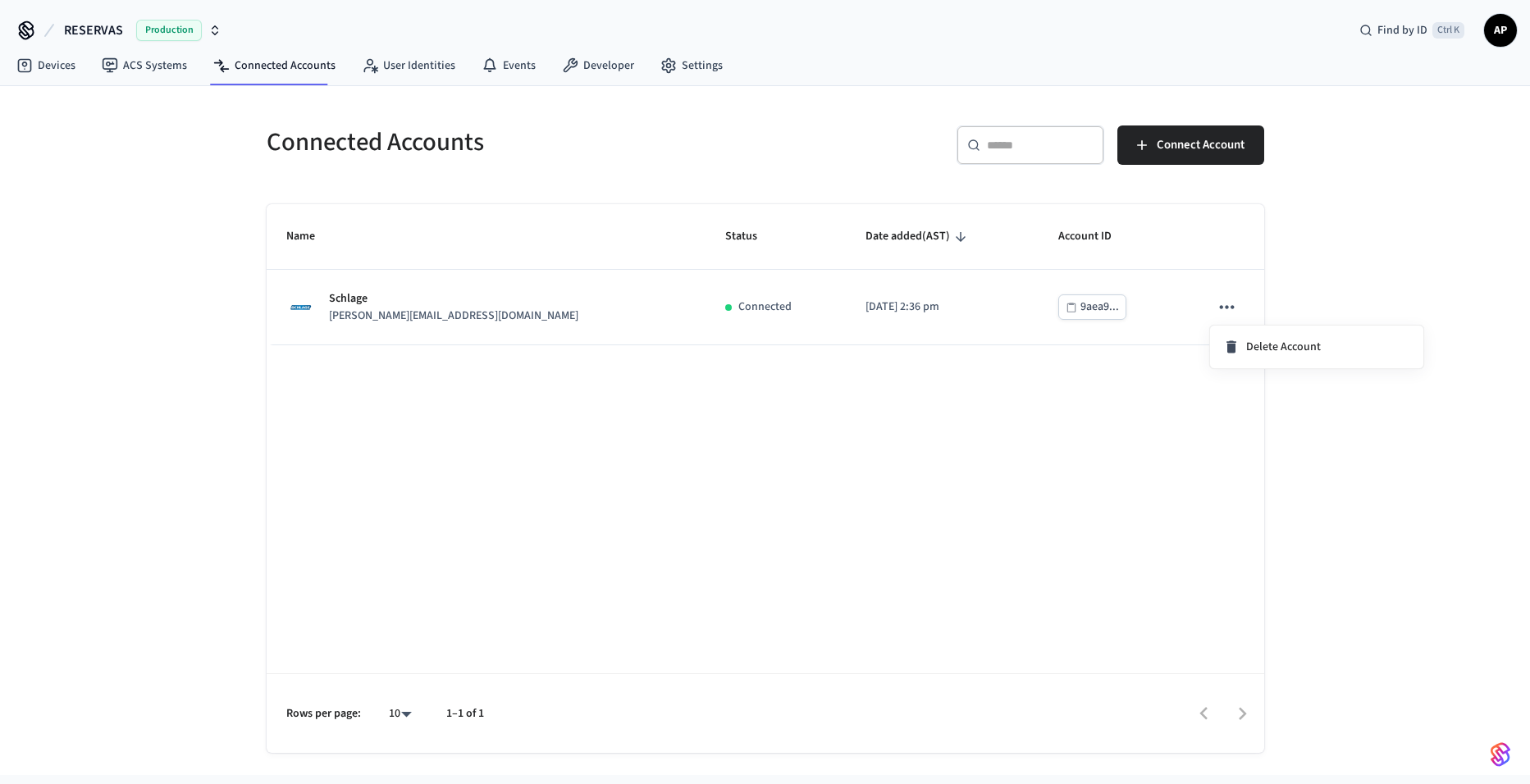
click at [698, 173] on div at bounding box center [765, 392] width 1530 height 784
click at [163, 70] on link "ACS Systems" at bounding box center [144, 65] width 112 height 29
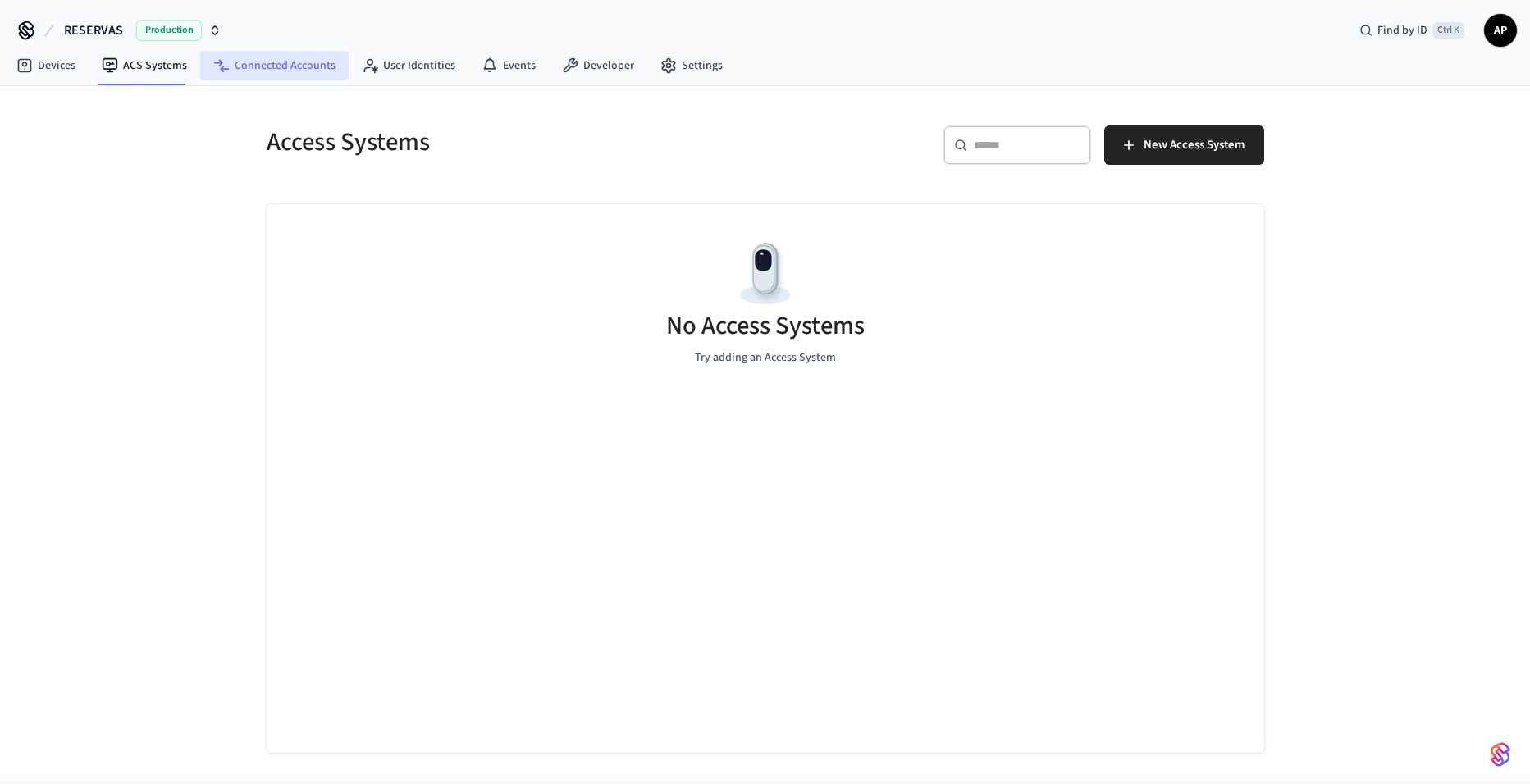
click at [297, 72] on link "Connected Accounts" at bounding box center [274, 65] width 149 height 29
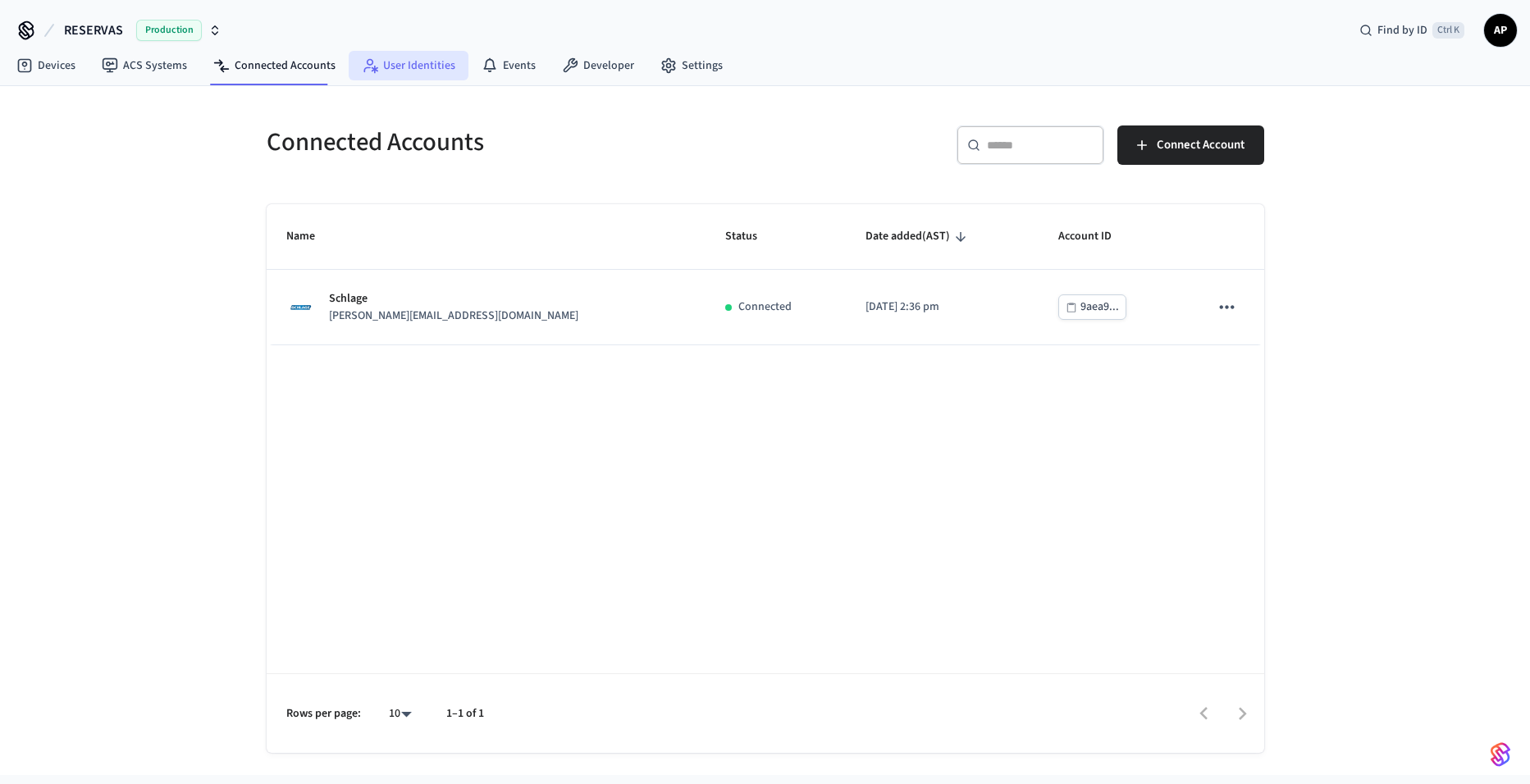
click at [404, 64] on link "User Identities" at bounding box center [408, 65] width 120 height 29
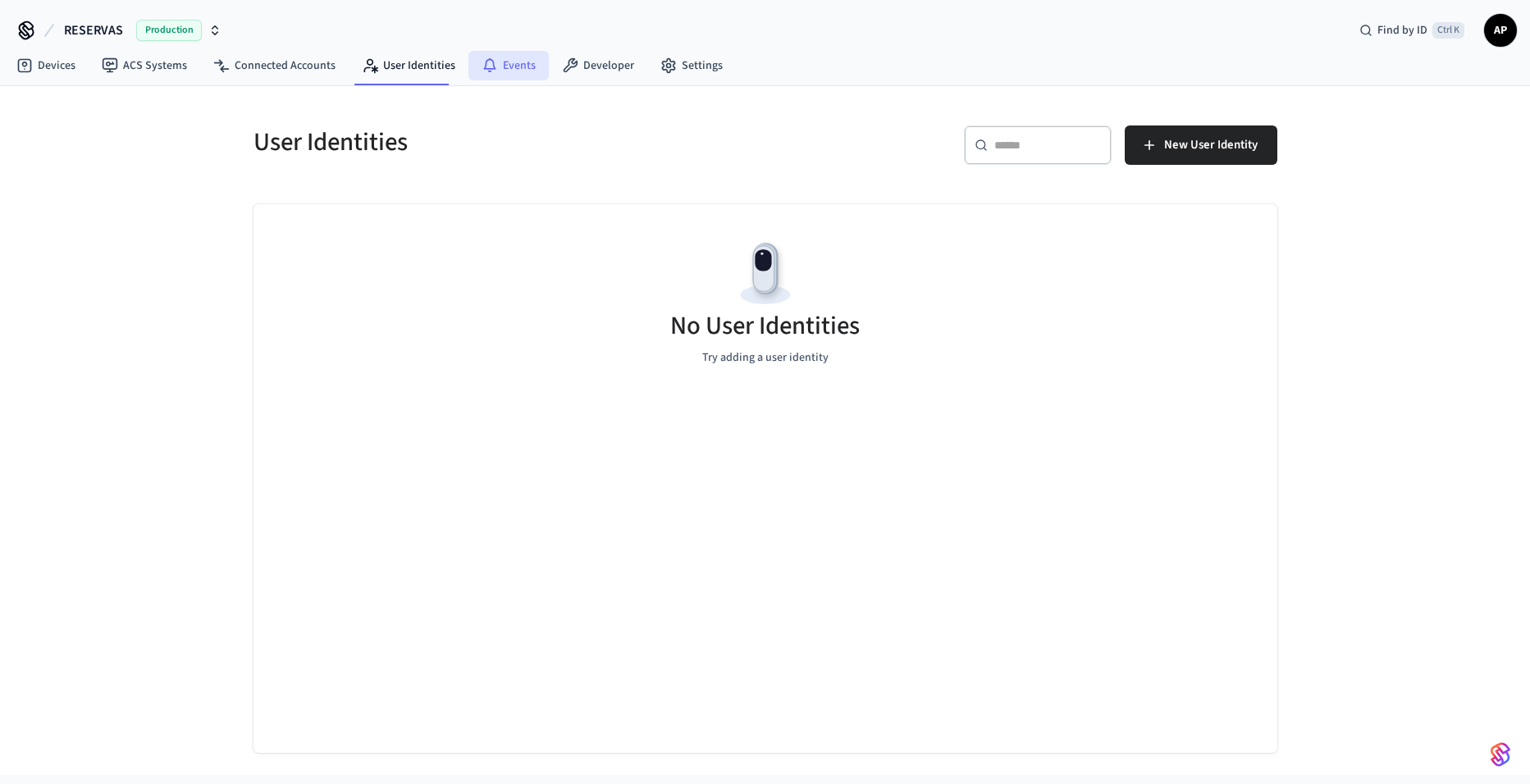
click at [507, 76] on link "Events" at bounding box center [509, 65] width 81 height 29
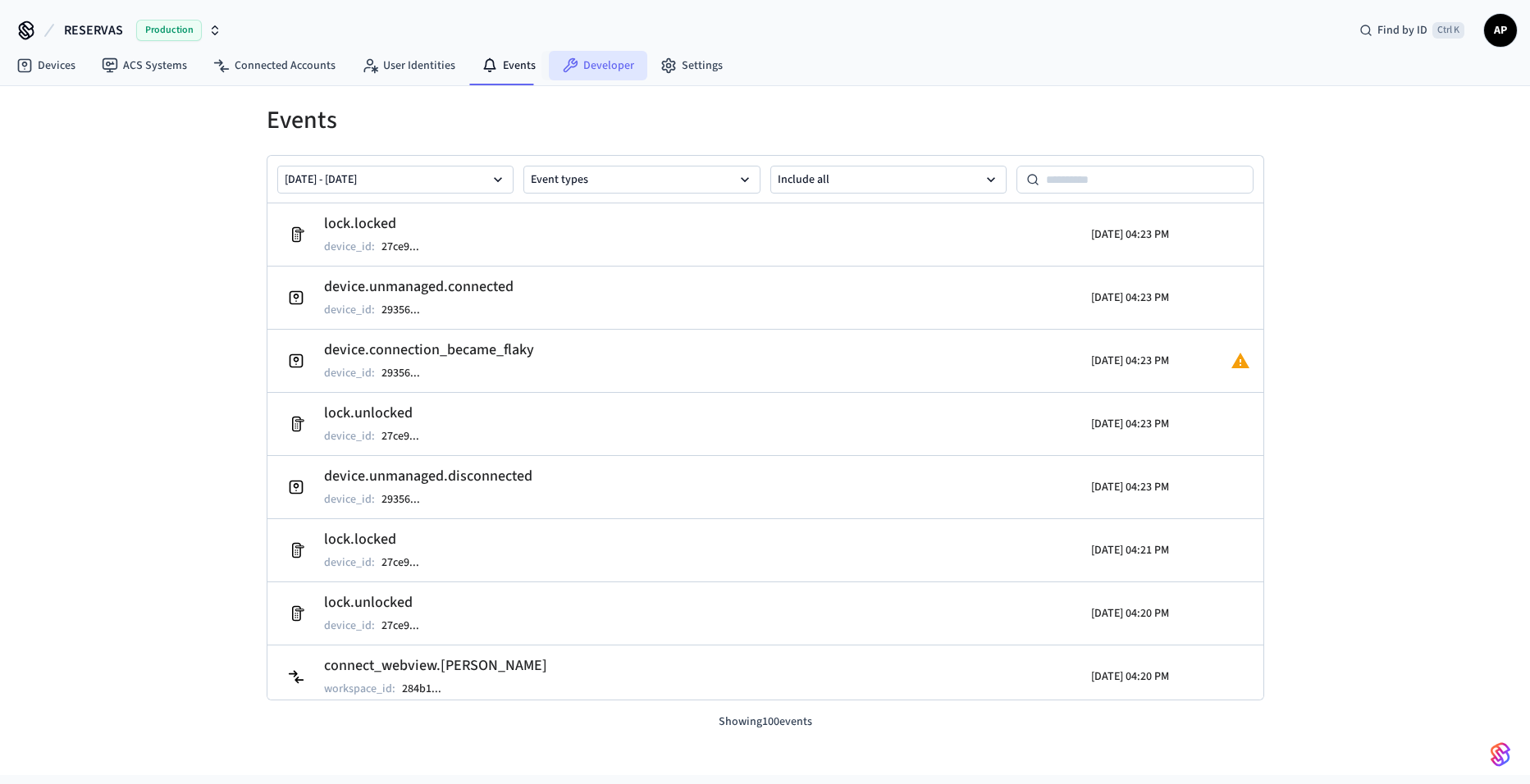
click at [584, 69] on link "Developer" at bounding box center [598, 65] width 98 height 29
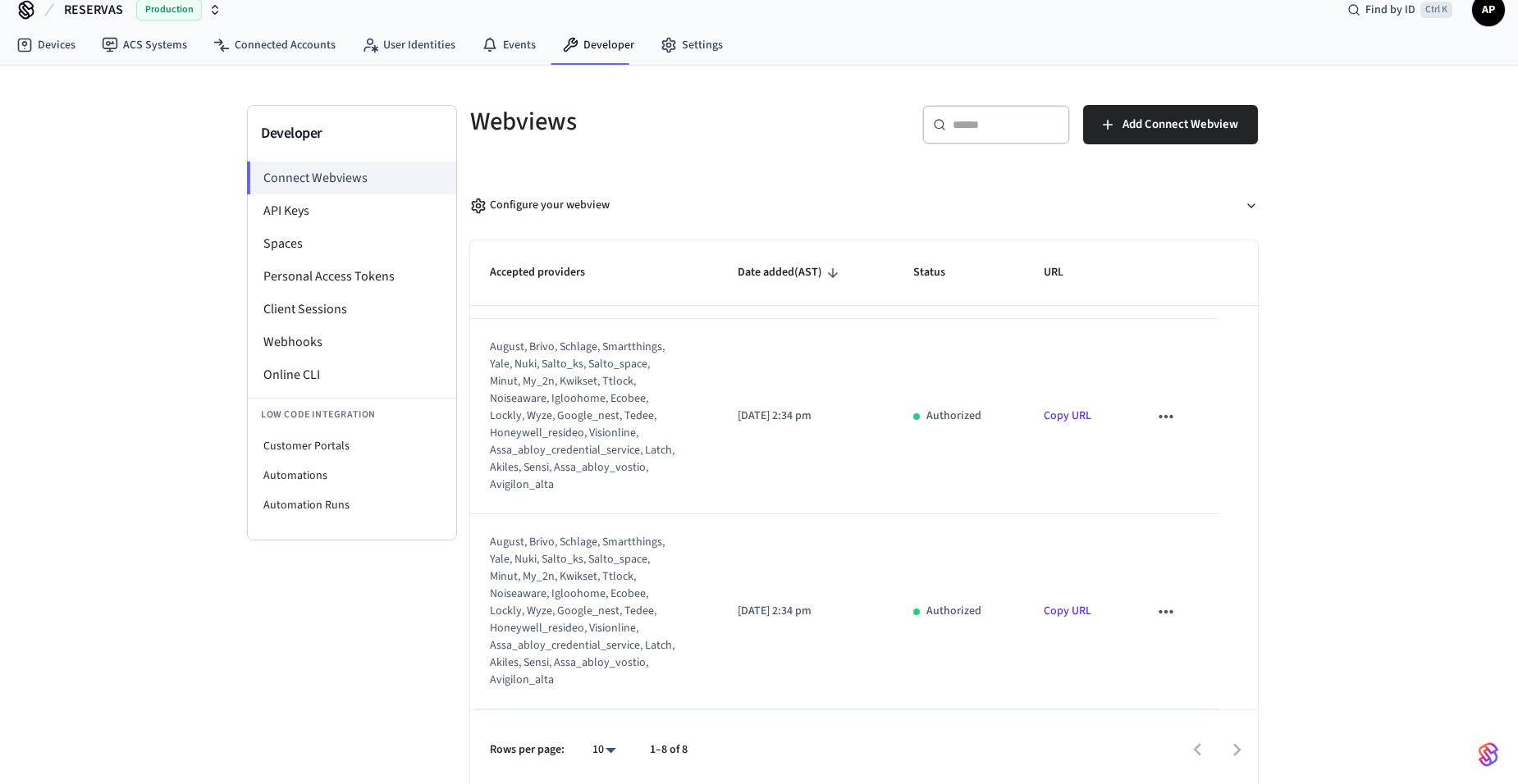
scroll to position [25, 0]
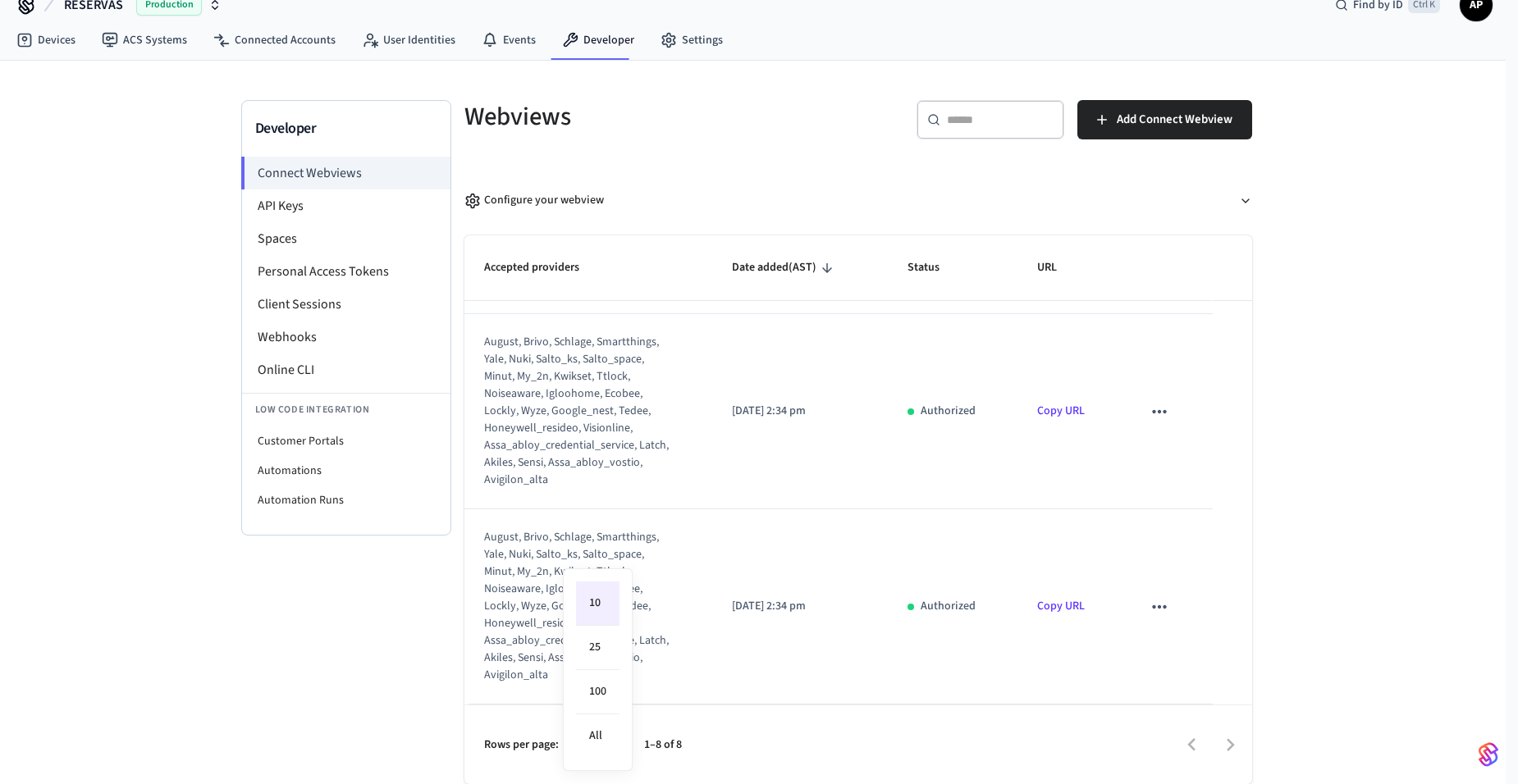
click at [600, 740] on body "RESERVAS Production Find by ID Ctrl K AP Devices ACS Systems Connected Accounts…" at bounding box center [759, 379] width 1518 height 810
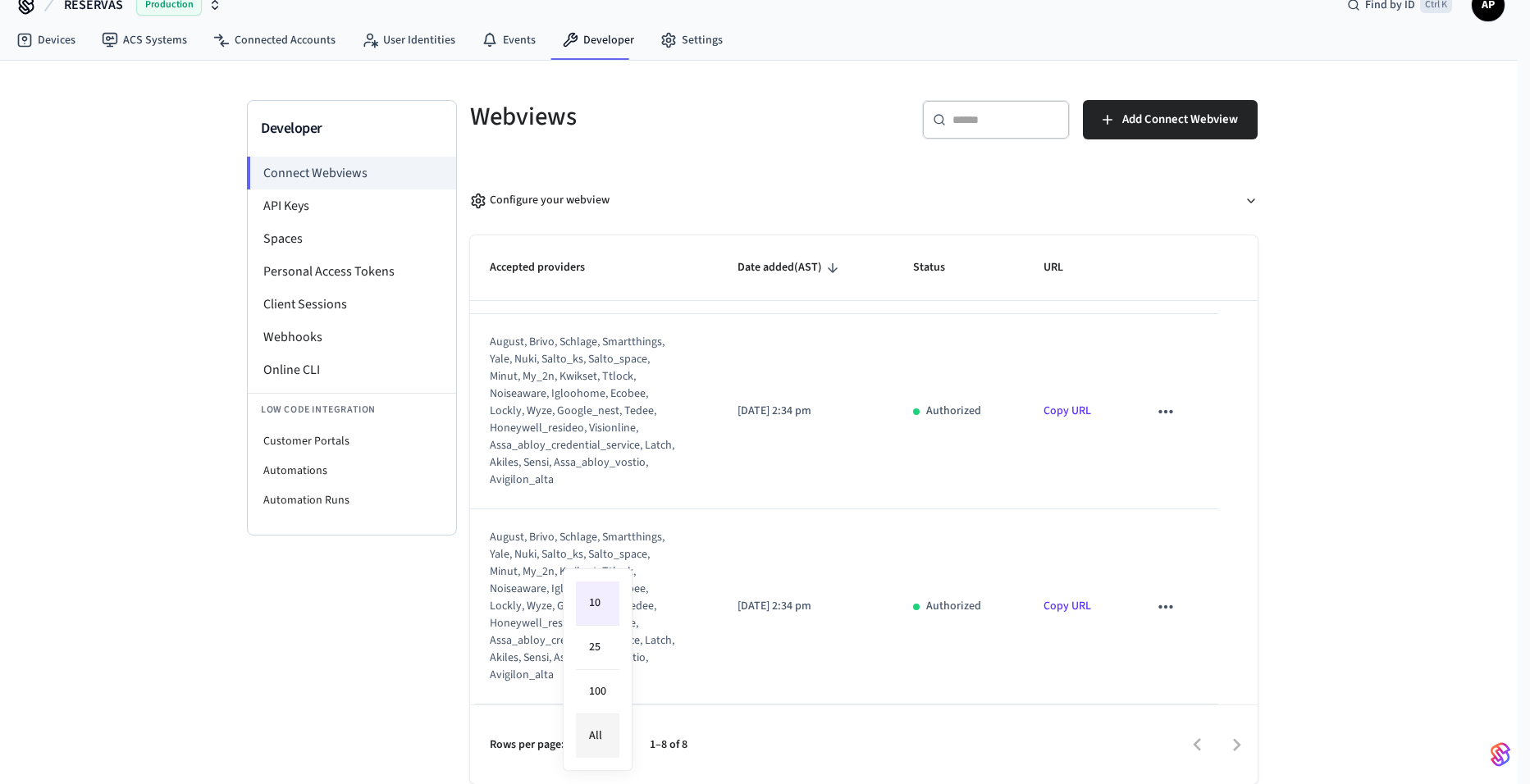
click at [600, 736] on li "All" at bounding box center [598, 736] width 44 height 44
type input "**"
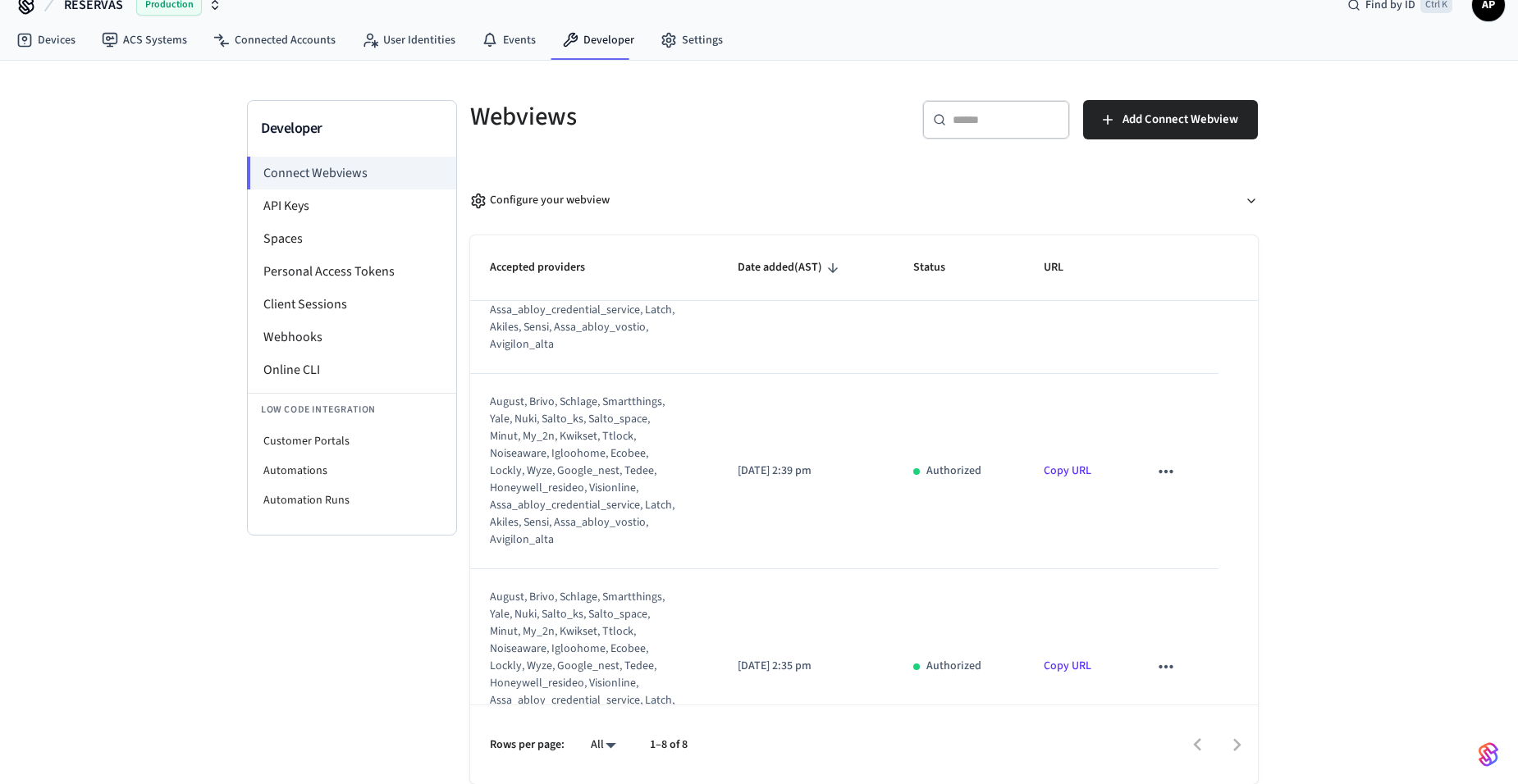
scroll to position [0, 0]
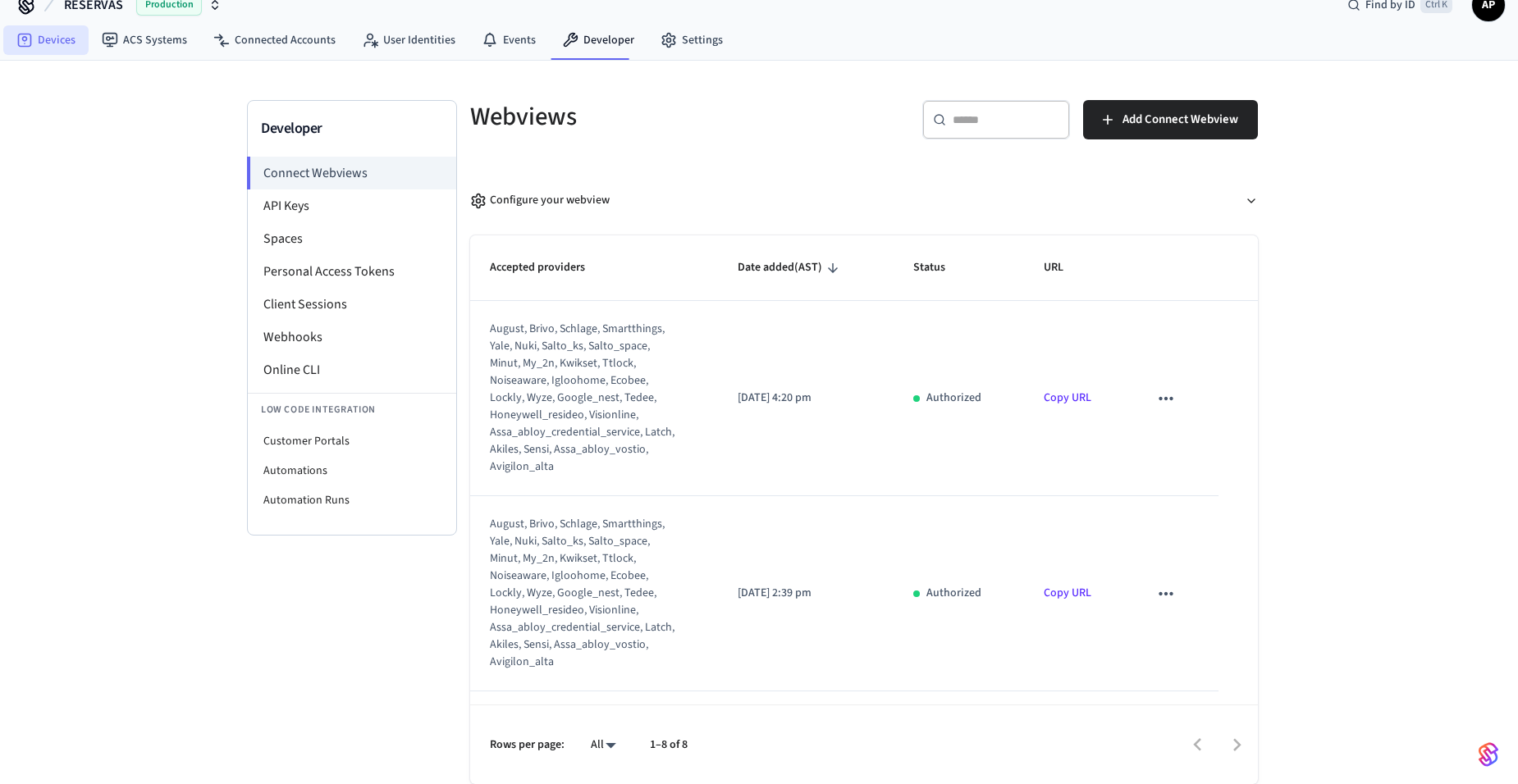
click at [57, 32] on link "Devices" at bounding box center [46, 39] width 86 height 29
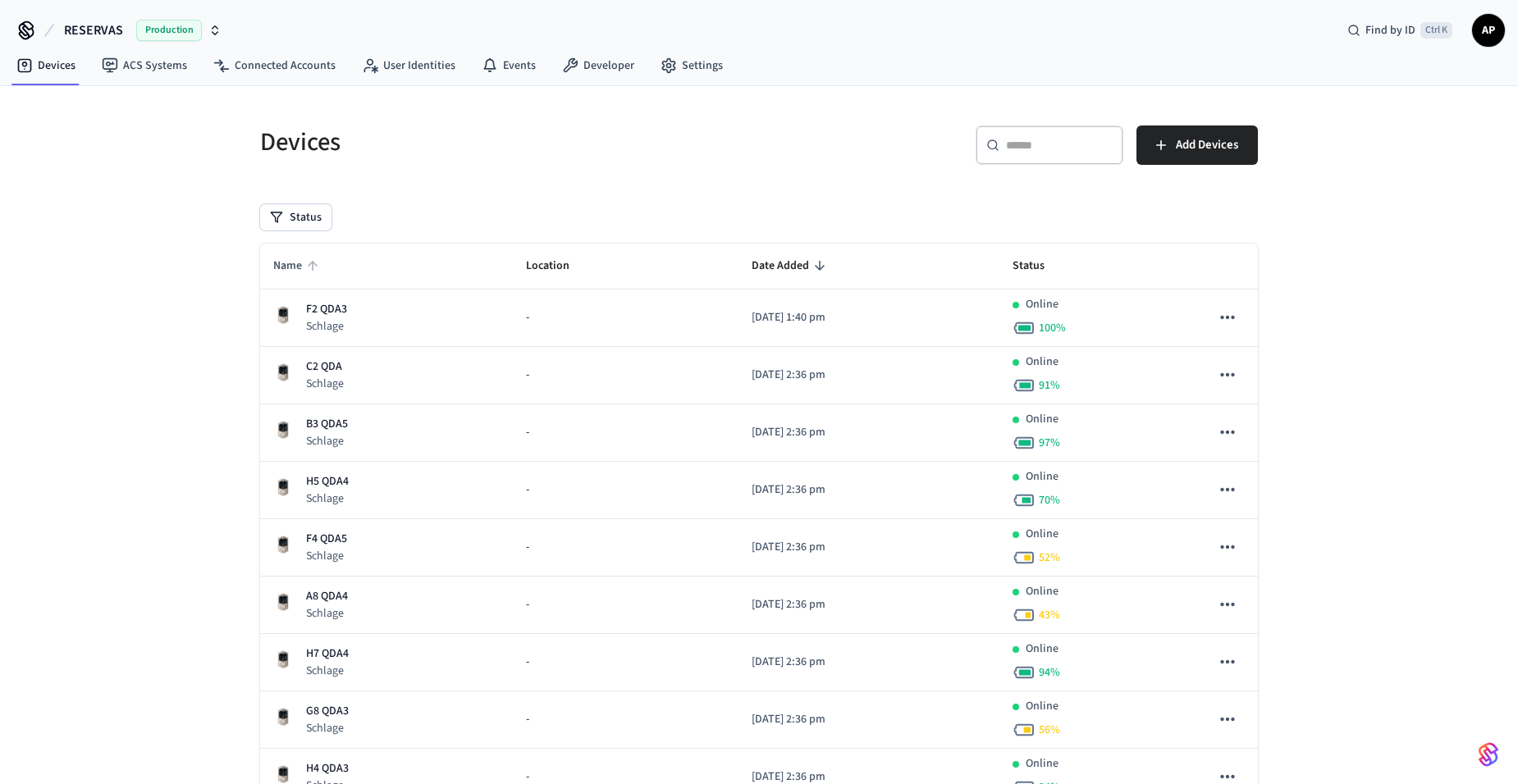
click at [315, 269] on icon "sticky table" at bounding box center [313, 266] width 15 height 15
click at [301, 217] on button "Status" at bounding box center [296, 217] width 71 height 26
click at [330, 347] on label "Removed" at bounding box center [364, 348] width 139 height 19
click at [284, 347] on button "Removed" at bounding box center [277, 348] width 13 height 13
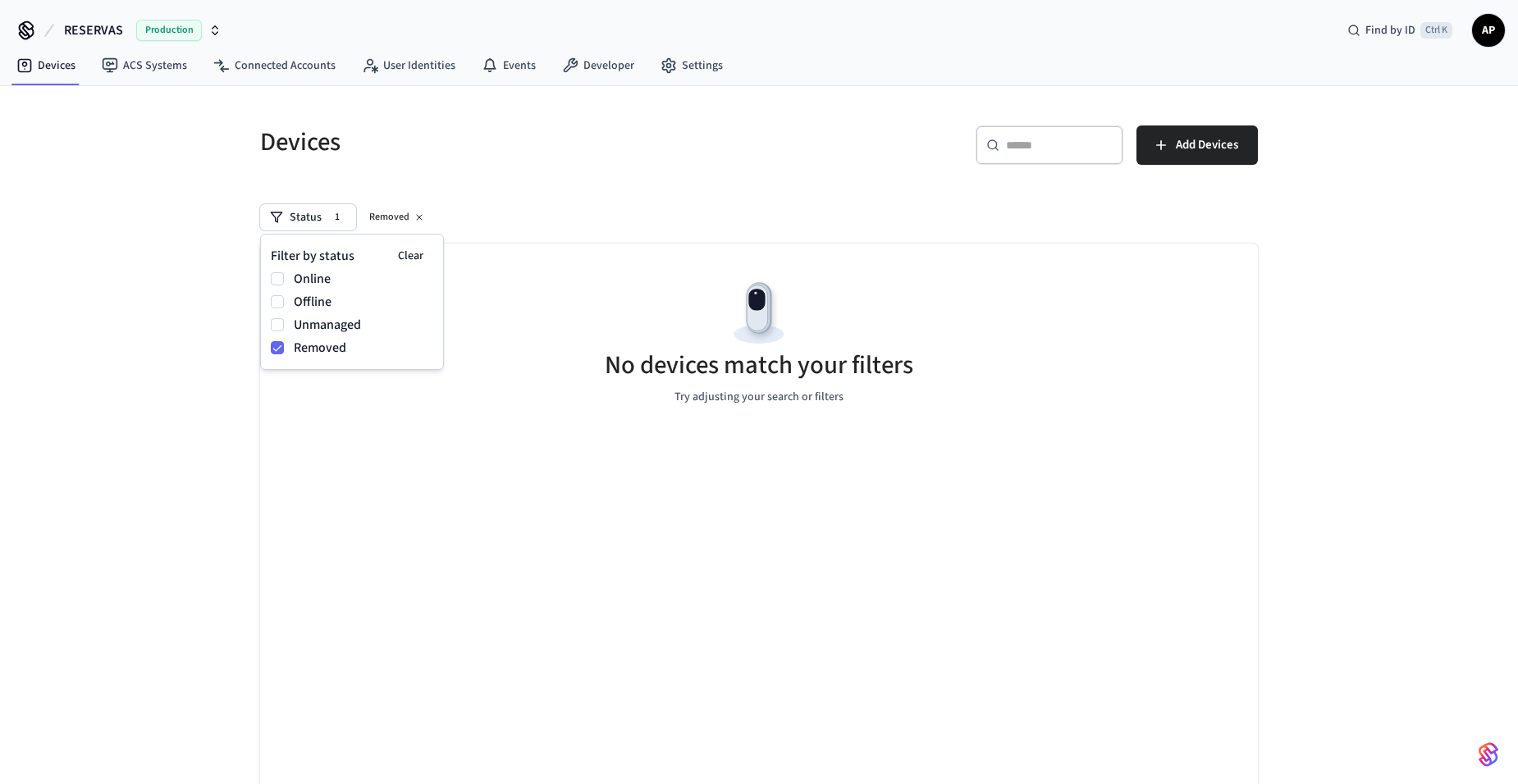
click at [406, 198] on div "Devices ​ ​ Add Devices Status 1 Removed No devices match your filters Try adju…" at bounding box center [759, 471] width 1024 height 730
click at [332, 216] on span "1" at bounding box center [337, 217] width 18 height 17
click at [307, 324] on label "Unmanaged" at bounding box center [364, 324] width 139 height 19
click at [284, 324] on button "Unmanaged" at bounding box center [277, 325] width 13 height 13
click at [408, 258] on button "Clear" at bounding box center [411, 255] width 45 height 23
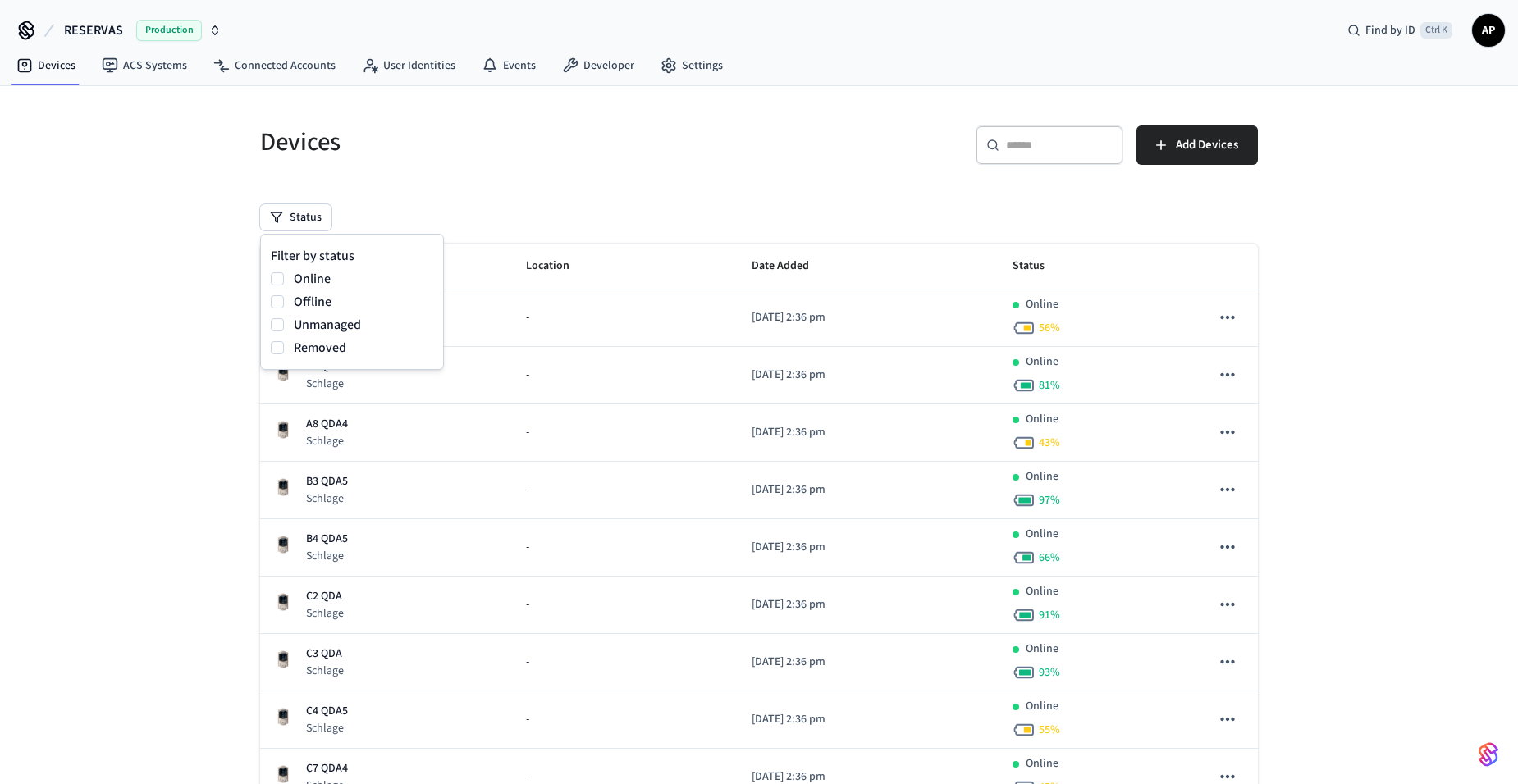
click at [335, 218] on div "Status" at bounding box center [759, 217] width 997 height 26
click at [306, 212] on button "Status" at bounding box center [296, 217] width 71 height 26
click at [313, 327] on label "Unmanaged" at bounding box center [364, 324] width 139 height 19
click at [284, 327] on button "Unmanaged" at bounding box center [277, 325] width 13 height 13
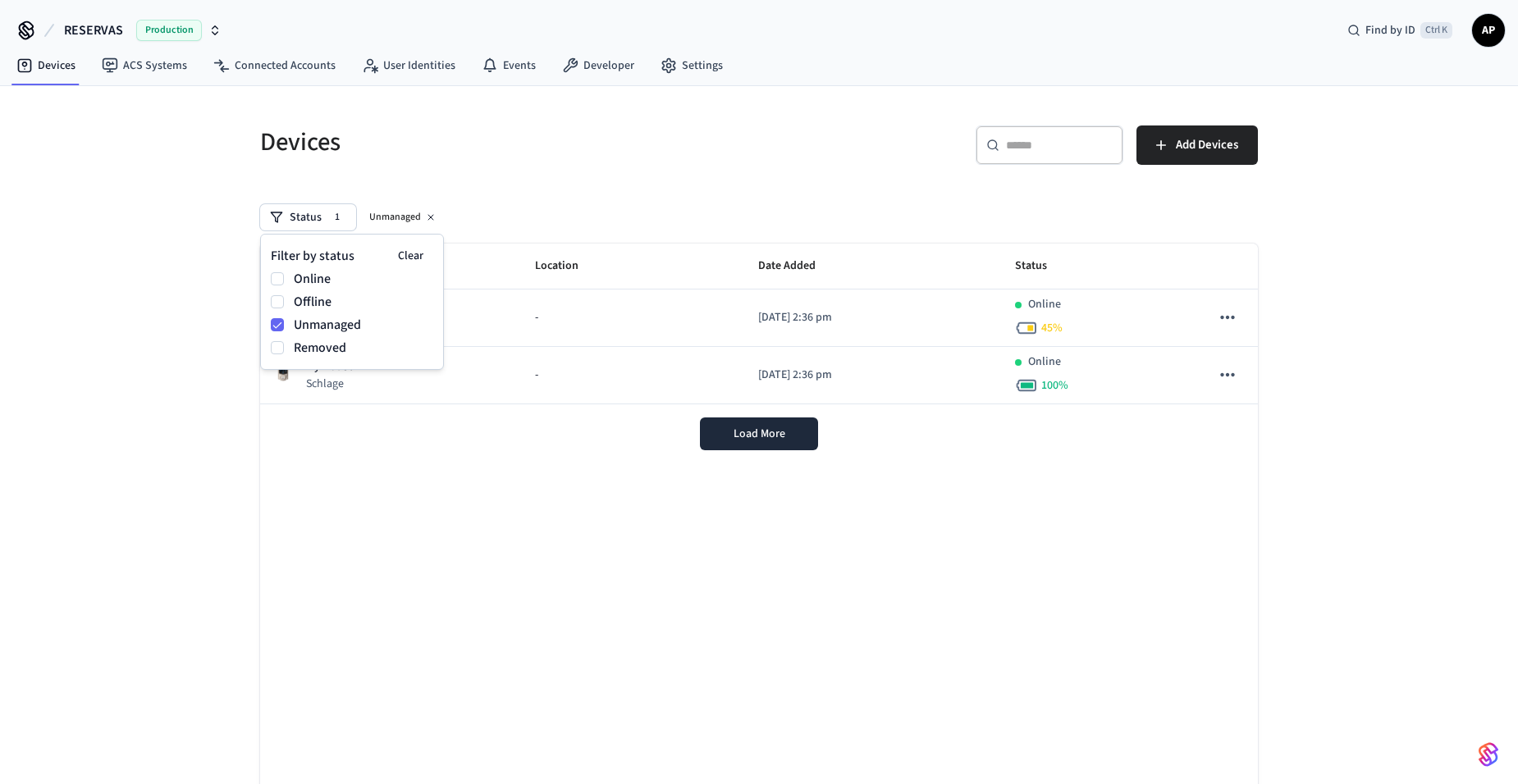
click at [383, 181] on div "Devices ​ ​ Add Devices Status 1 Unmanaged Name Location Date Added Status A4 Q…" at bounding box center [759, 471] width 1024 height 730
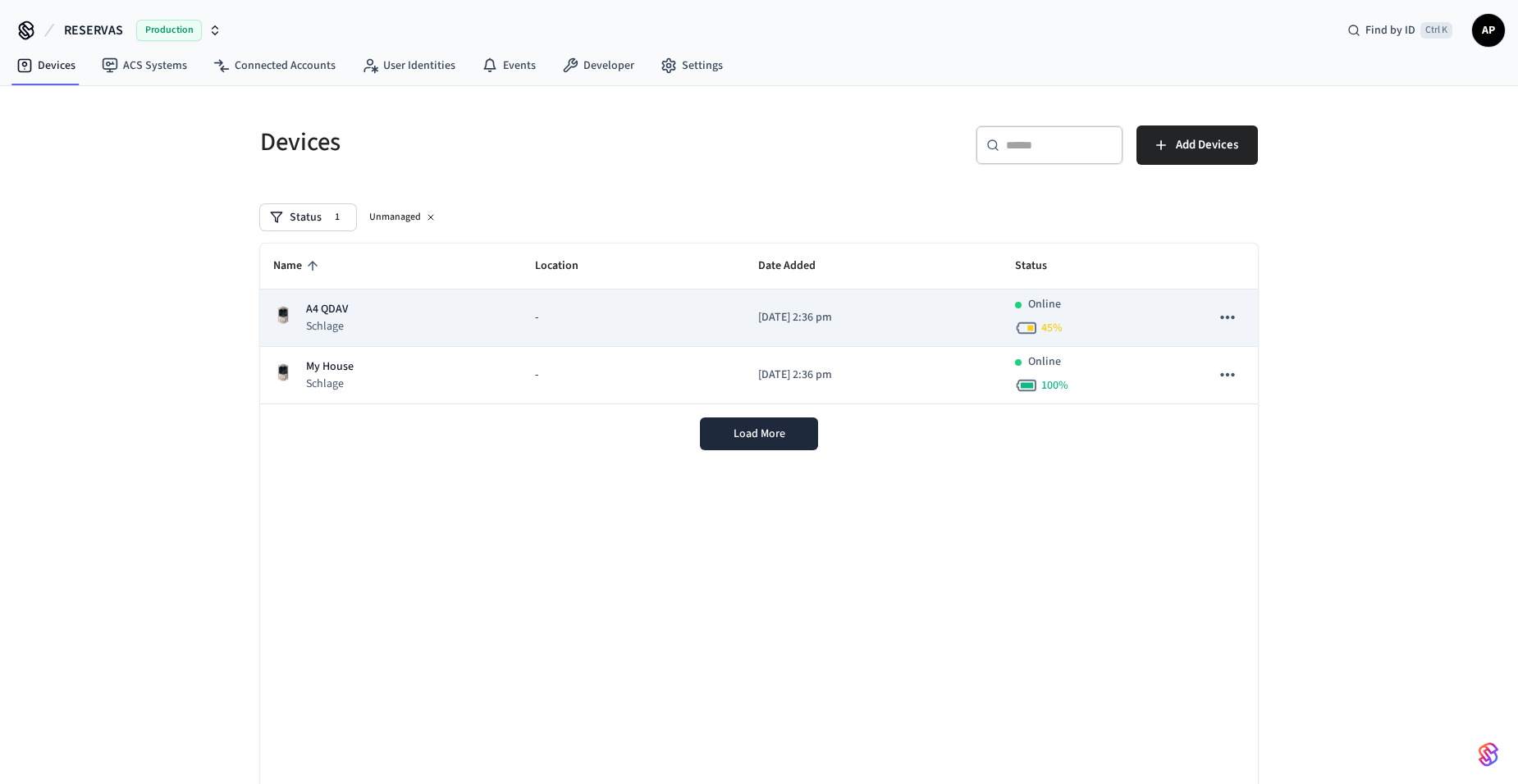
click at [1218, 314] on icon "sticky table" at bounding box center [1227, 316] width 21 height 21
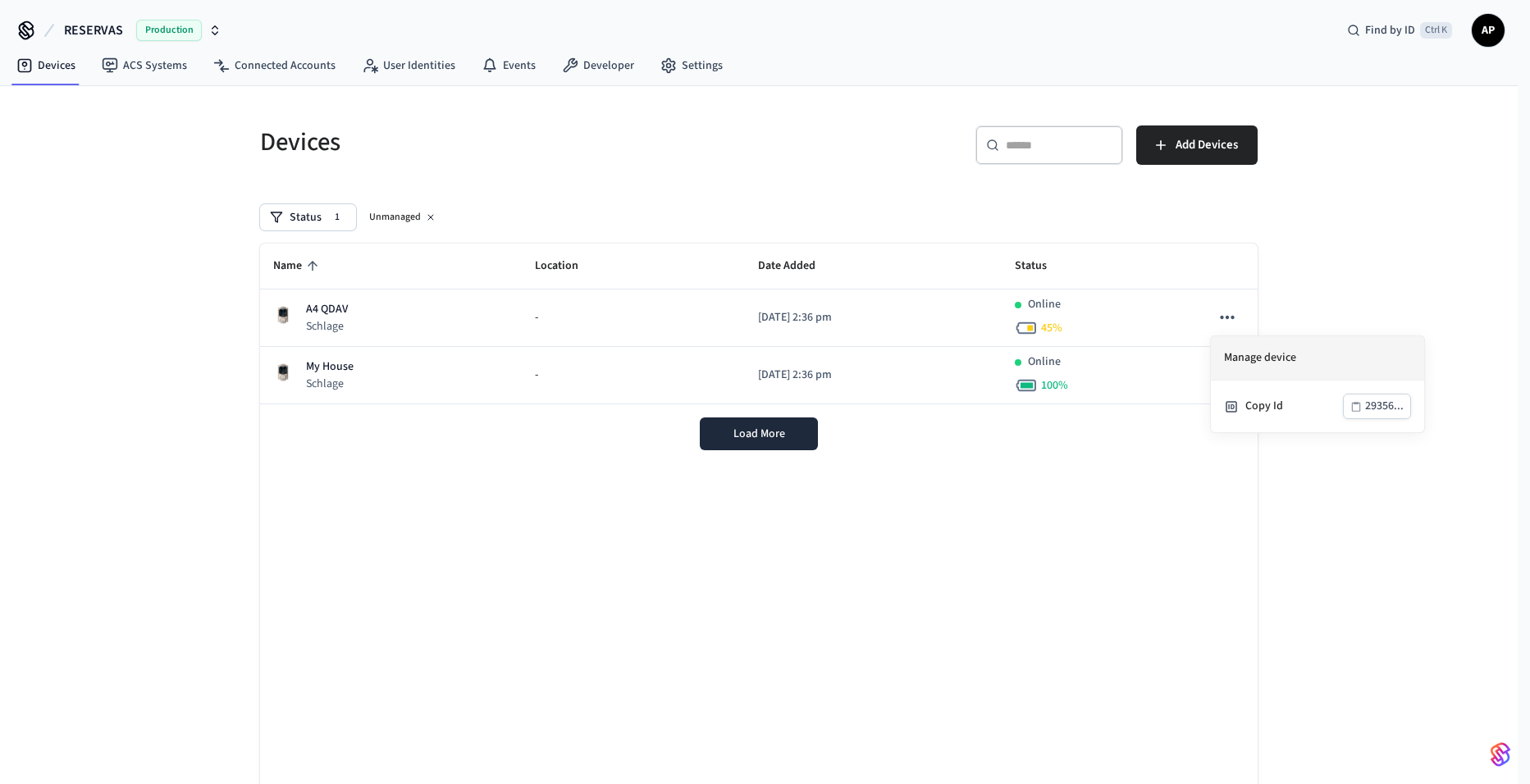
click at [1269, 351] on li "Manage device" at bounding box center [1318, 358] width 213 height 44
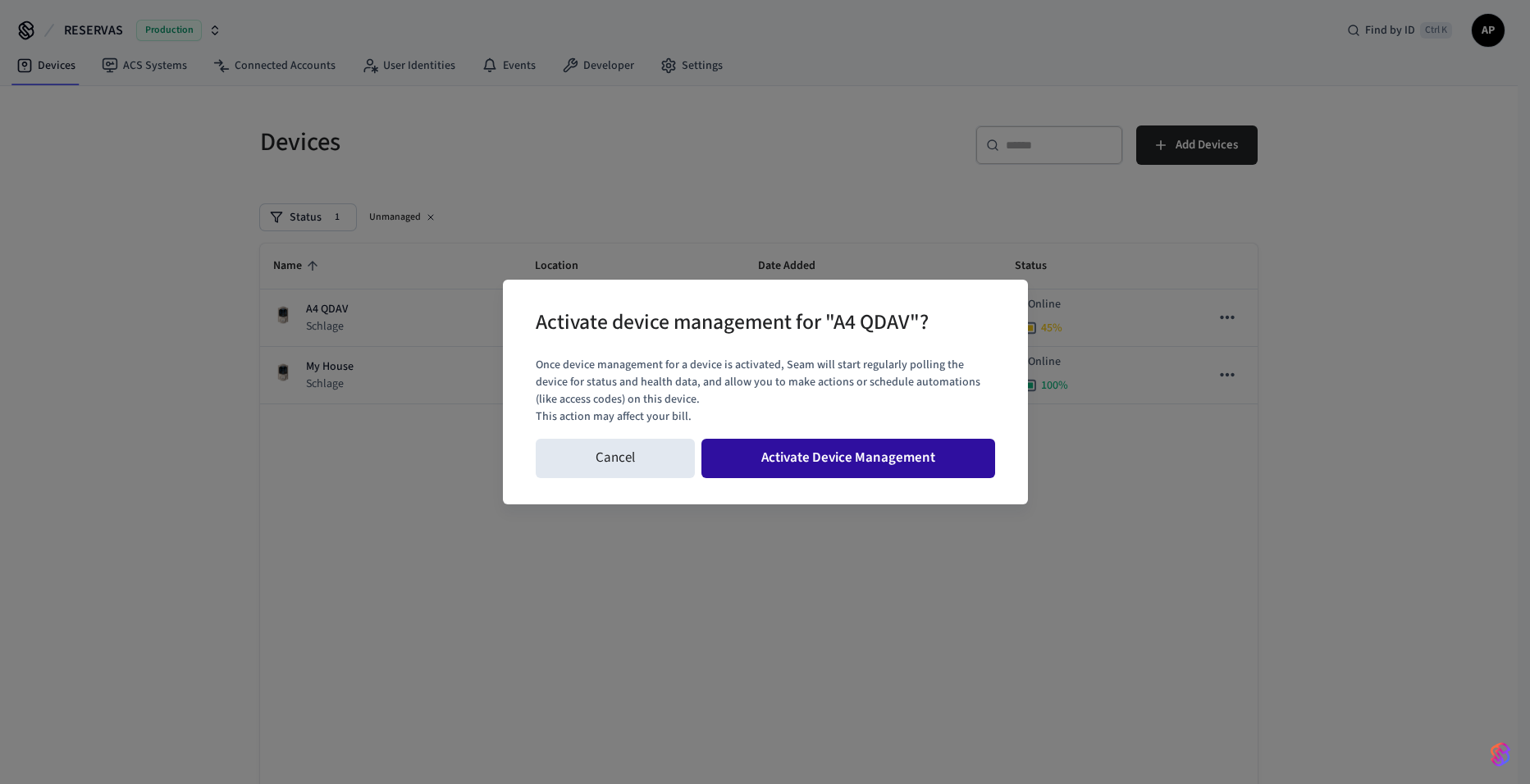
click at [882, 460] on button "Activate Device Management" at bounding box center [849, 458] width 294 height 39
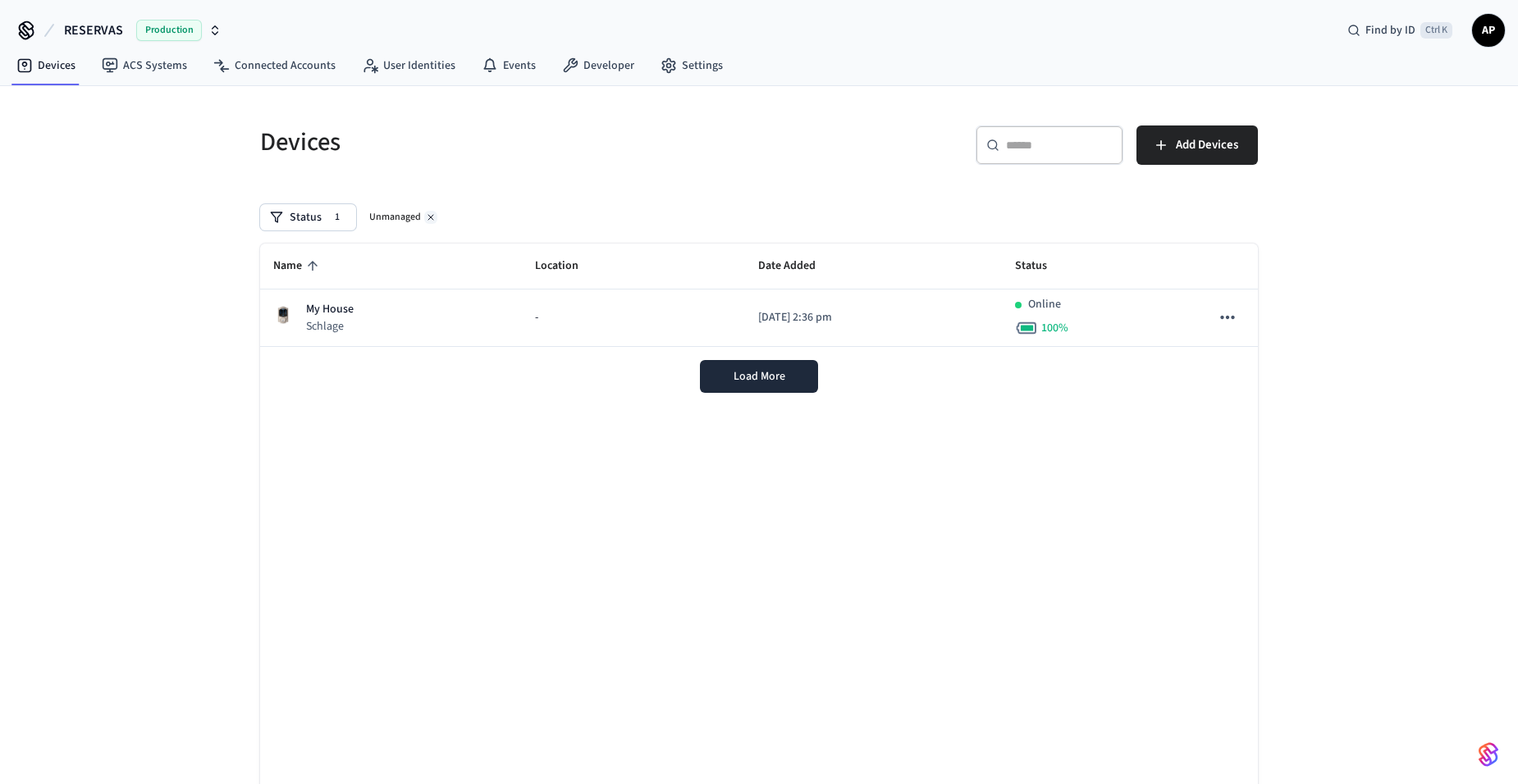
click at [427, 212] on button at bounding box center [431, 217] width 13 height 13
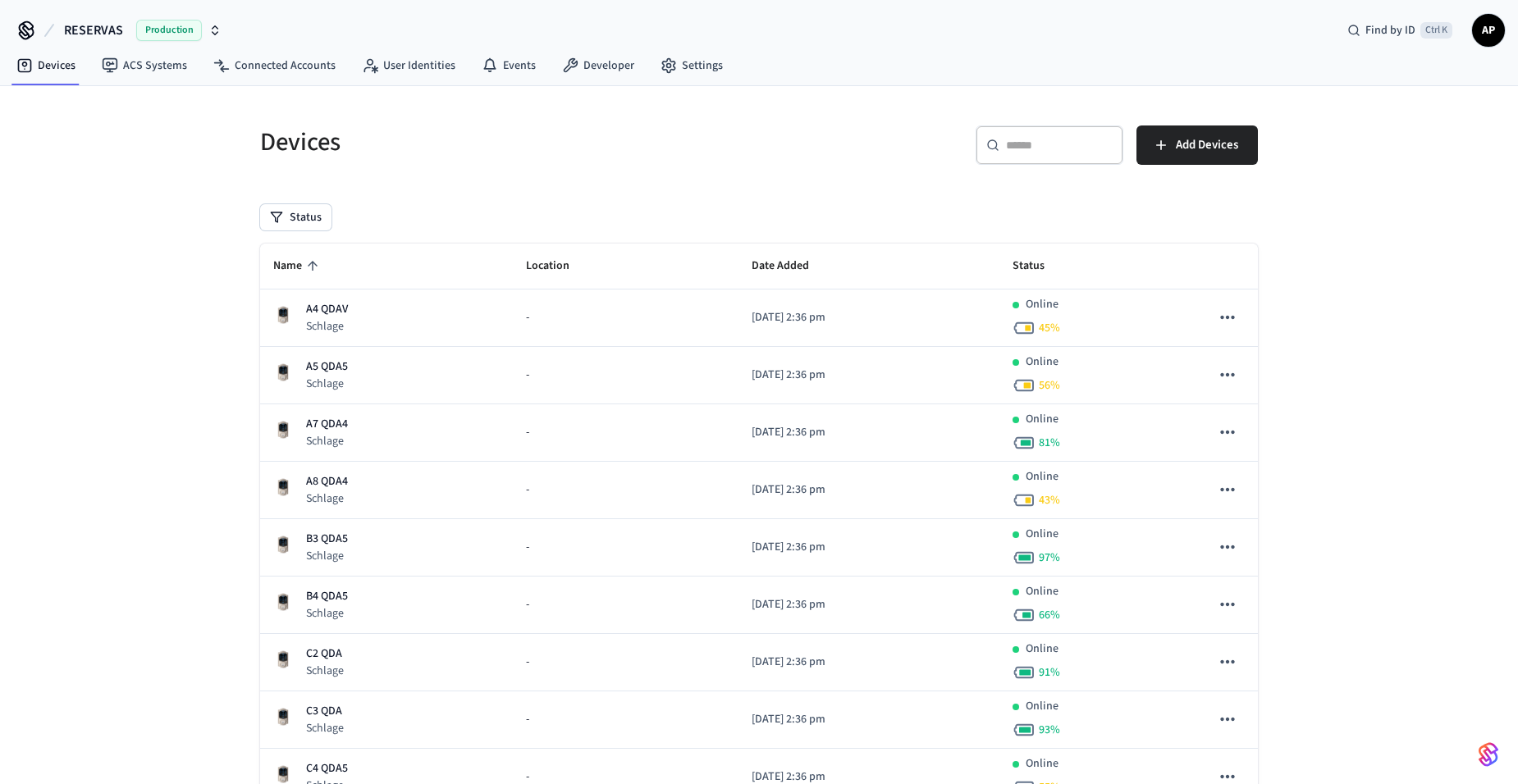
click at [306, 270] on icon "sticky table" at bounding box center [313, 266] width 15 height 15
click at [671, 72] on link "Settings" at bounding box center [692, 65] width 89 height 29
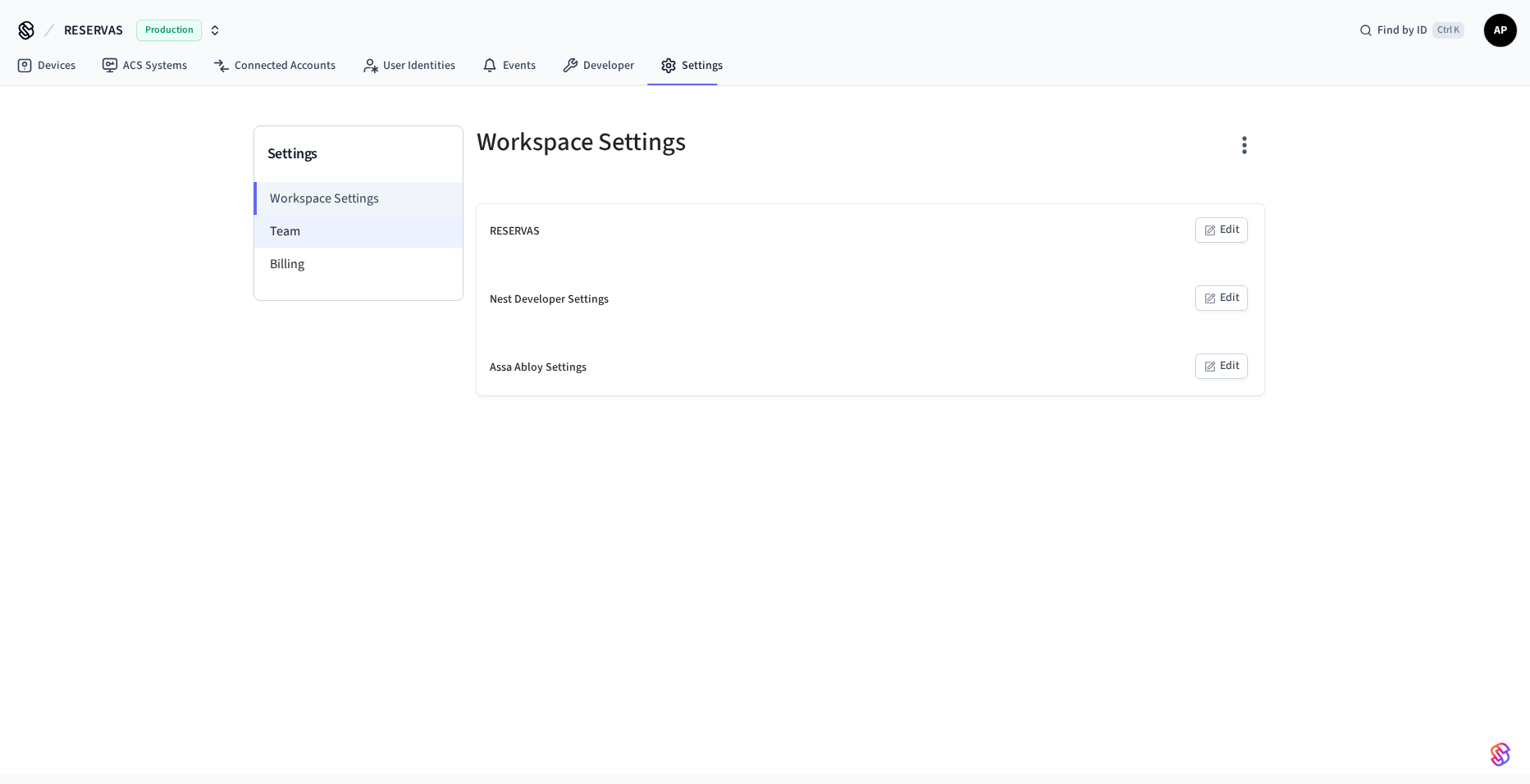
click at [347, 243] on li "Team" at bounding box center [359, 231] width 208 height 33
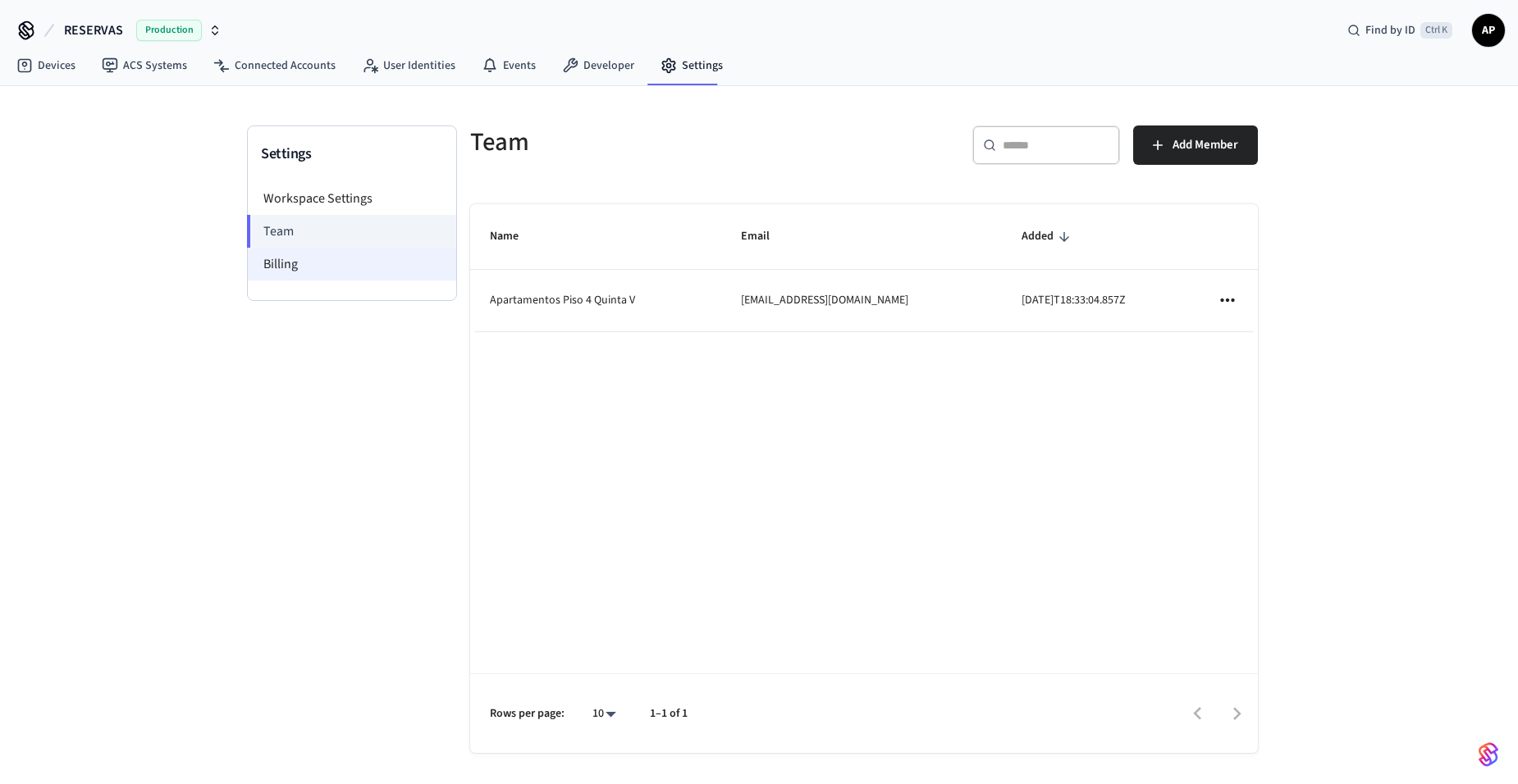
click at [381, 270] on li "Billing" at bounding box center [352, 264] width 208 height 33
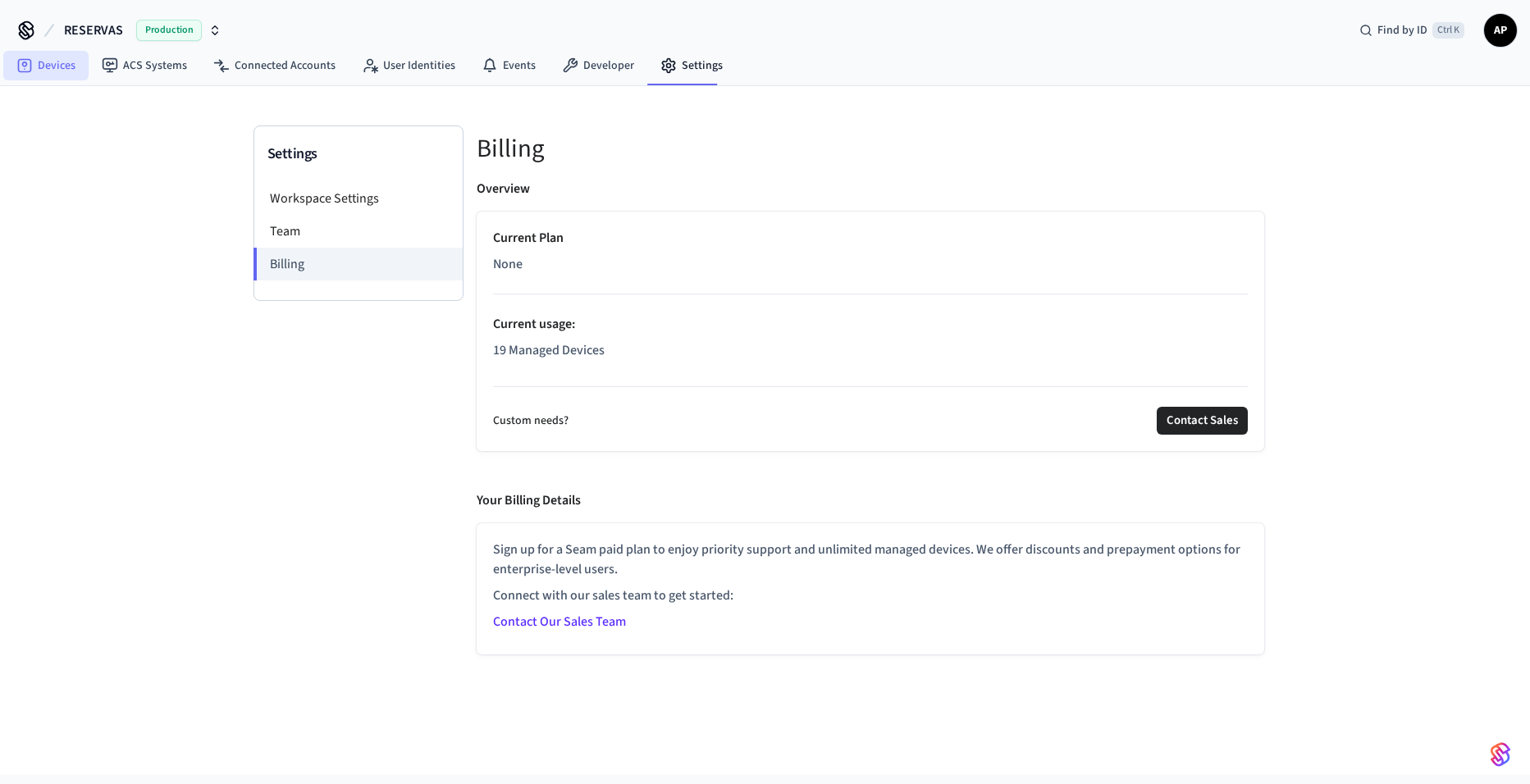
click at [39, 69] on link "Devices" at bounding box center [46, 65] width 86 height 29
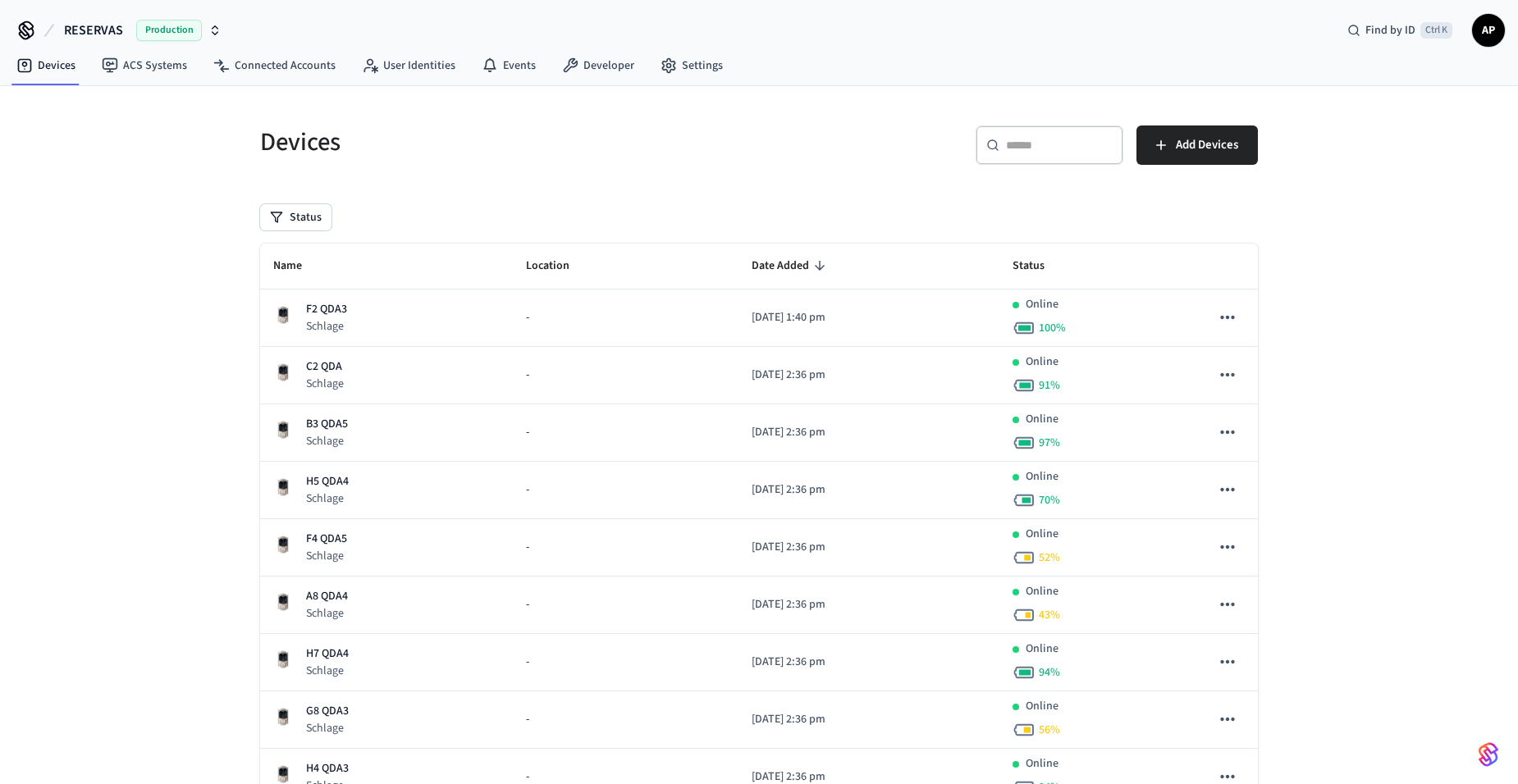
click at [328, 265] on th "Name" at bounding box center [386, 266] width 253 height 46
click at [305, 265] on span "Name" at bounding box center [298, 266] width 50 height 25
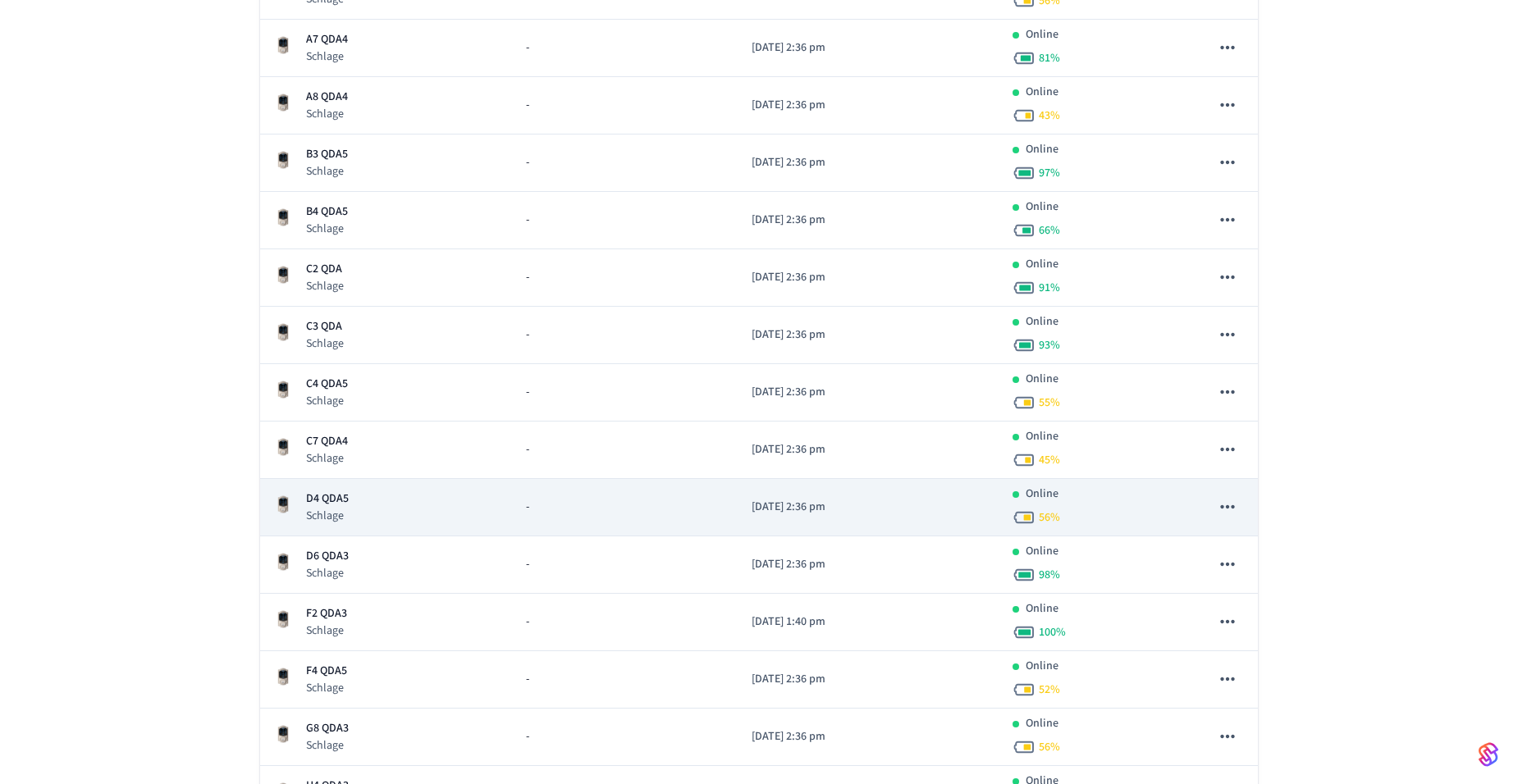
scroll to position [410, 0]
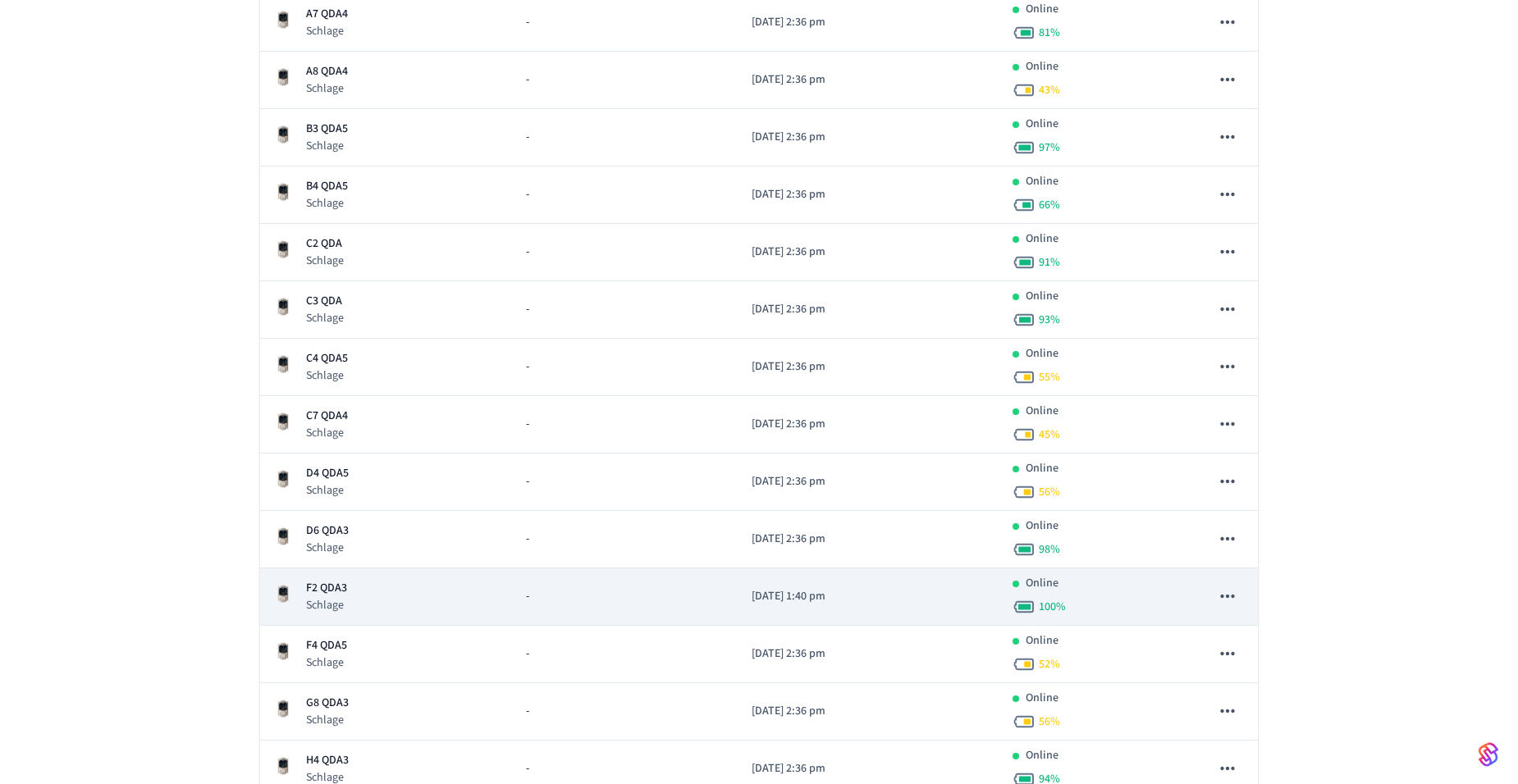
click at [353, 600] on div "F2 QDA3 Schlage" at bounding box center [386, 597] width 227 height 34
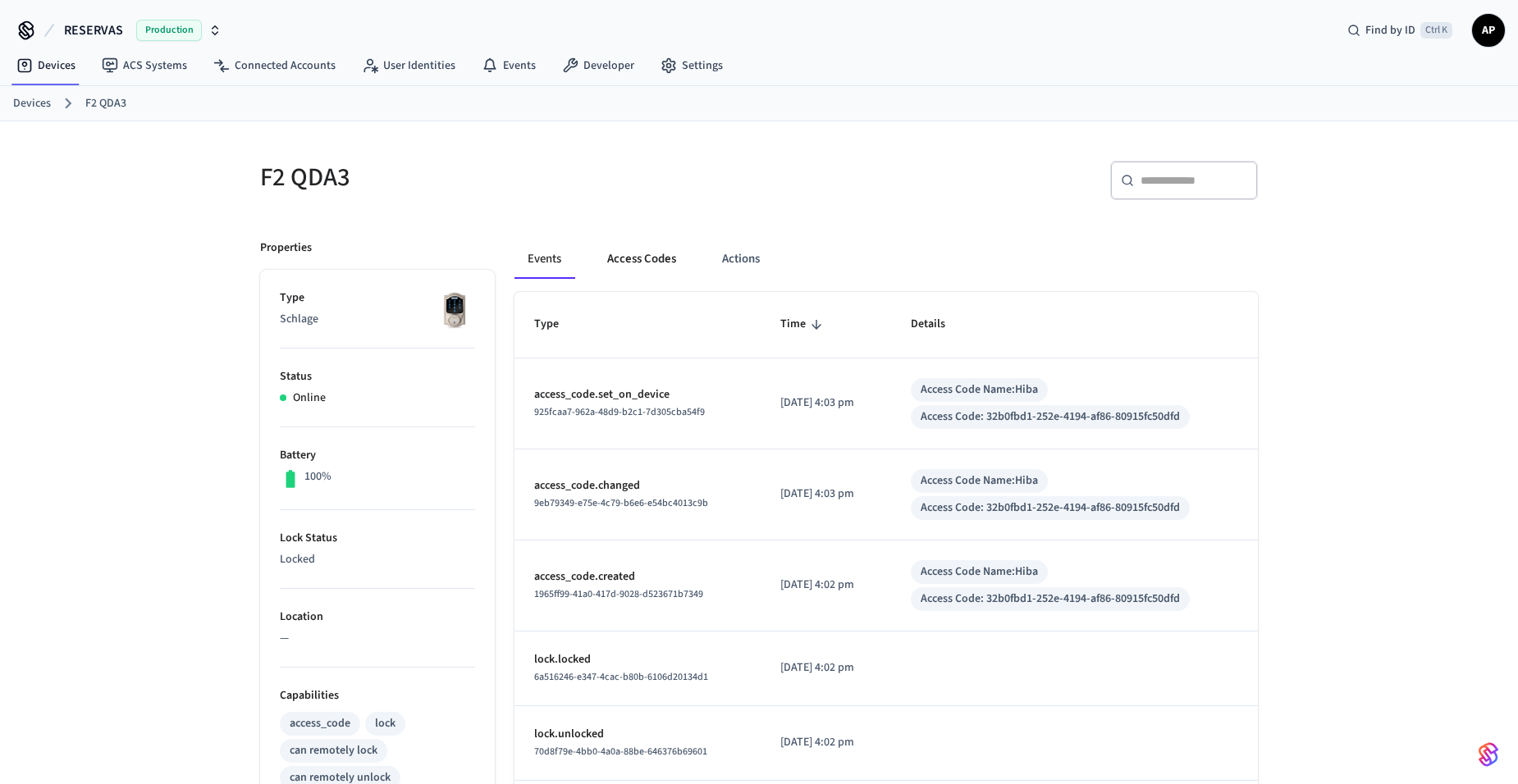
click at [626, 251] on button "Access Codes" at bounding box center [641, 259] width 95 height 39
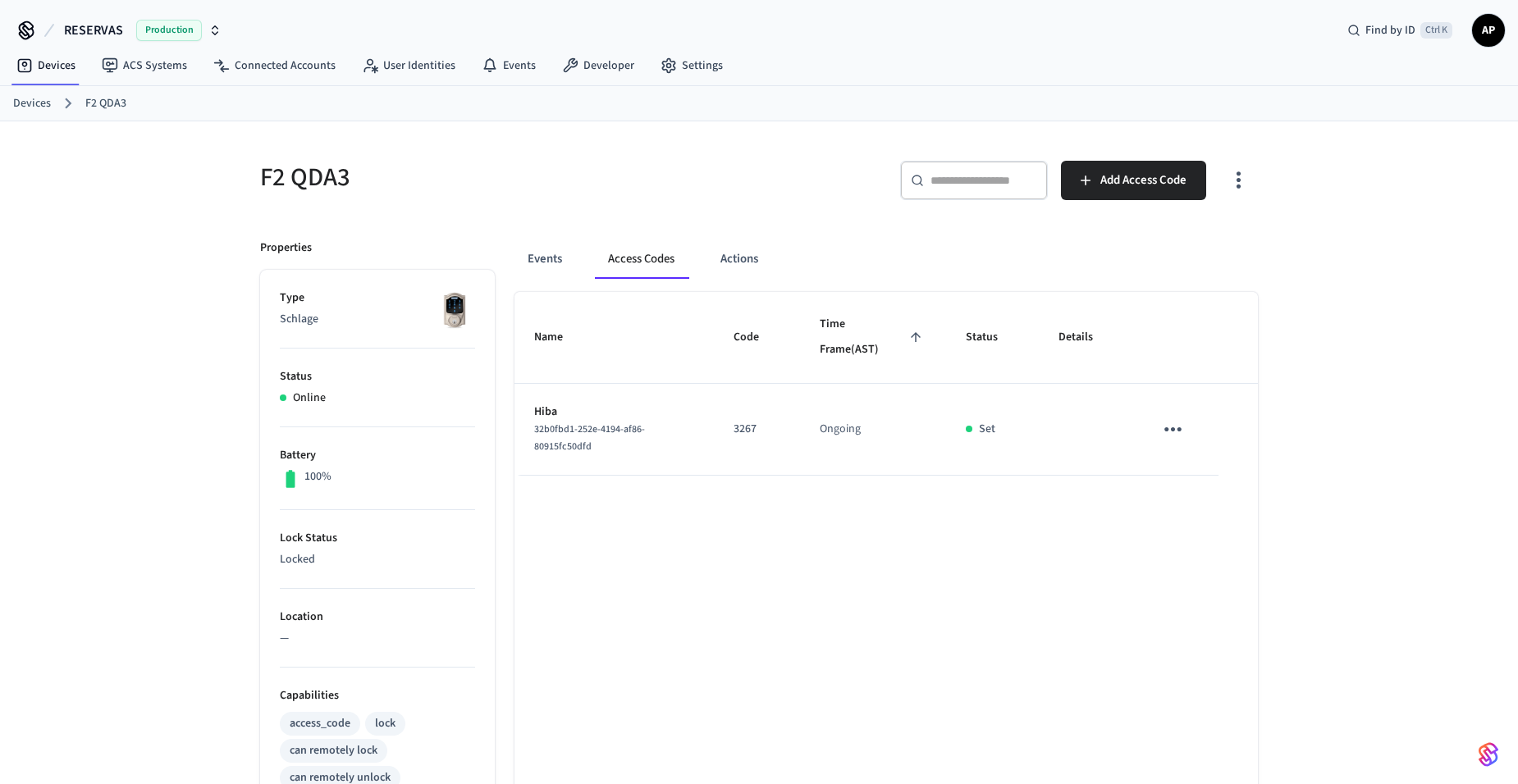
click at [54, 107] on ol "Devices F2 QDA3" at bounding box center [766, 102] width 1505 height 21
click at [39, 107] on link "Devices" at bounding box center [32, 103] width 38 height 18
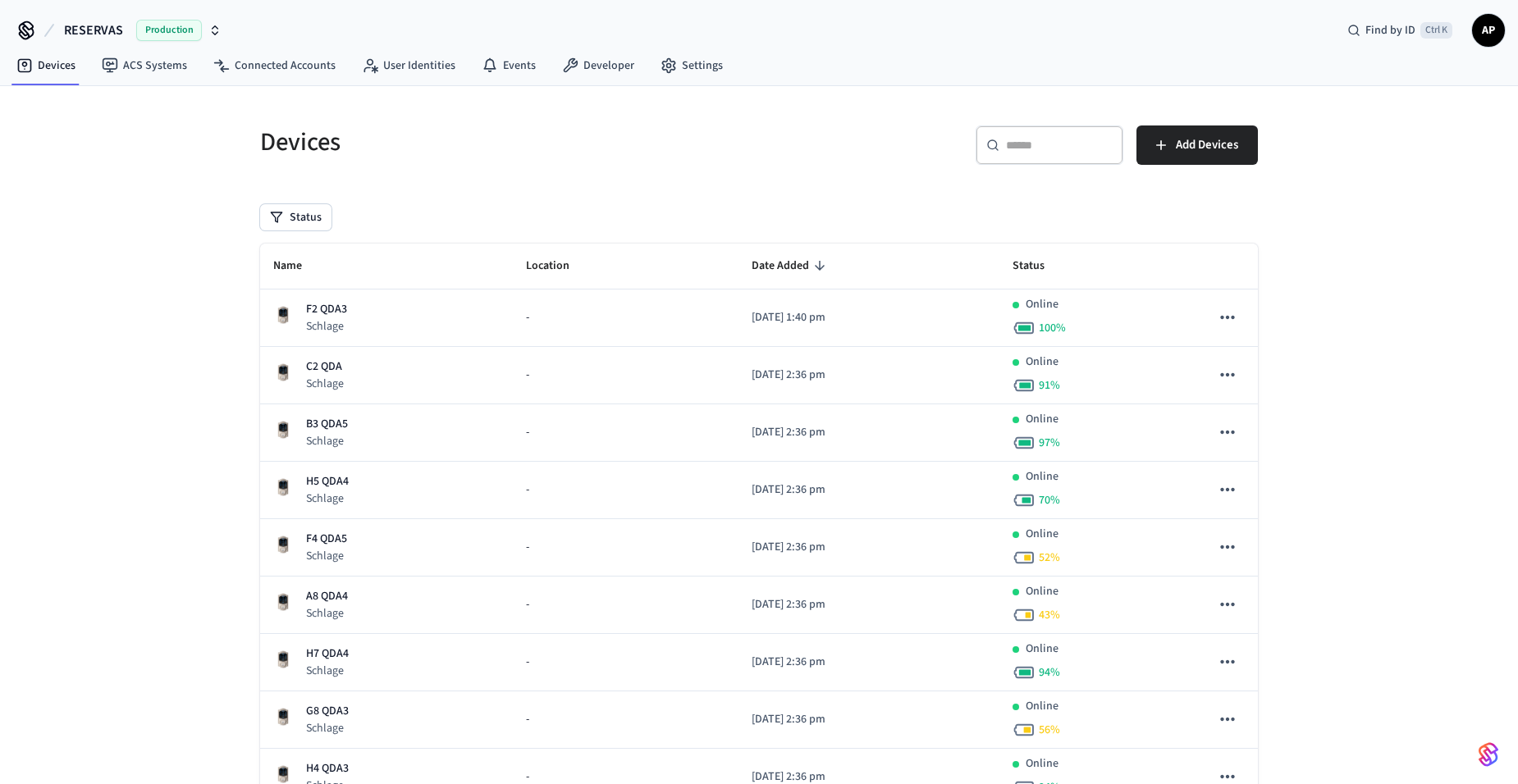
click at [312, 251] on th "Name" at bounding box center [386, 266] width 253 height 46
click at [311, 265] on icon "sticky table" at bounding box center [313, 266] width 15 height 15
click at [281, 257] on span "Name" at bounding box center [298, 266] width 50 height 25
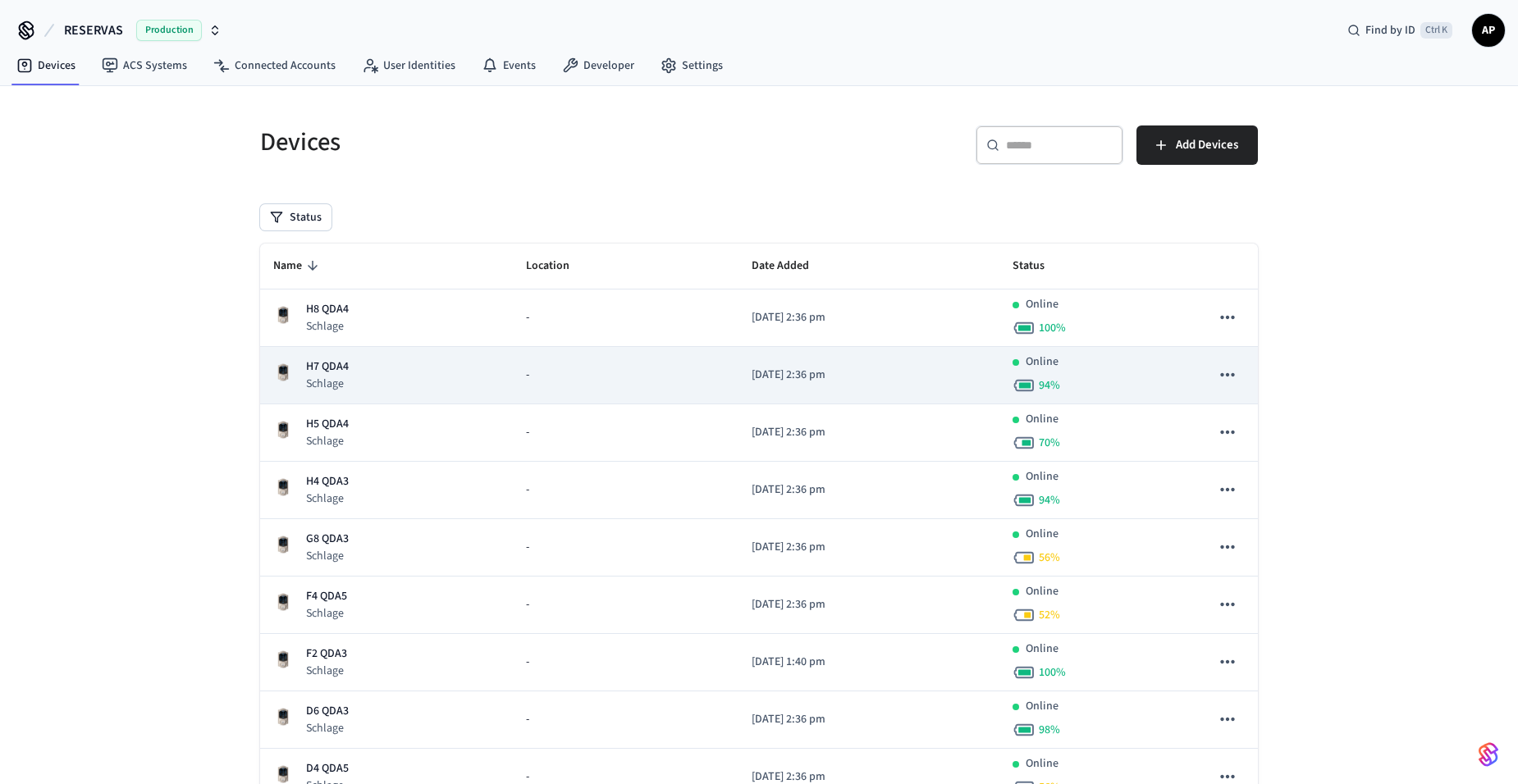
click at [341, 381] on p "Schlage" at bounding box center [327, 384] width 43 height 17
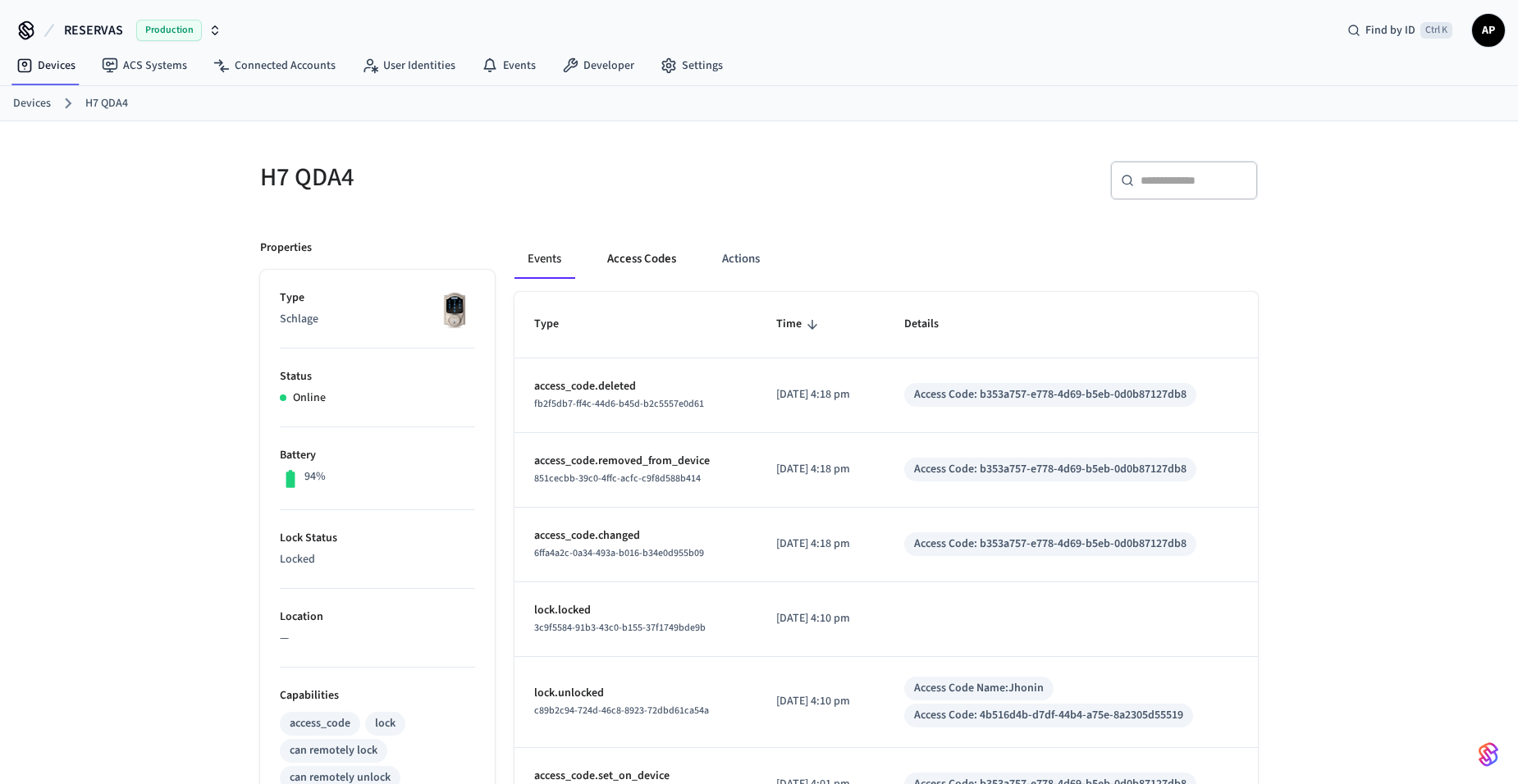
click at [618, 259] on button "Access Codes" at bounding box center [641, 259] width 95 height 39
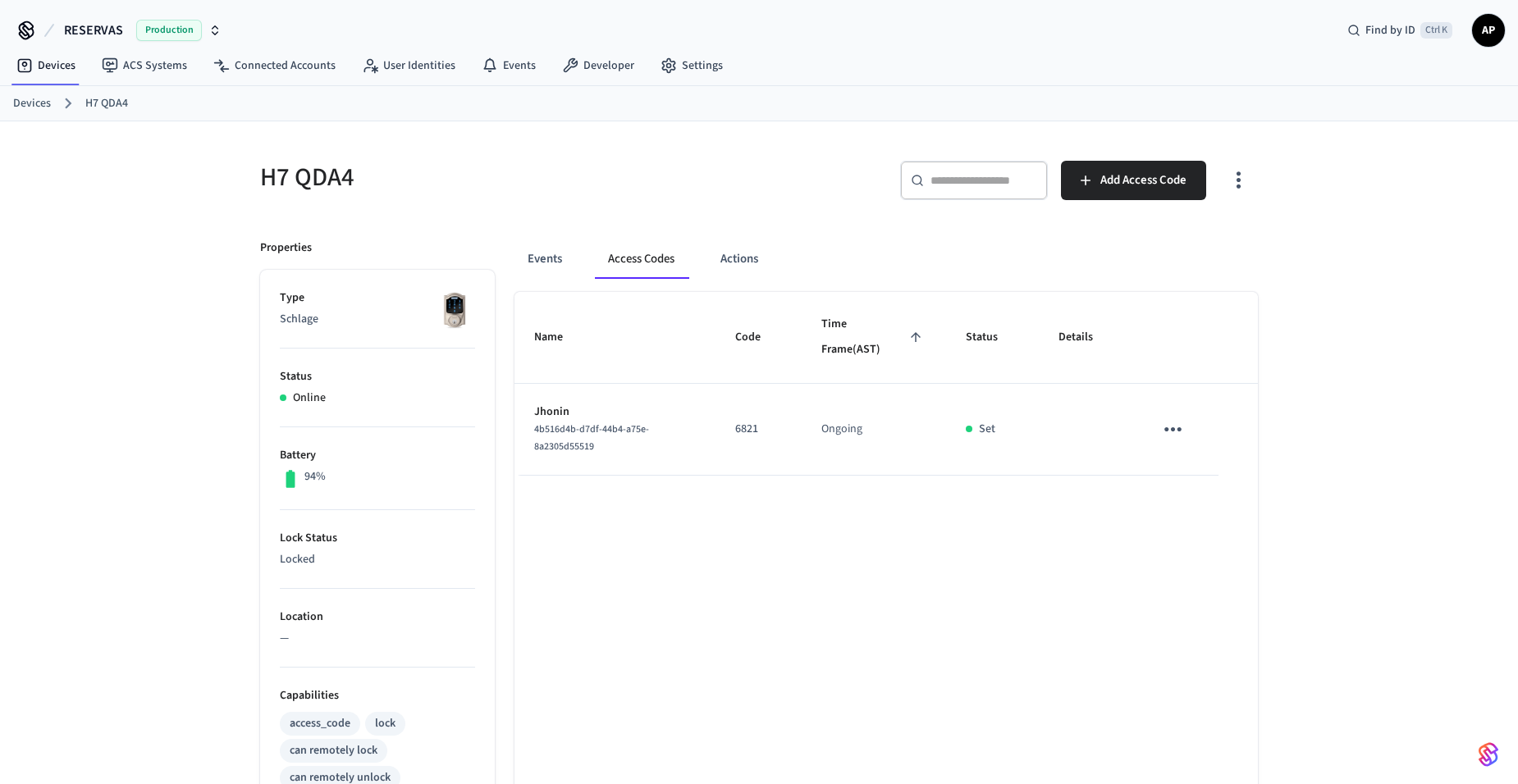
click at [44, 108] on link "Devices" at bounding box center [32, 103] width 38 height 18
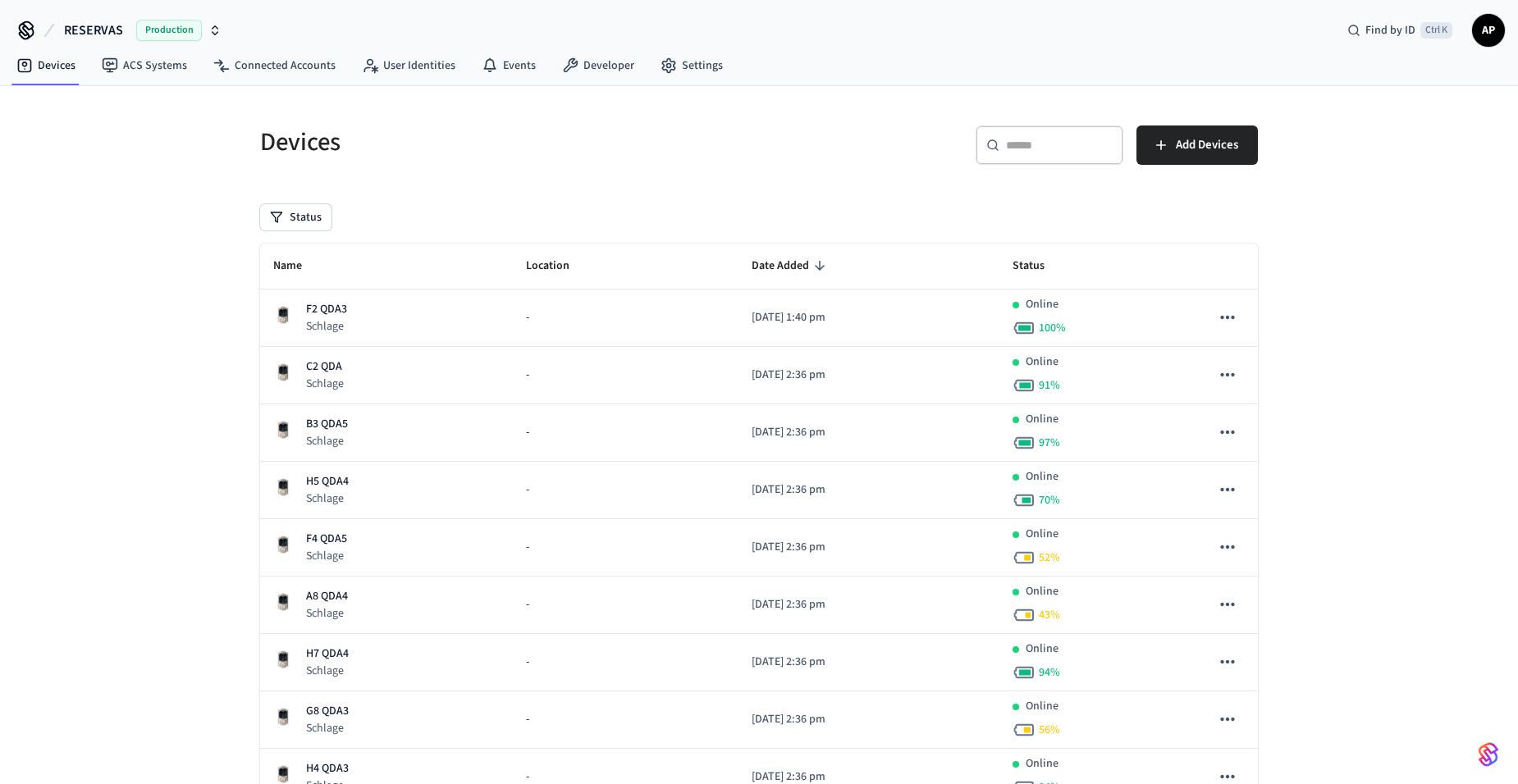
click at [316, 285] on th "Name" at bounding box center [386, 266] width 253 height 46
click at [296, 265] on span "Name" at bounding box center [298, 266] width 50 height 25
